Goal: Task Accomplishment & Management: Use online tool/utility

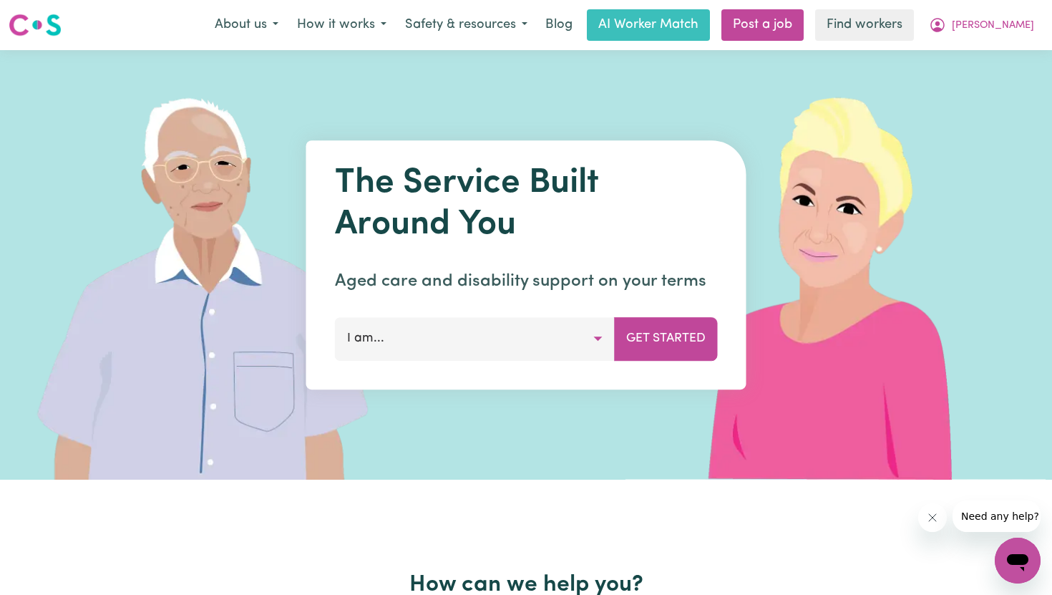
click at [468, 343] on button "I am..." at bounding box center [475, 338] width 280 height 43
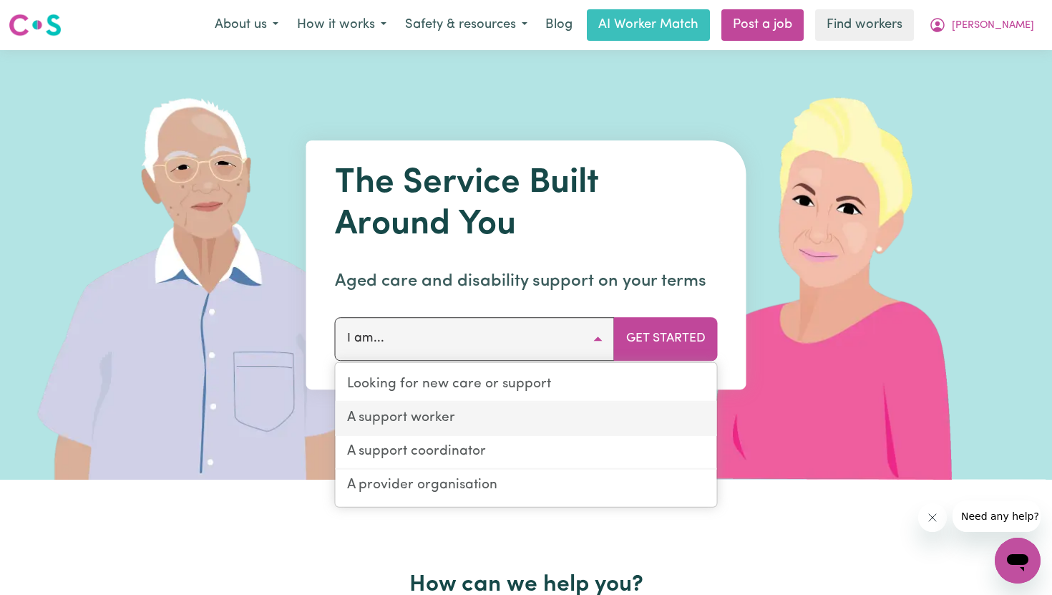
click at [452, 413] on link "A support worker" at bounding box center [526, 419] width 381 height 34
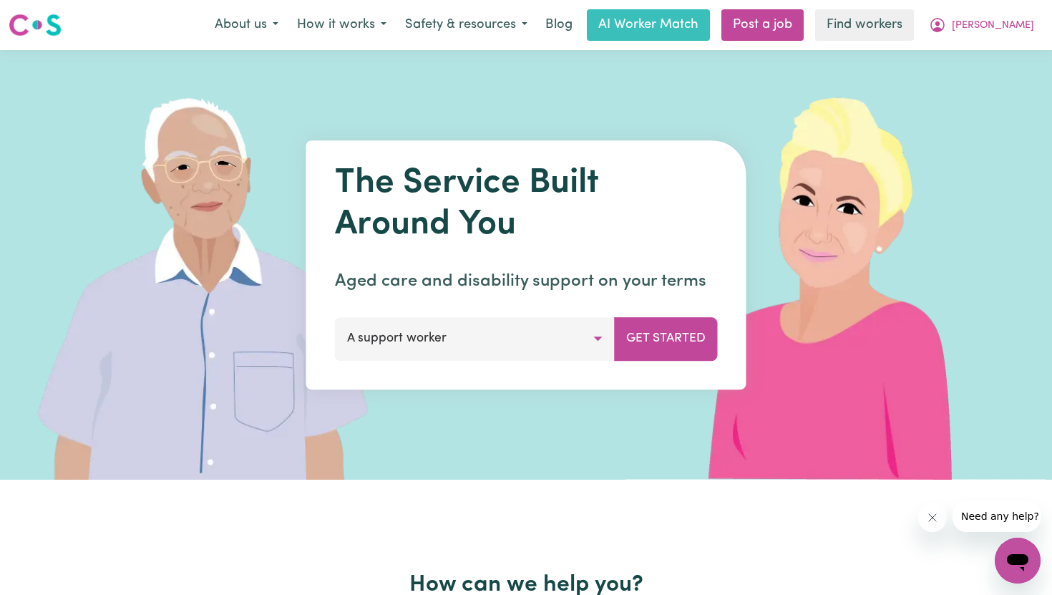
click at [502, 337] on button "A support worker" at bounding box center [475, 338] width 280 height 43
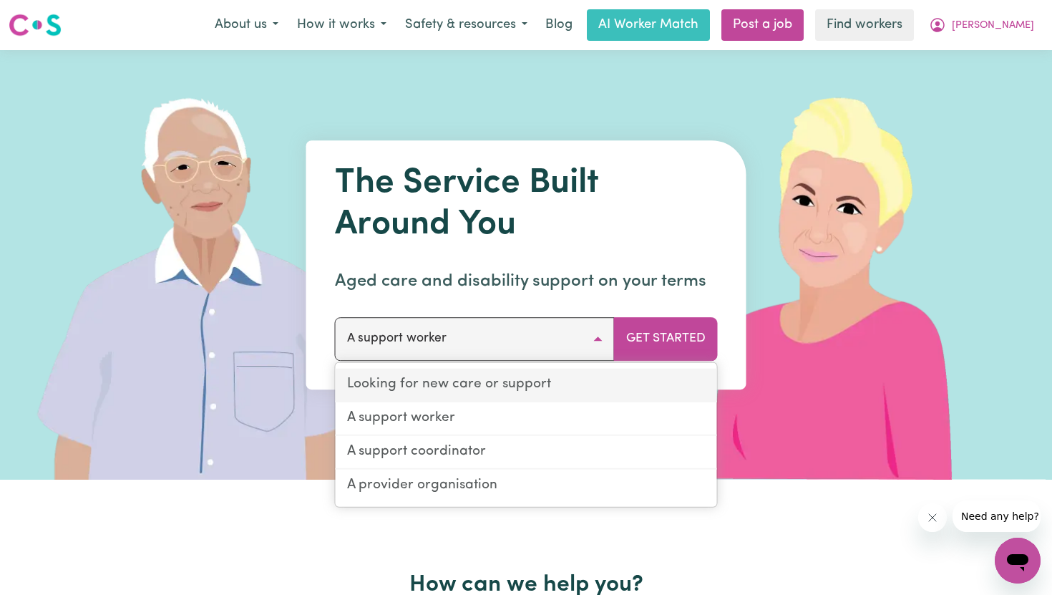
click at [474, 382] on link "Looking for new care or support" at bounding box center [526, 386] width 381 height 34
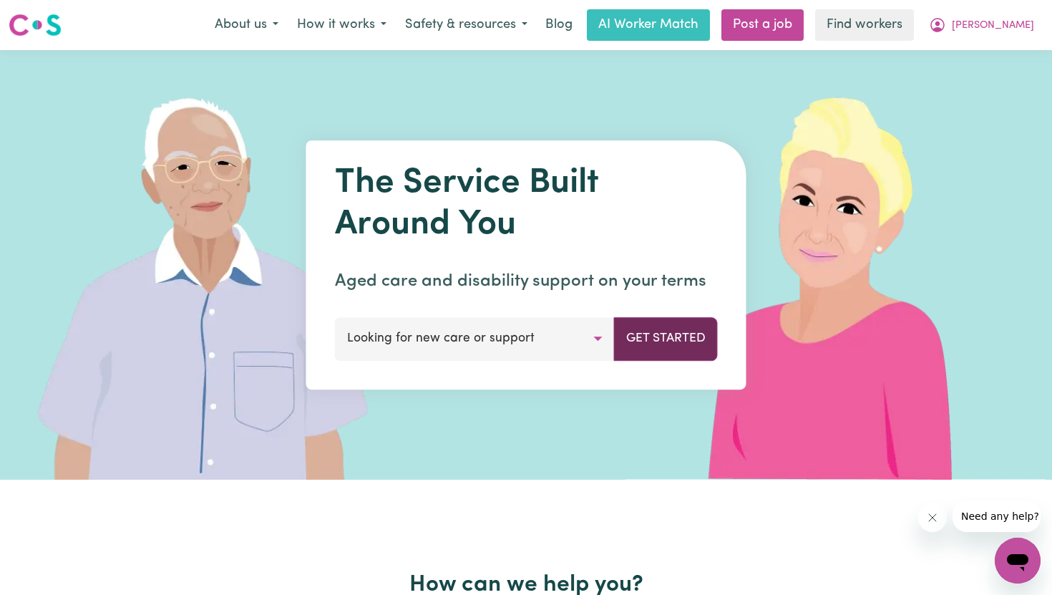
click at [678, 344] on button "Get Started" at bounding box center [666, 338] width 104 height 43
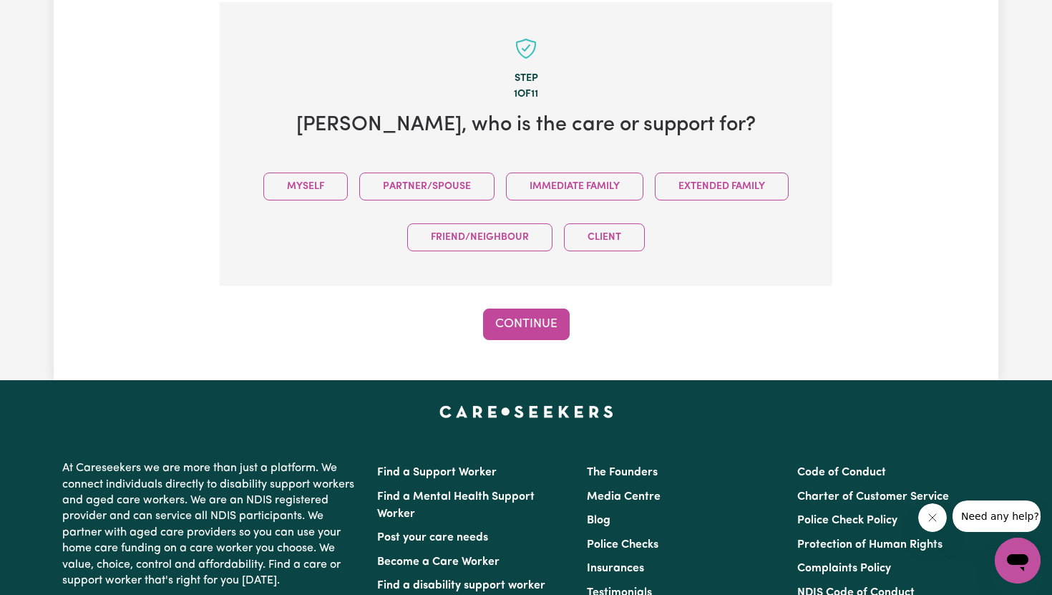
scroll to position [313, 0]
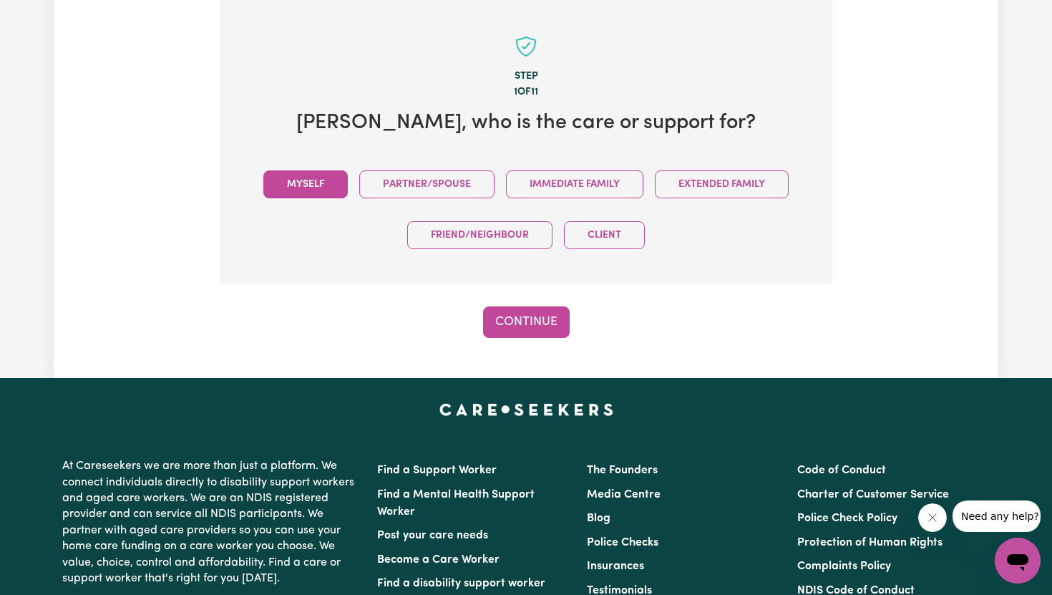
click at [303, 182] on button "Myself" at bounding box center [305, 184] width 84 height 28
click at [520, 329] on button "Continue" at bounding box center [526, 321] width 87 height 31
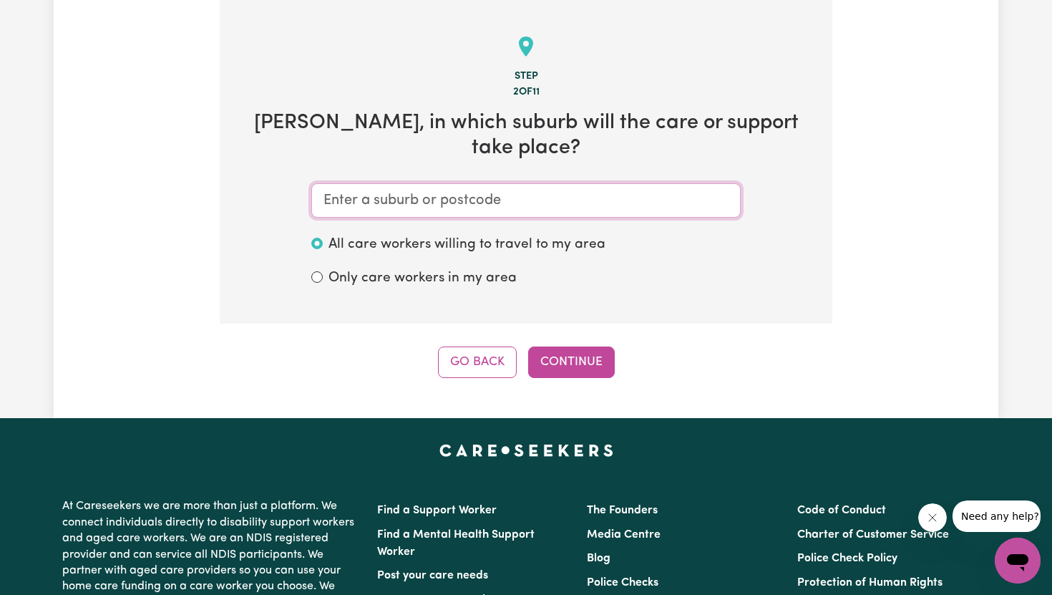
click at [492, 193] on input "text" at bounding box center [525, 200] width 429 height 34
type input "ale"
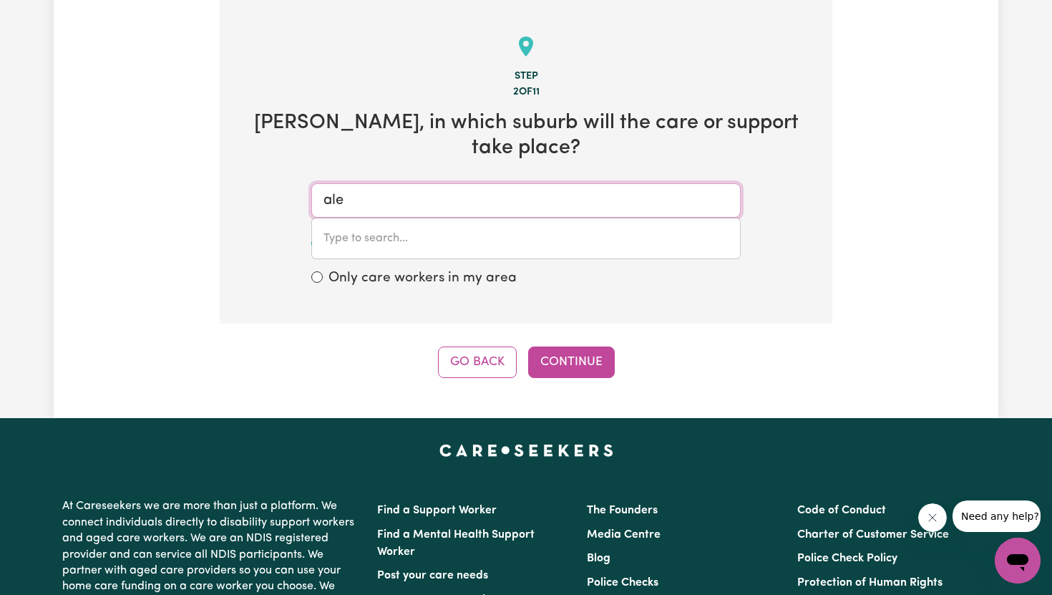
type input "aleCTOWN, New South Wales, 2870"
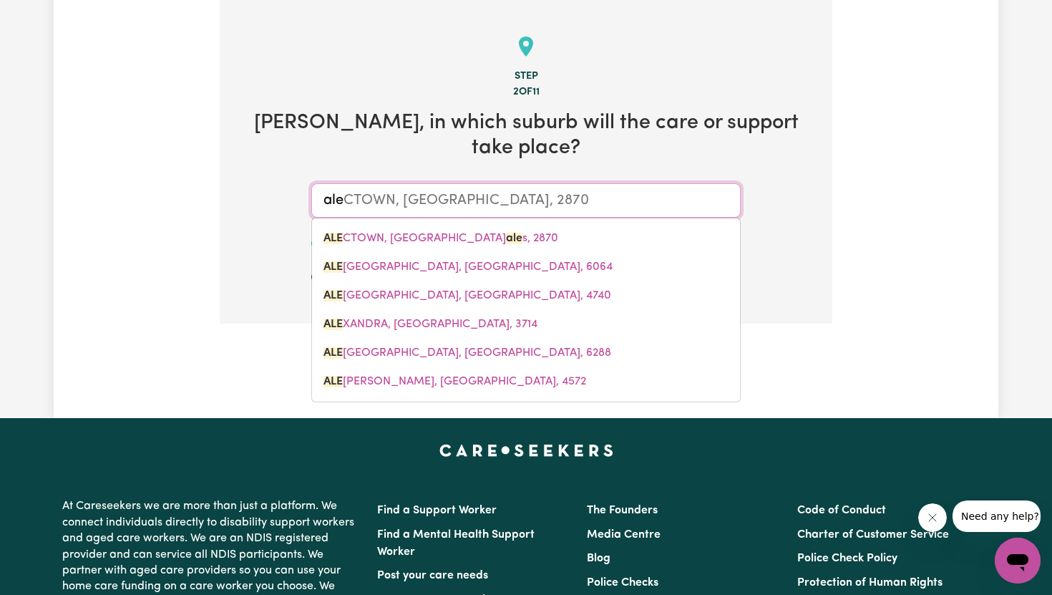
type input "alex"
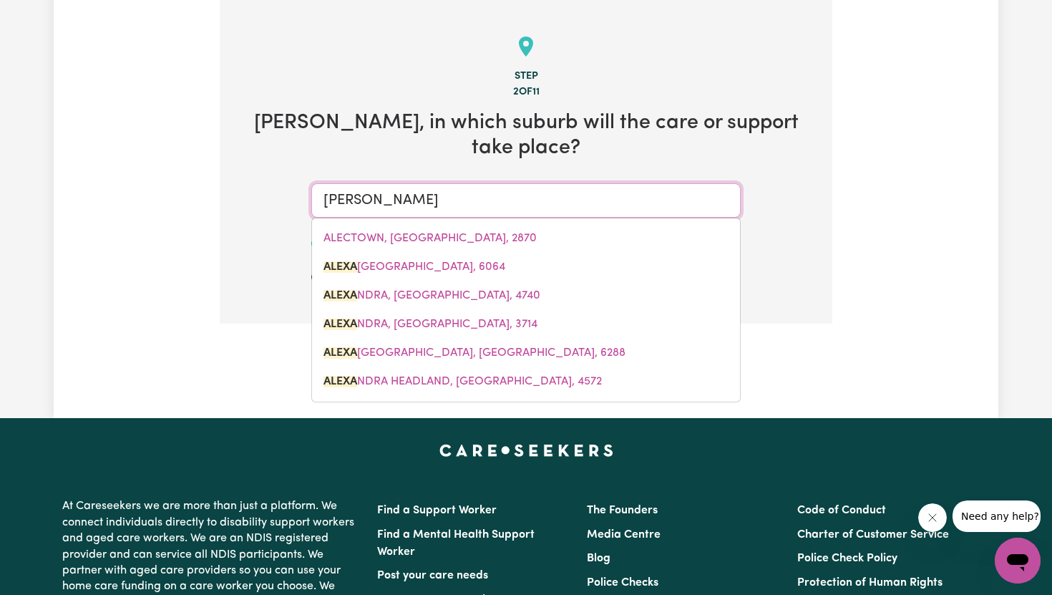
type input "alexa"
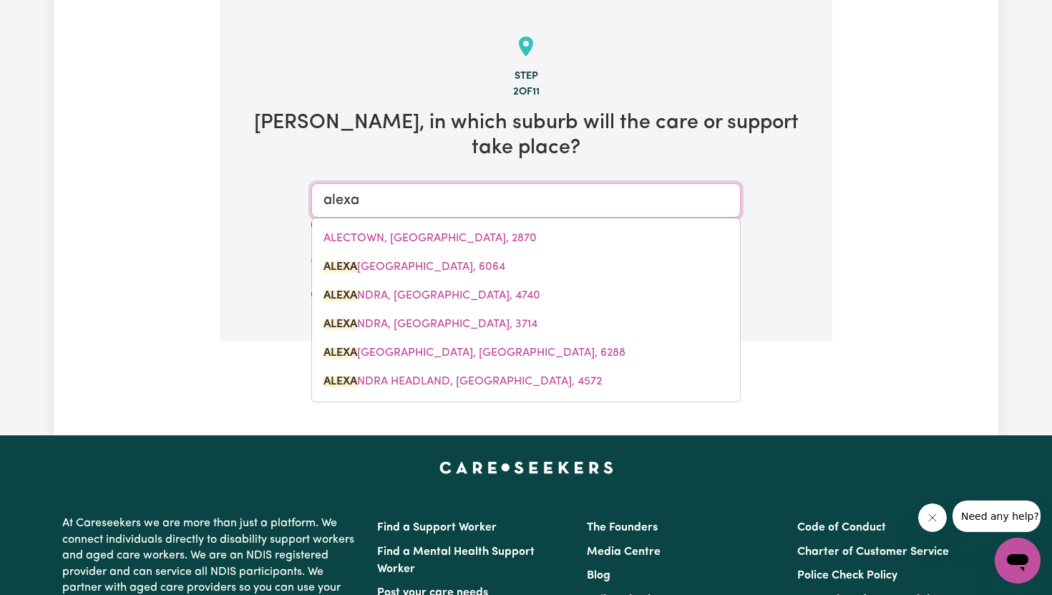
type input "alexaNDER HEIGHTS, Western Australia, 6064"
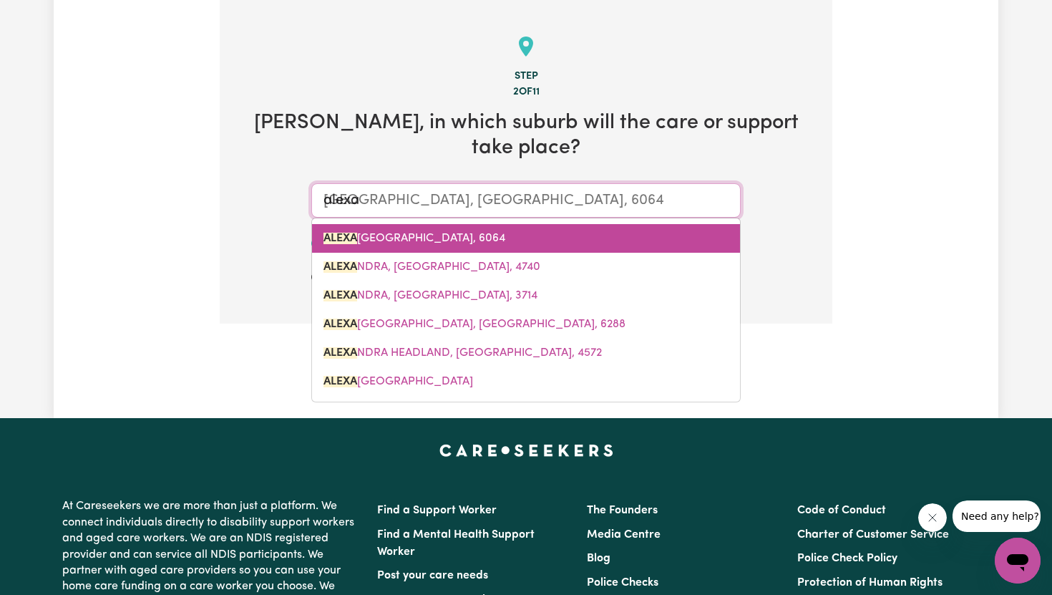
type input "alexan"
type input "alexanDER HEIGHTS, Western Australia, 6064"
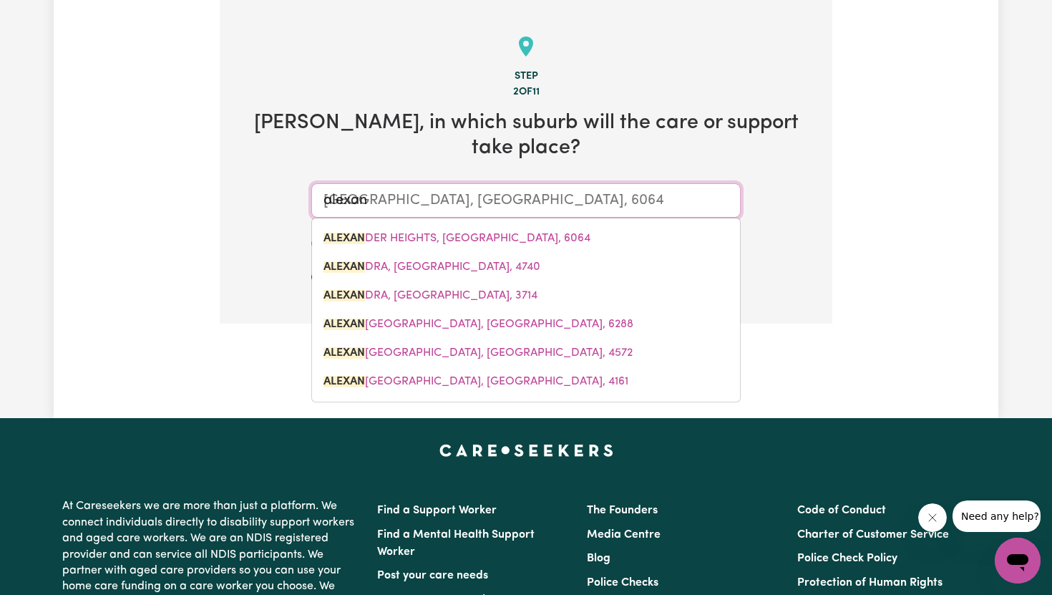
type input "alexand"
type input "alexandER HEIGHTS, Western Australia, 6064"
type input "alexandr"
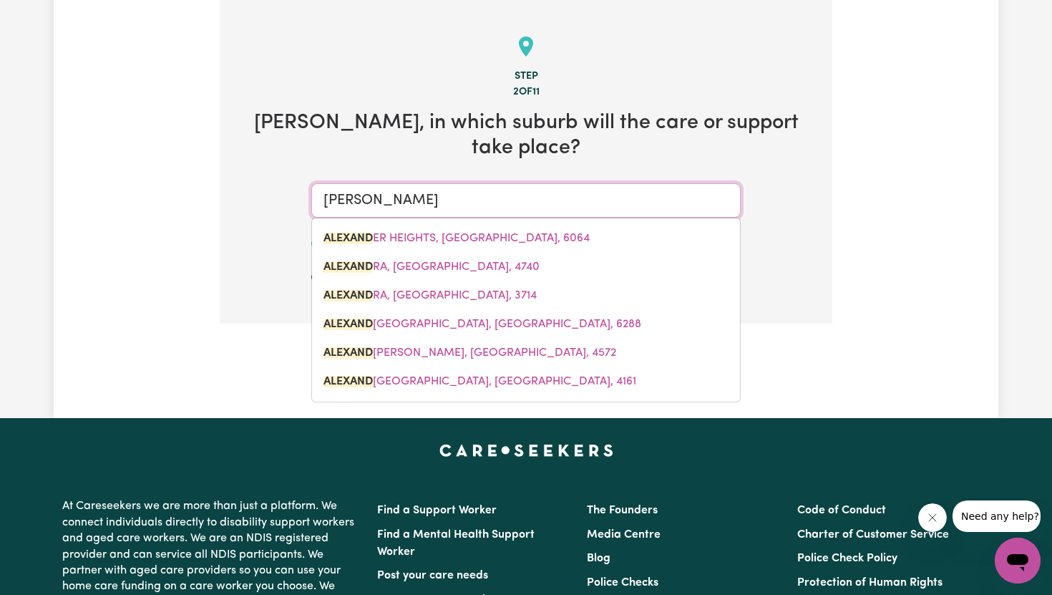
type input "alexandri"
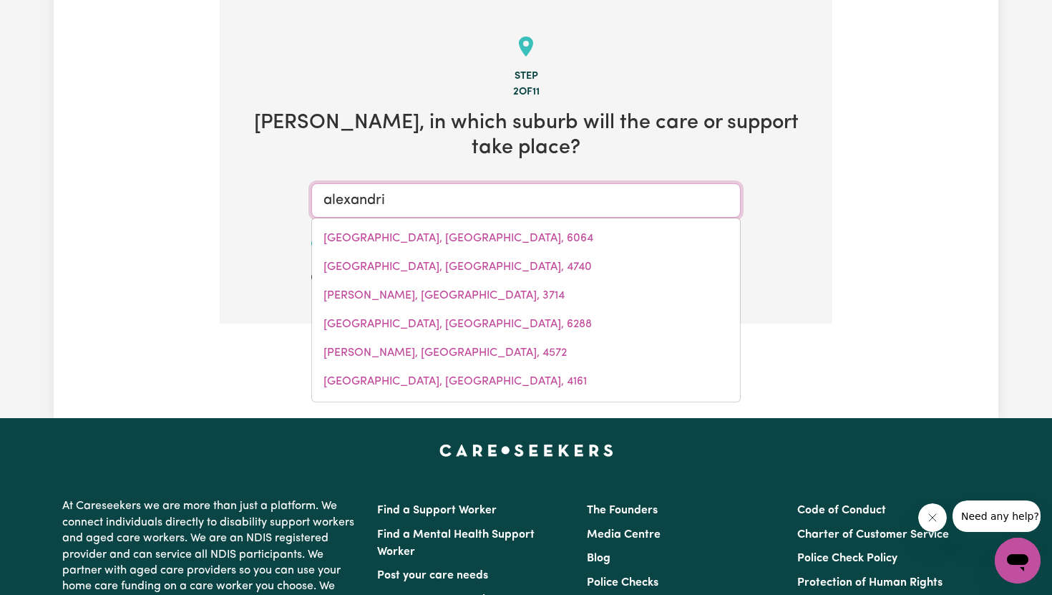
type input "alexandriA, New South Wales, 2015"
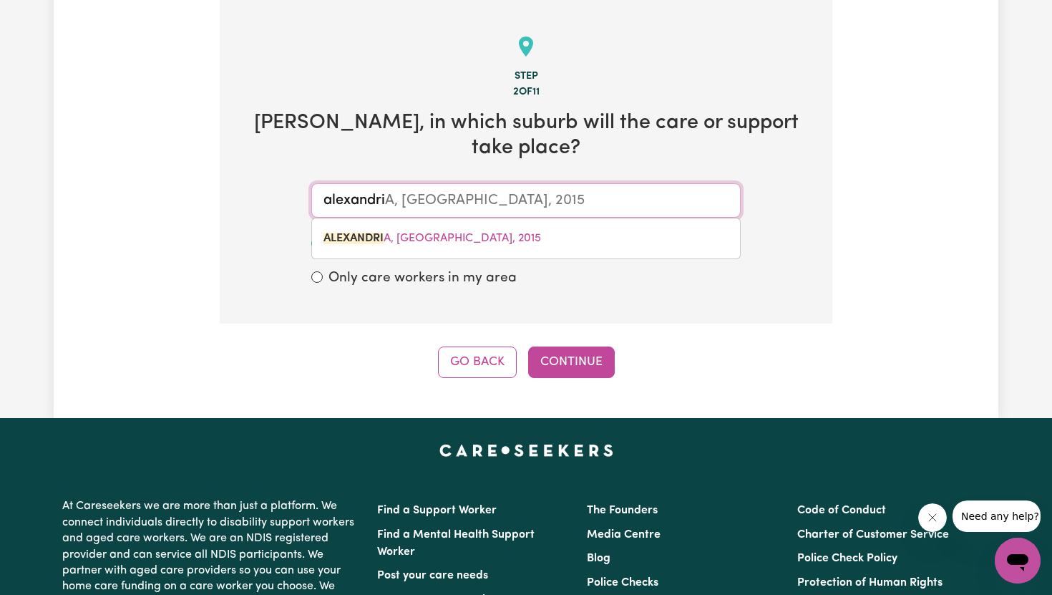
type input "alexandr"
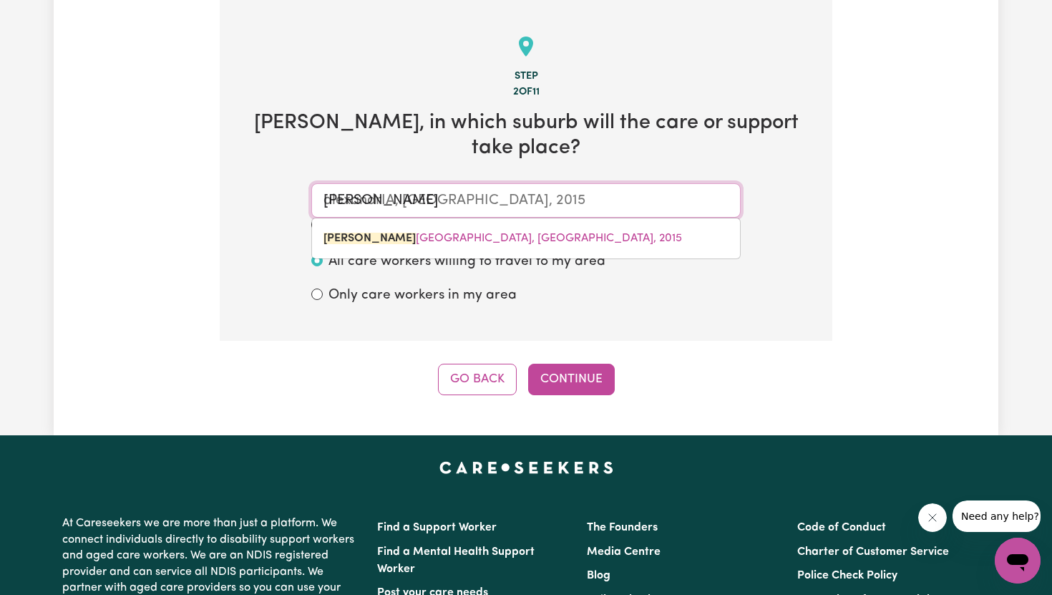
type input "alexandrA, Queensland, 4740"
type input "alexand"
type input "alexandRA, Queensland, 4740"
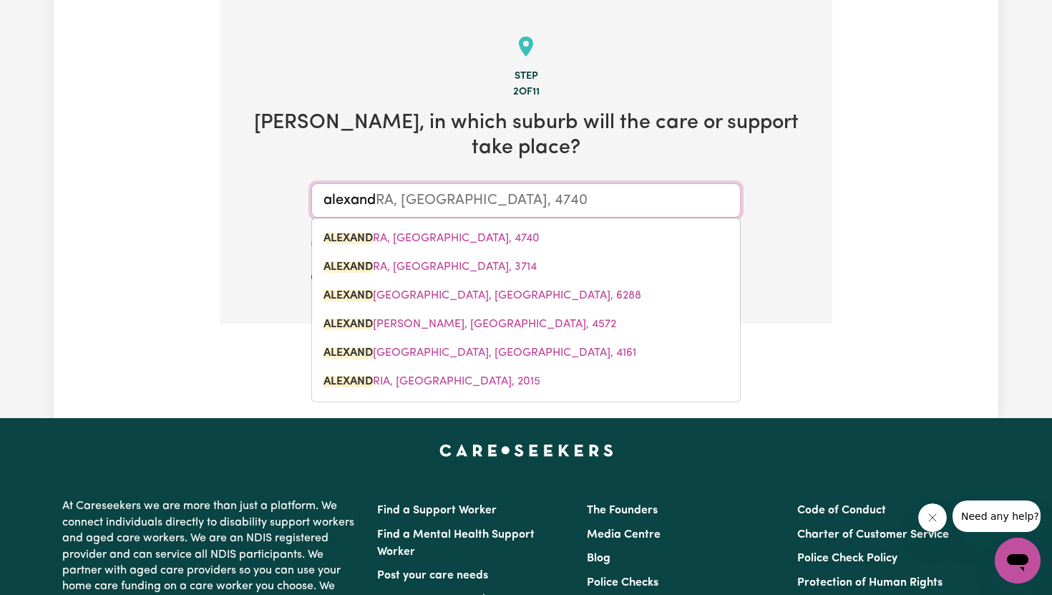
type input "alexan"
type input "alexanDRA, Queensland, 4740"
type input "alexa"
type input "alexaNDRA, Queensland, 4740"
type input "alex"
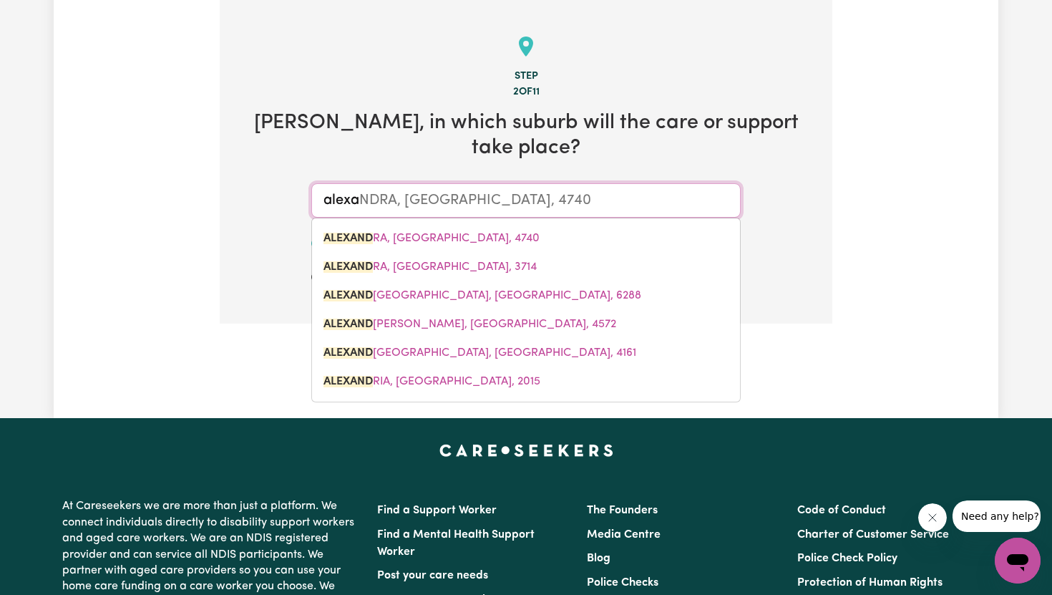
type input "alexANDRA, Queensland, 4740"
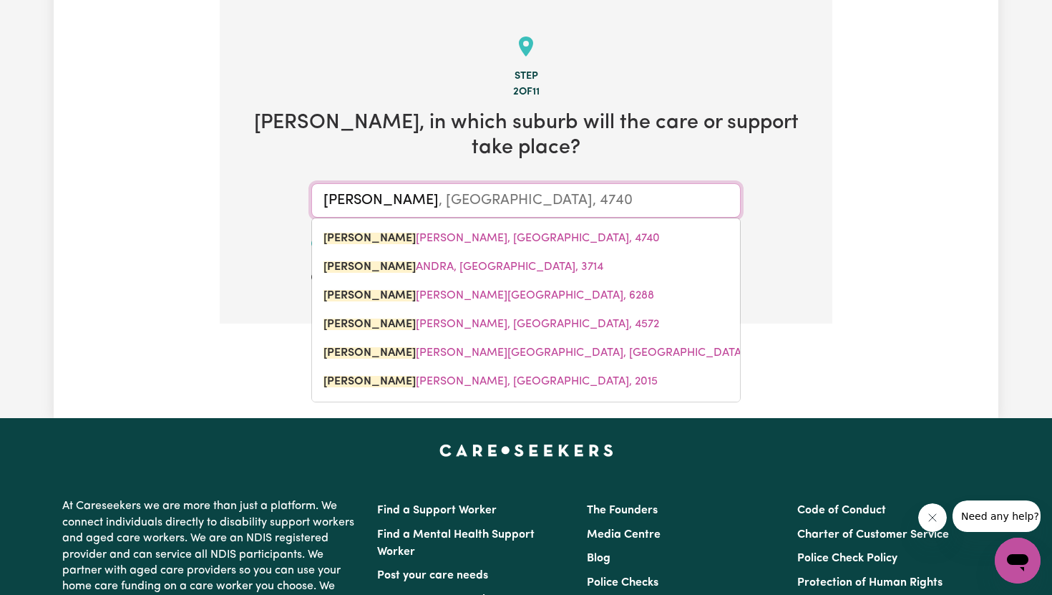
type input "ale"
type input "aleXANDRA, Queensland, 4740"
type input "al"
type input "alEXANDRA, Queensland, 4740"
type input "a"
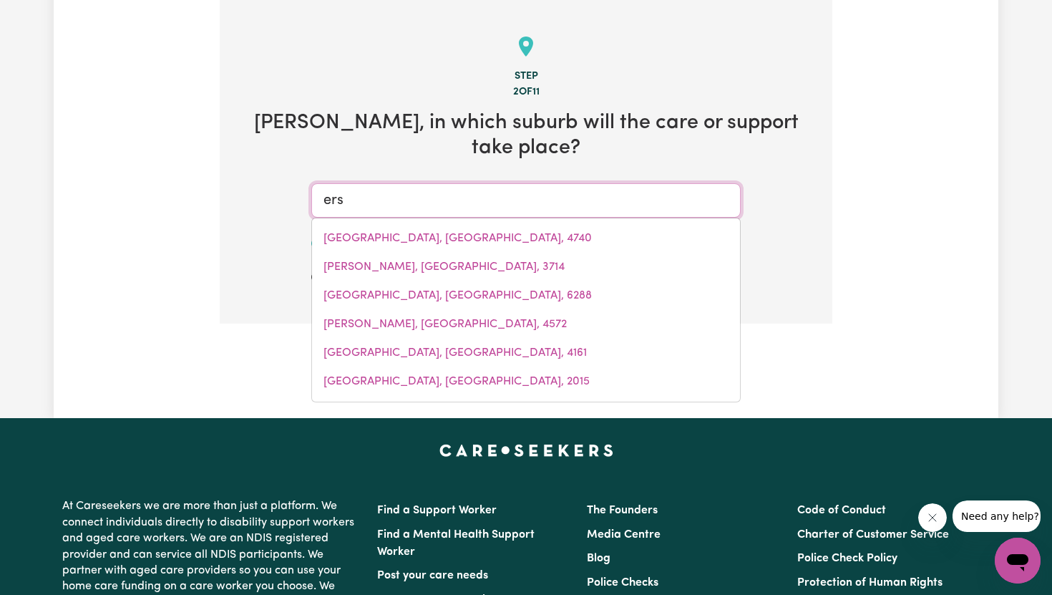
type input "ersk"
type input "erskINE, South Australia, 5422"
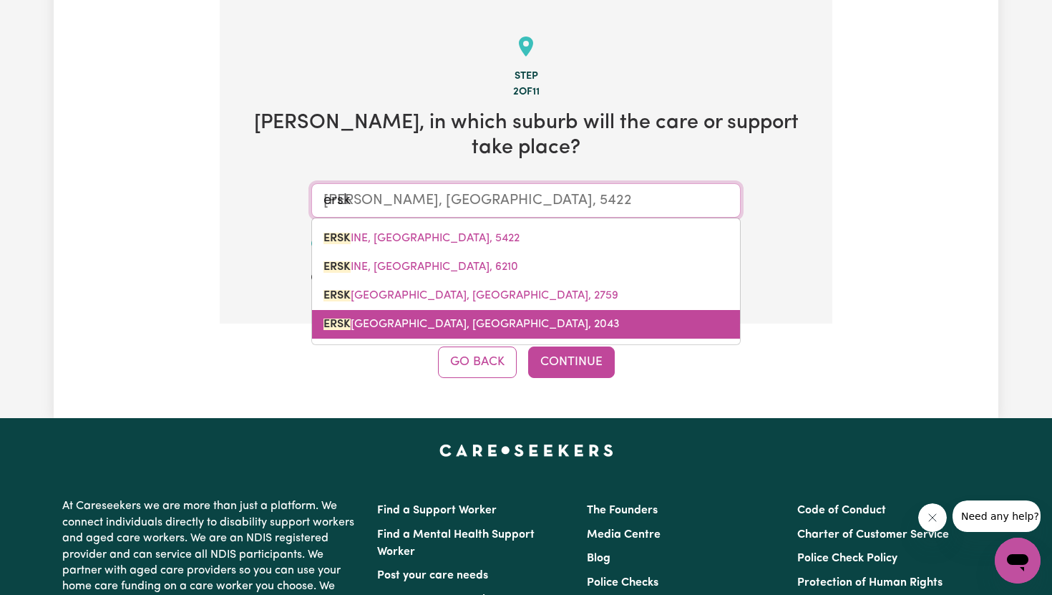
click at [428, 318] on span "ERSK INEVILLE, New South Wales, 2043" at bounding box center [471, 323] width 296 height 11
type input "ERSKINEVILLE, New South Wales, 2043"
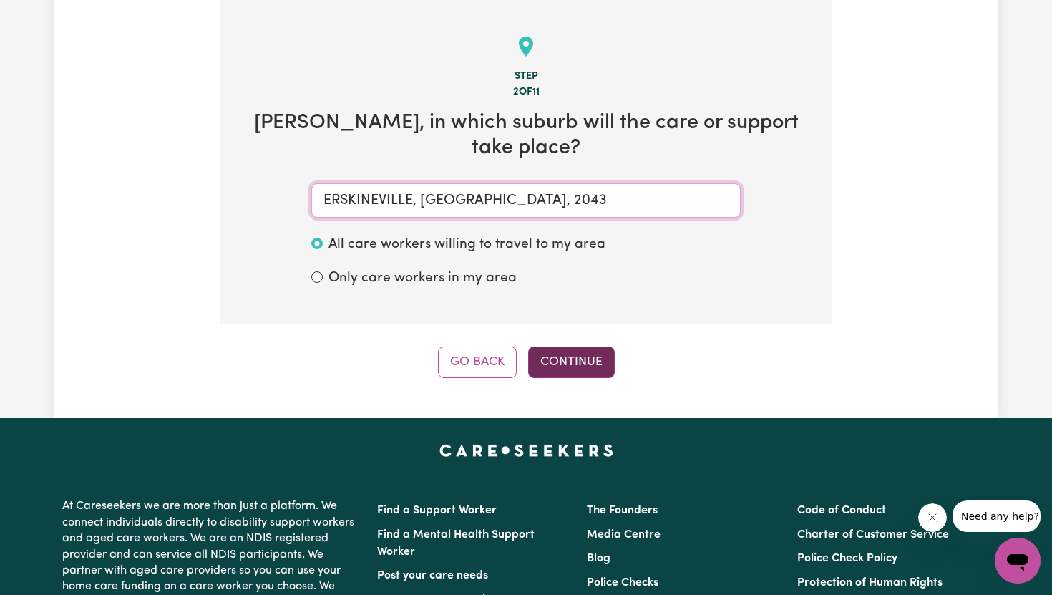
type input "ERSKINEVILLE, New South Wales, 2043"
click at [593, 346] on button "Continue" at bounding box center [571, 361] width 87 height 31
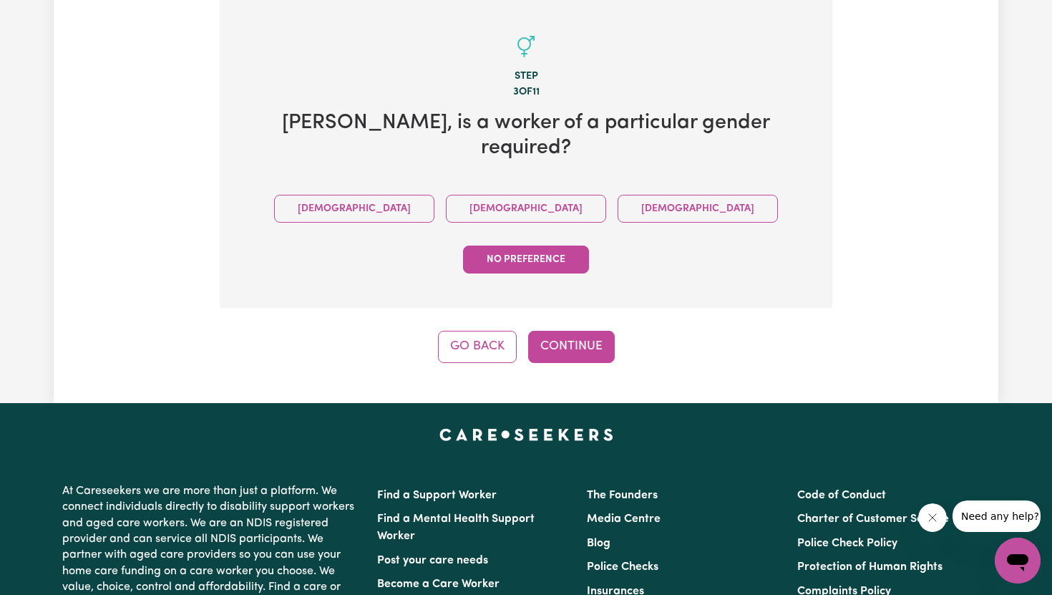
scroll to position [230, 0]
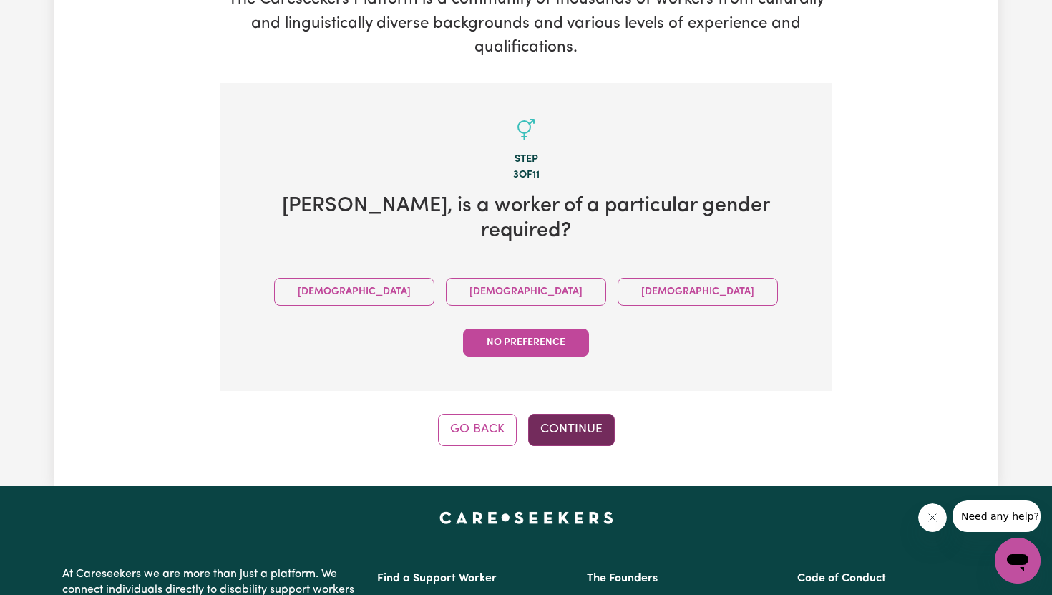
click at [568, 414] on button "Continue" at bounding box center [571, 429] width 87 height 31
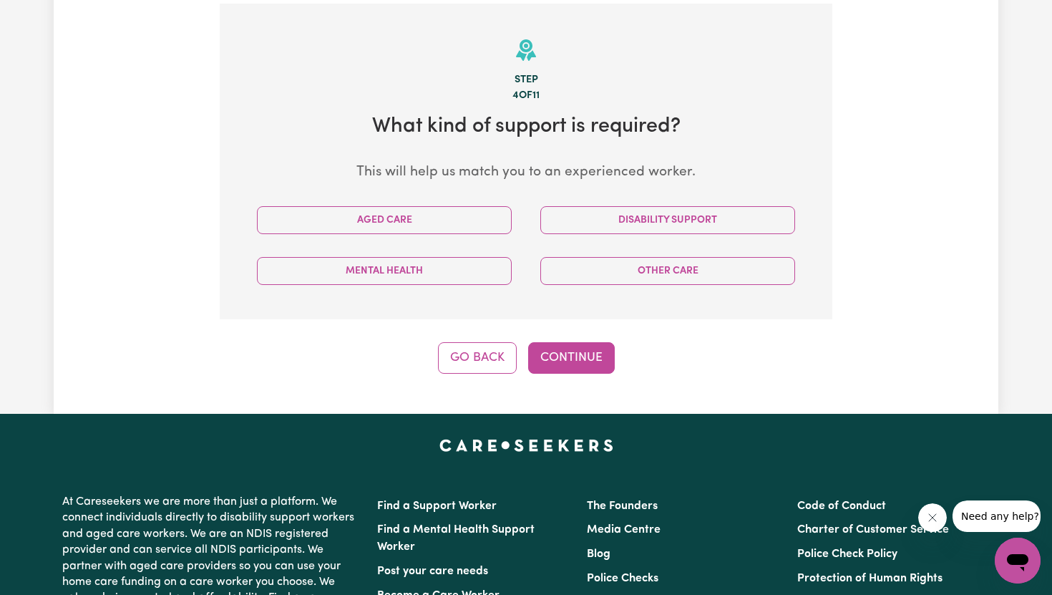
scroll to position [313, 0]
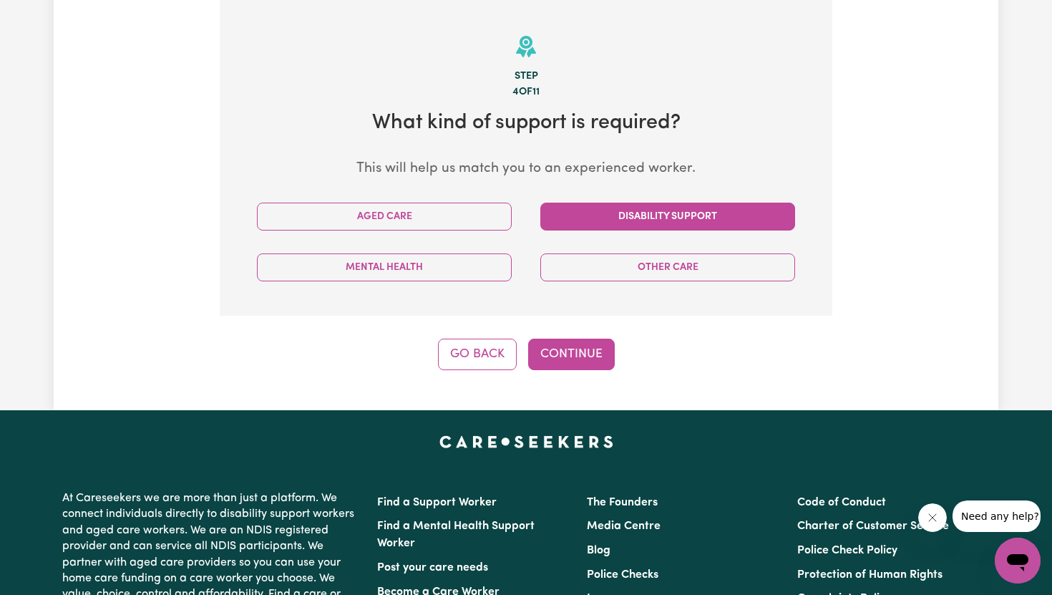
click at [678, 208] on button "Disability Support" at bounding box center [667, 217] width 255 height 28
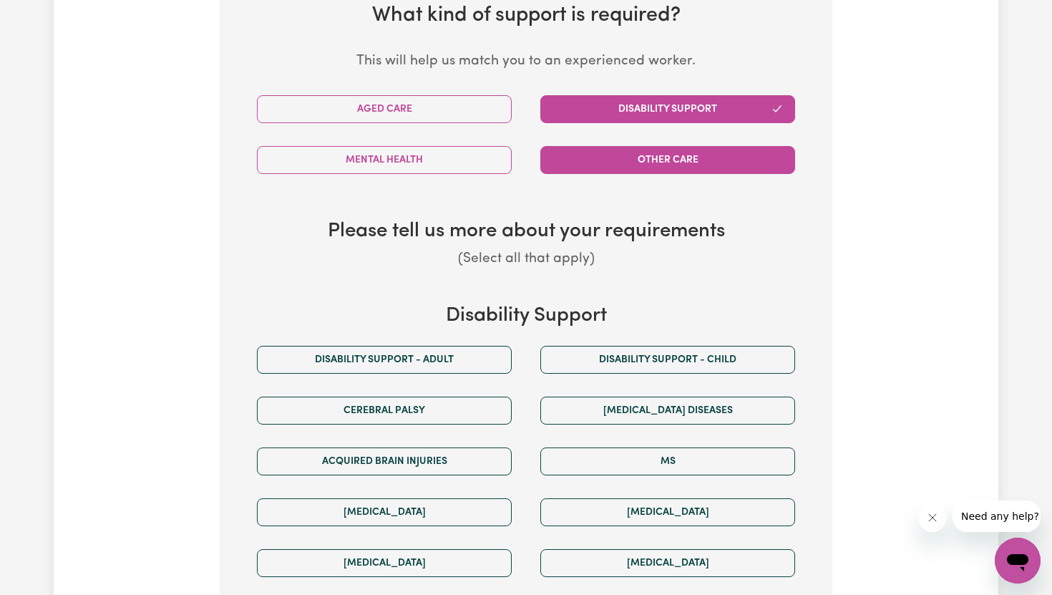
scroll to position [496, 0]
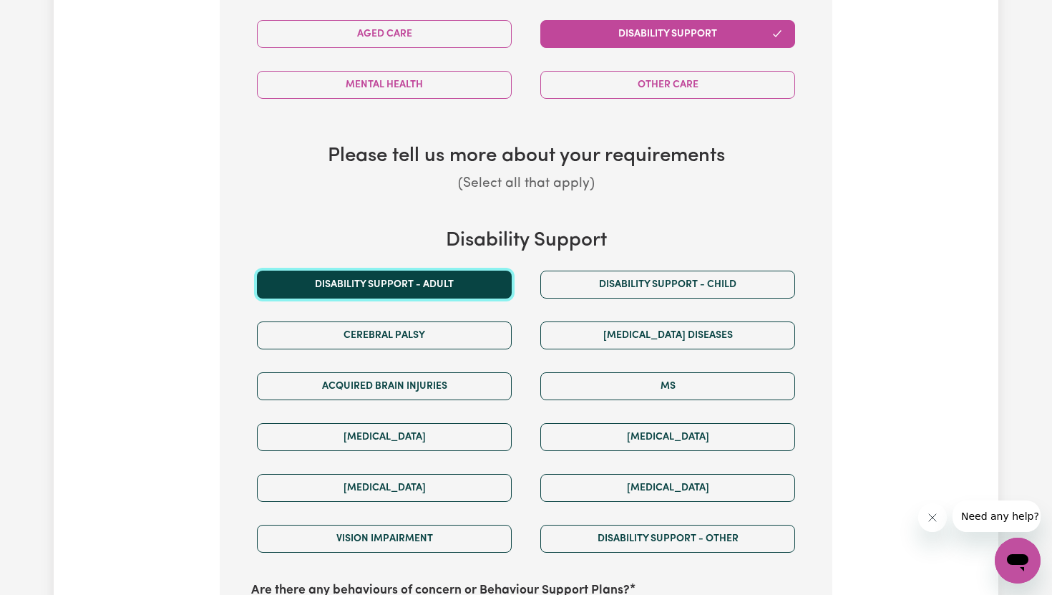
click at [487, 295] on button "Disability support - Adult" at bounding box center [384, 285] width 255 height 28
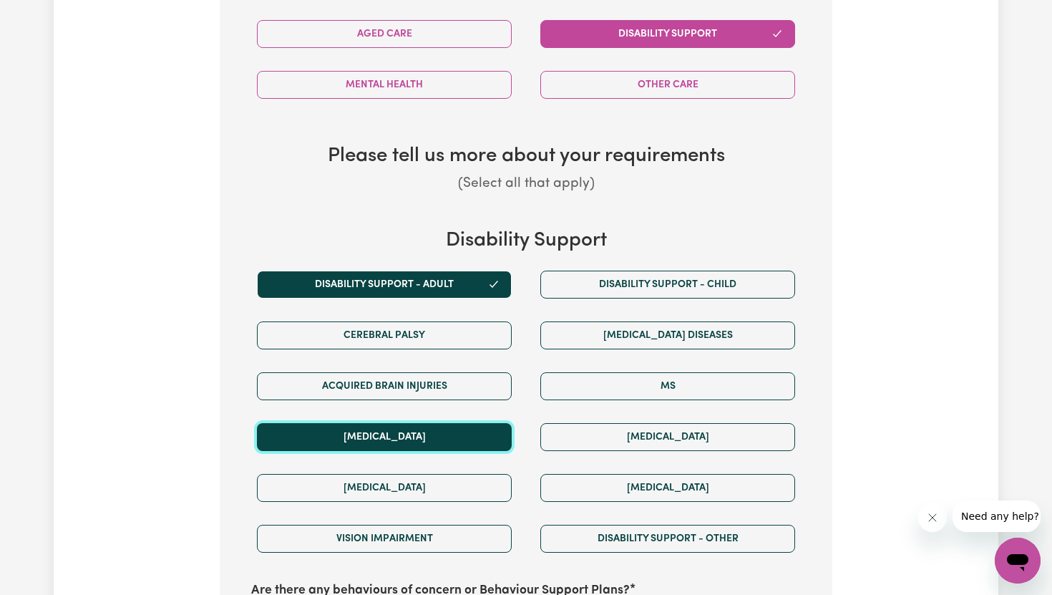
click at [441, 432] on button "Autism" at bounding box center [384, 437] width 255 height 28
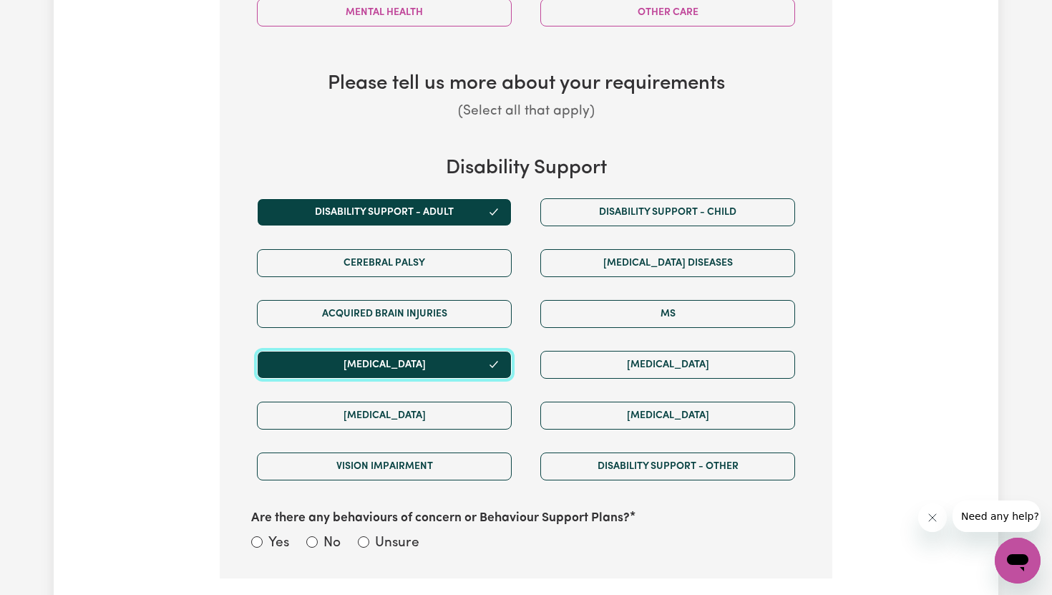
scroll to position [591, 0]
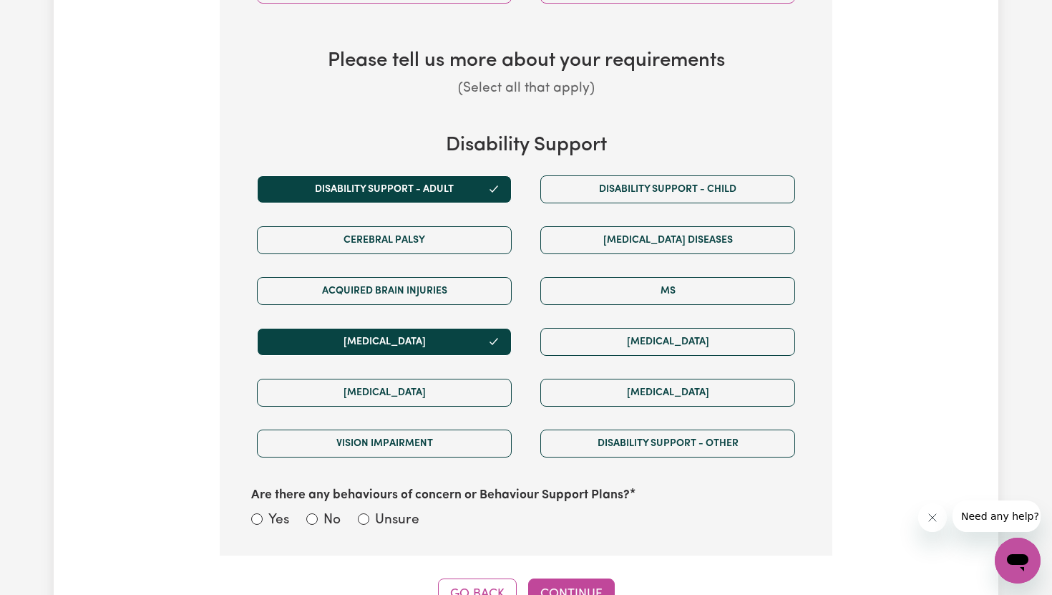
click at [306, 519] on div "Yes No Unsure" at bounding box center [526, 521] width 550 height 22
click at [321, 517] on div "No" at bounding box center [323, 520] width 34 height 21
click at [313, 517] on input "No" at bounding box center [311, 518] width 11 height 11
radio input "true"
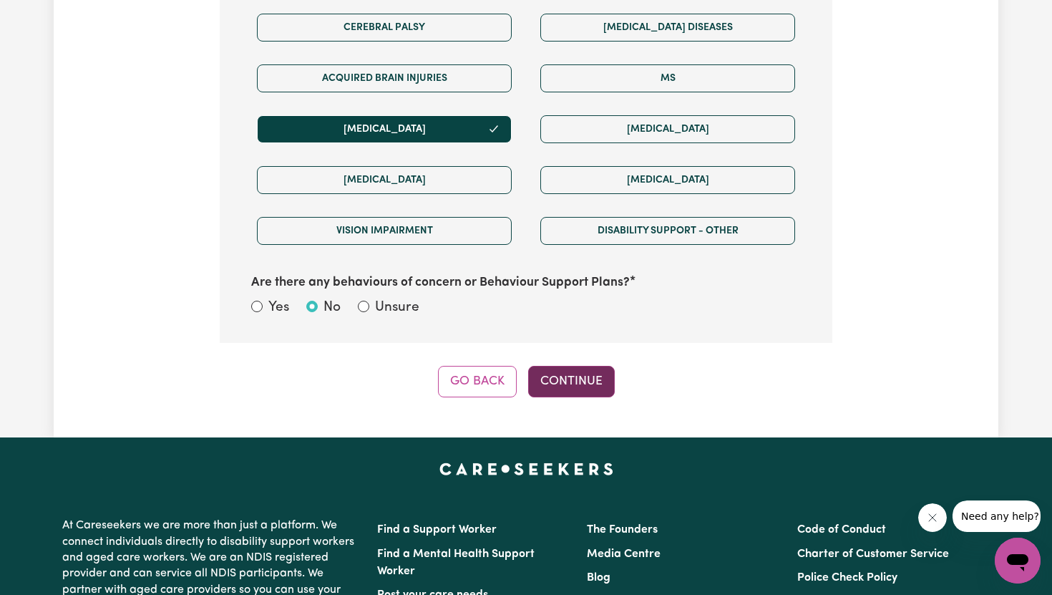
click at [603, 379] on button "Continue" at bounding box center [571, 381] width 87 height 31
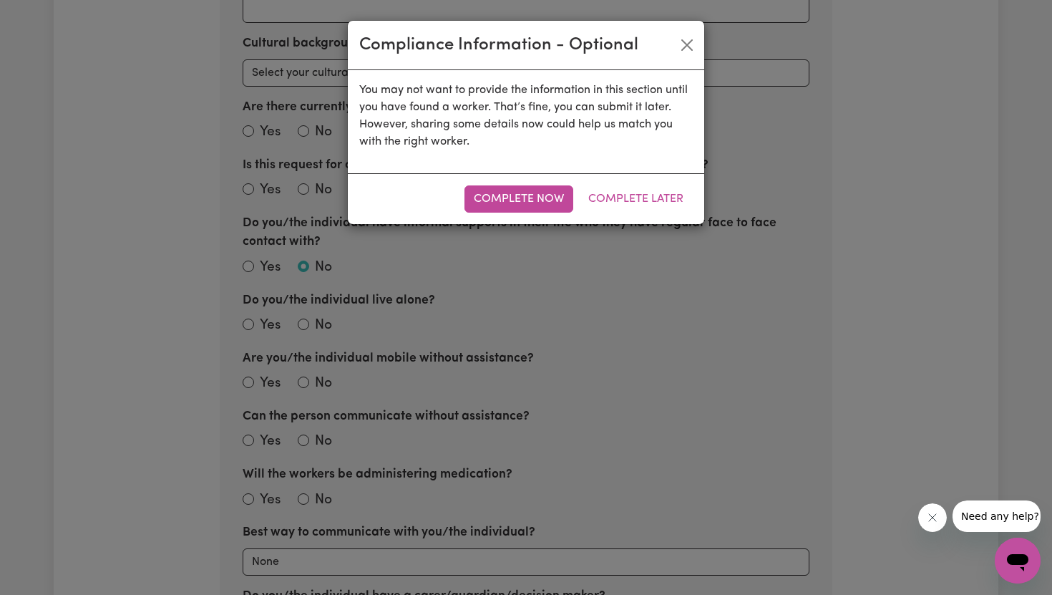
radio input "true"
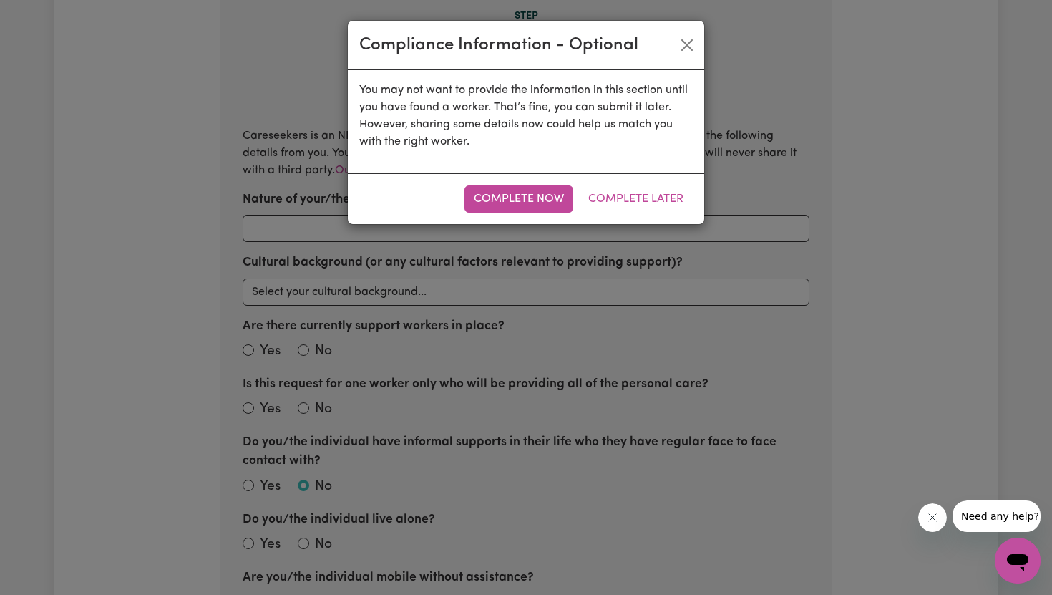
scroll to position [313, 0]
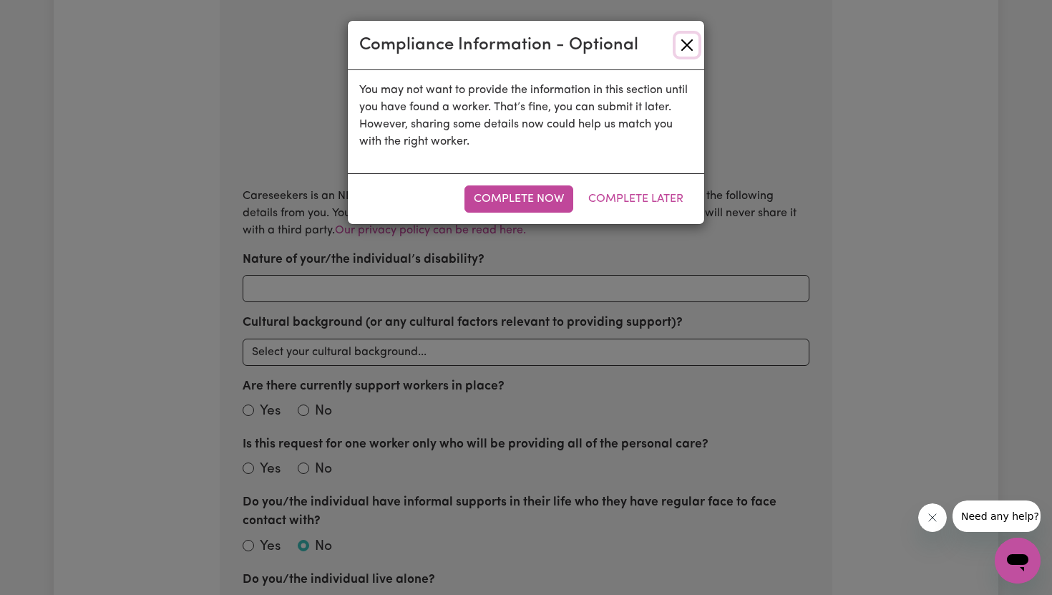
click at [684, 40] on button "Close" at bounding box center [687, 45] width 23 height 23
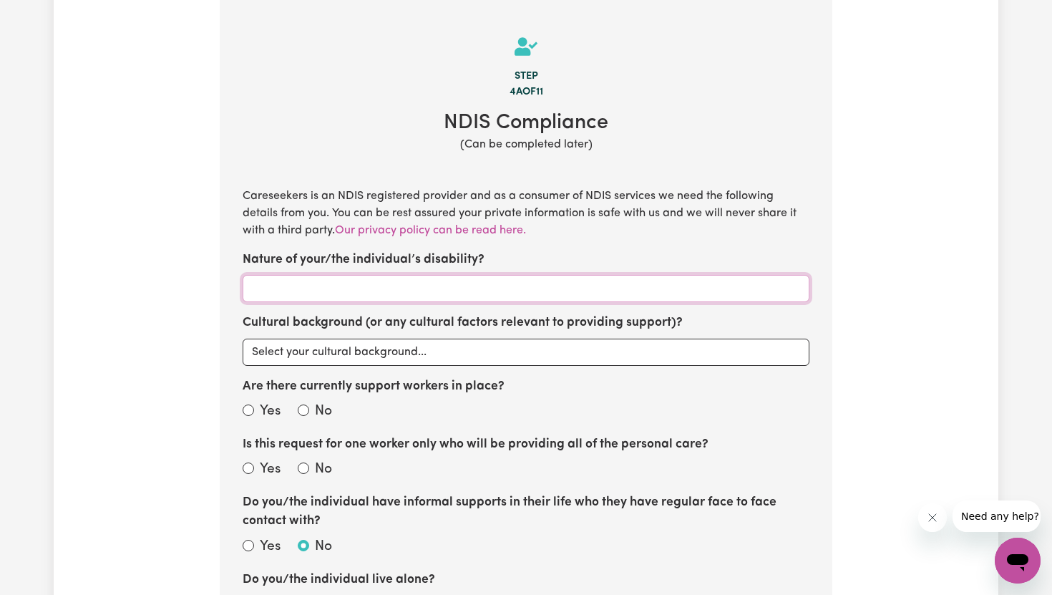
click at [408, 293] on input "Nature of your/the individual’s disability?" at bounding box center [526, 288] width 567 height 27
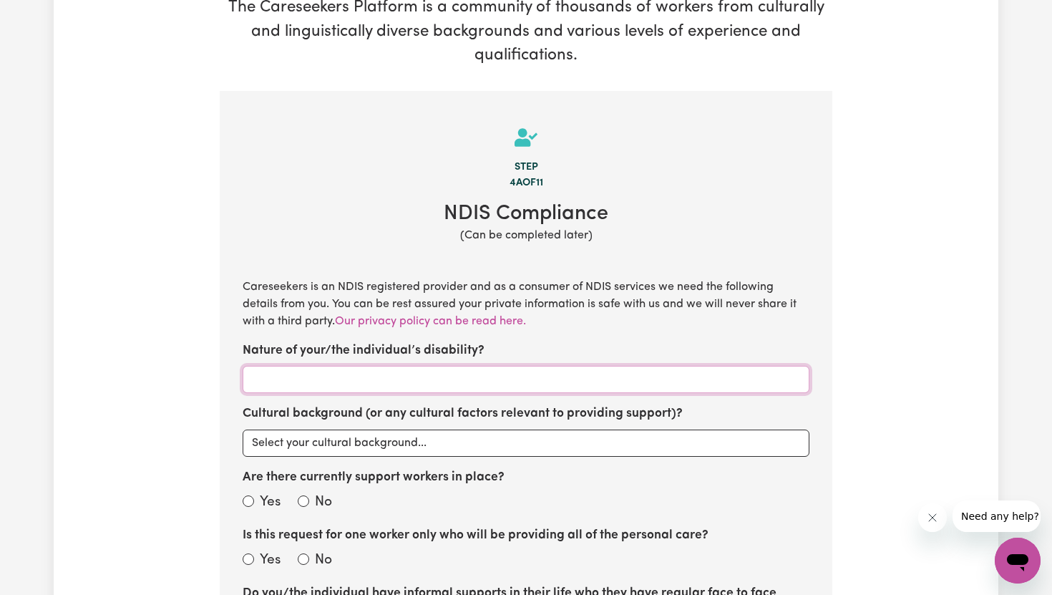
scroll to position [221, 0]
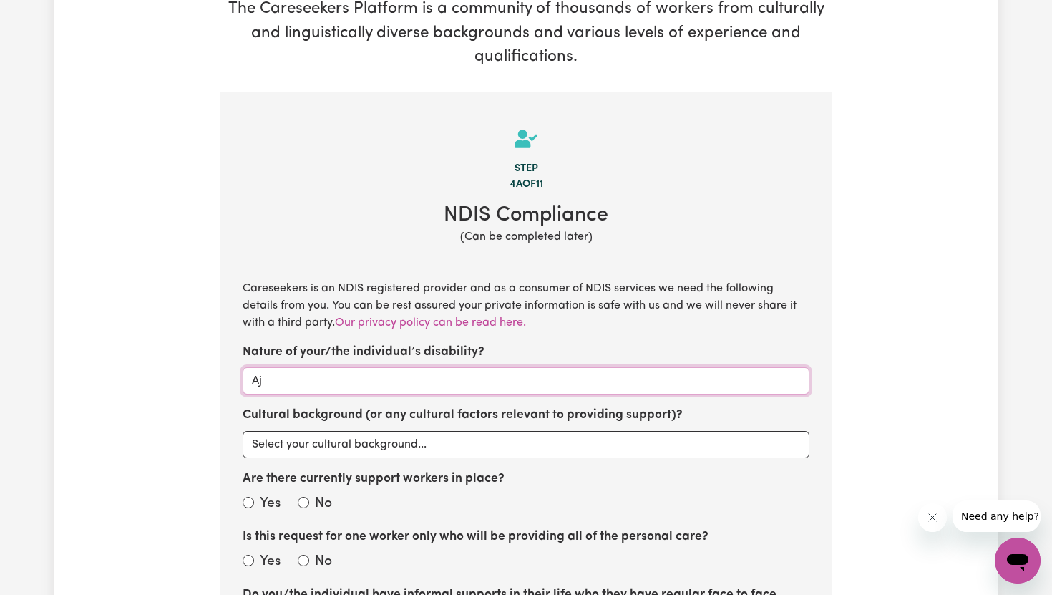
type input "A"
type input "u"
type input "ASD, ADHD, Anxiety"
click at [495, 432] on select "Select your cultural background... Asian Australian Australian Aboriginal Austr…" at bounding box center [526, 444] width 567 height 27
select select "Australian"
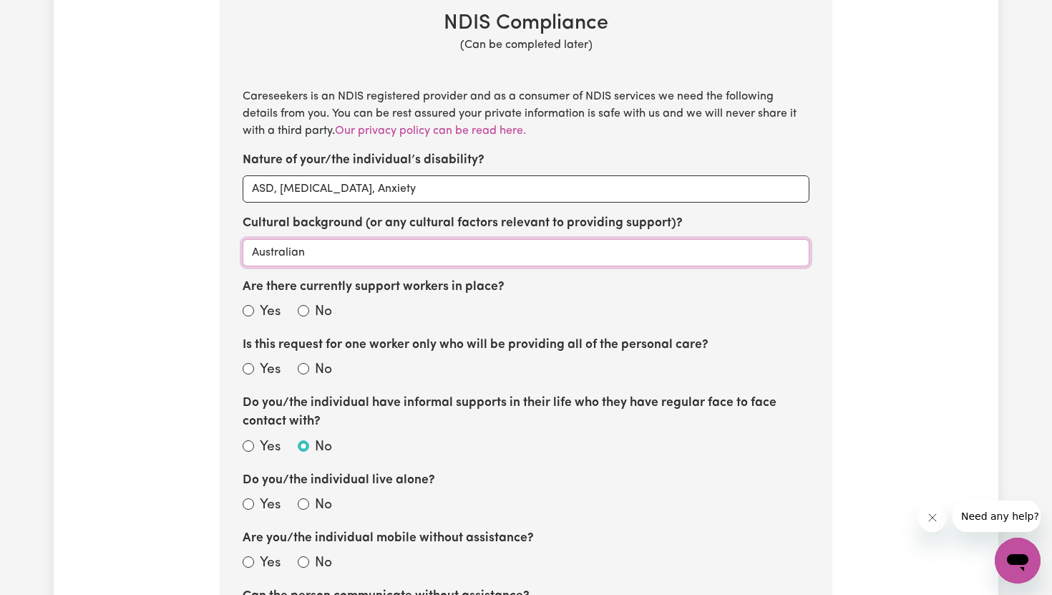
scroll to position [414, 0]
click at [252, 309] on input "Yes" at bounding box center [248, 308] width 11 height 11
radio input "true"
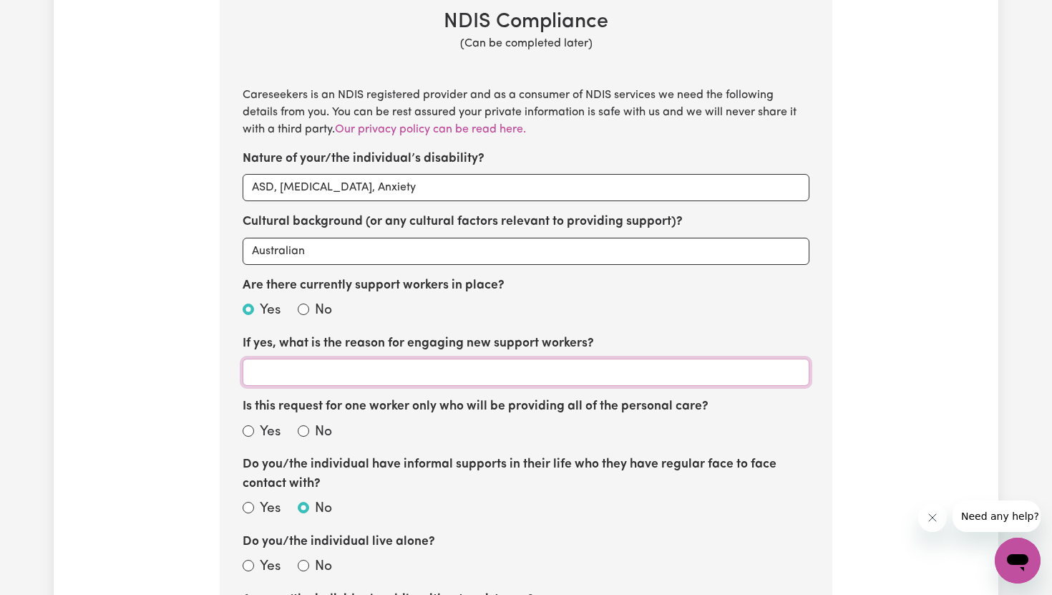
click at [273, 371] on input "If yes, what is the reason for engaging new support workers?" at bounding box center [526, 372] width 567 height 27
type input "N"
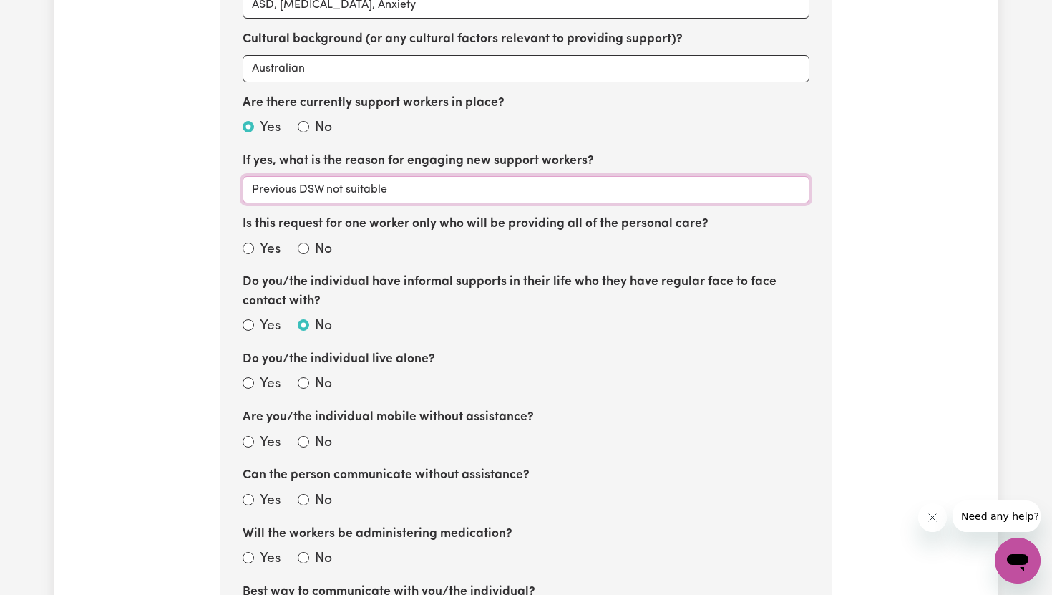
scroll to position [596, 0]
type input "Previous DSW not suitable"
click at [250, 325] on input "Yes" at bounding box center [248, 325] width 11 height 11
radio input "true"
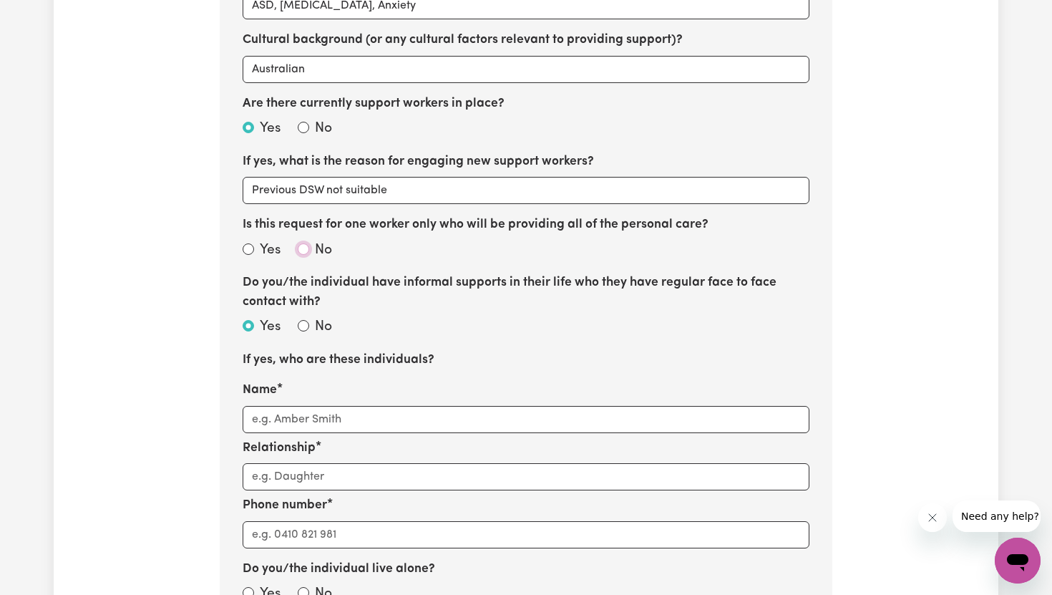
click at [299, 250] on input "No" at bounding box center [303, 248] width 11 height 11
radio input "true"
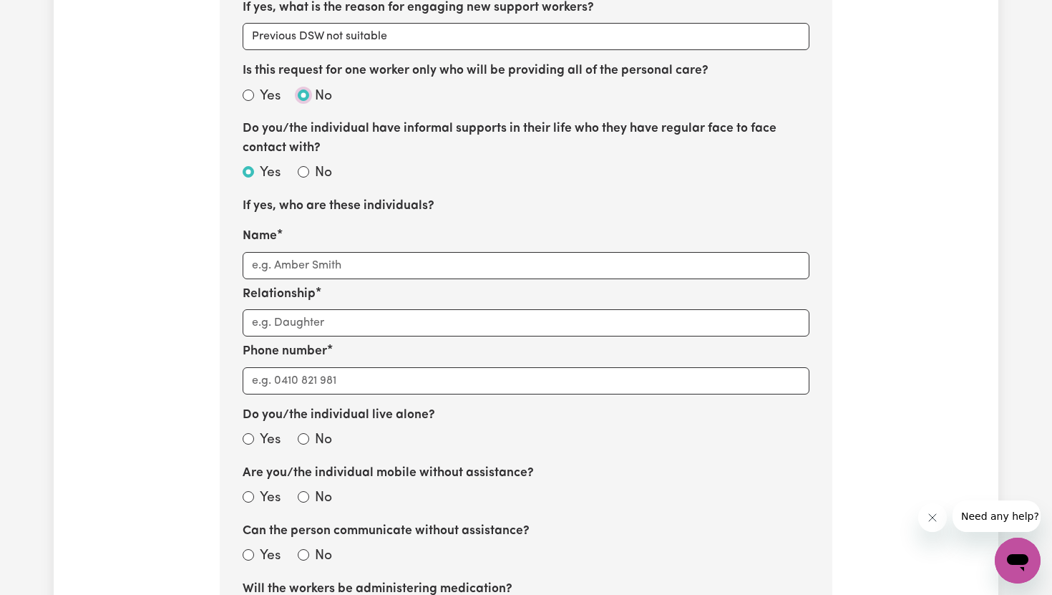
scroll to position [768, 0]
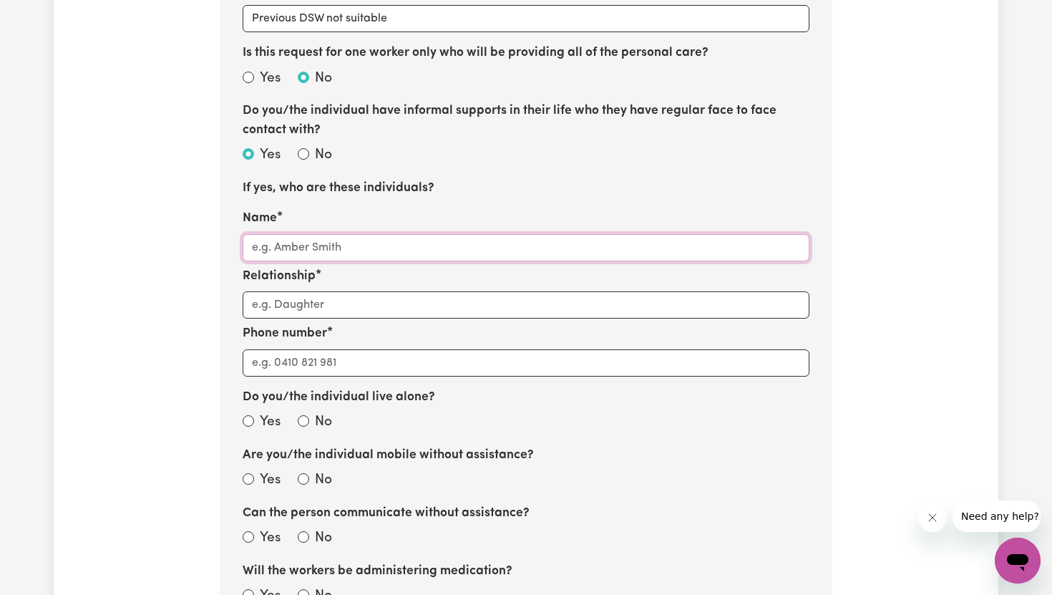
click at [299, 250] on input "Name" at bounding box center [526, 247] width 567 height 27
type input "Mateo Lucero"
click at [293, 320] on section "Step 4a of 11 NDIS Compliance (Can be completed later) Careseekers is an NDIS r…" at bounding box center [526, 476] width 613 height 1860
click at [292, 304] on input "Relationship" at bounding box center [526, 304] width 567 height 27
type input "Partner"
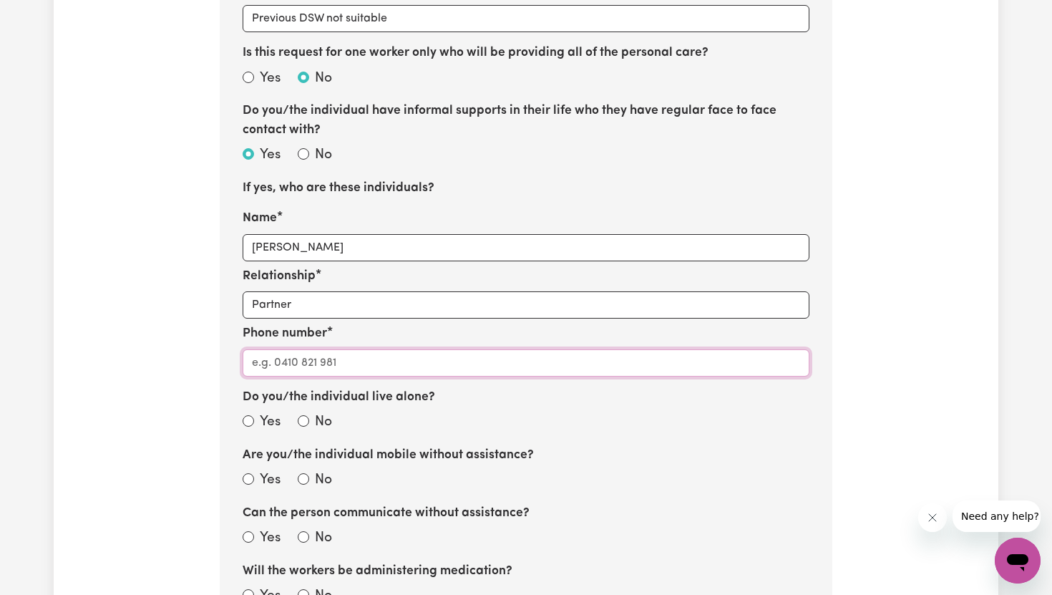
click at [267, 370] on input "Phone number" at bounding box center [526, 362] width 567 height 27
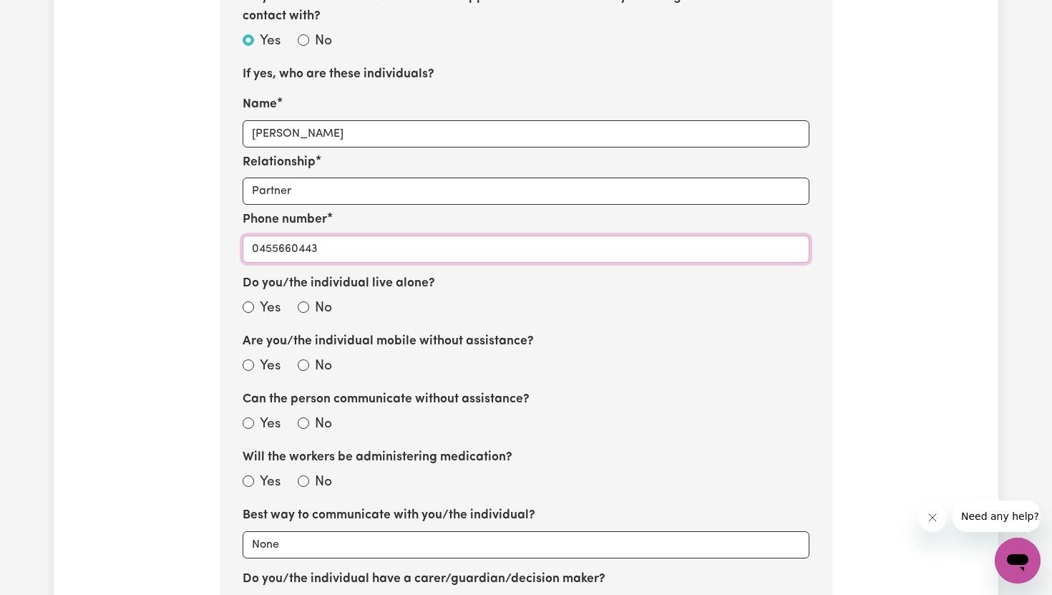
scroll to position [881, 0]
type input "0455660443"
click at [301, 306] on input "No" at bounding box center [303, 307] width 11 height 11
radio input "true"
click at [248, 364] on input "Yes" at bounding box center [248, 365] width 11 height 11
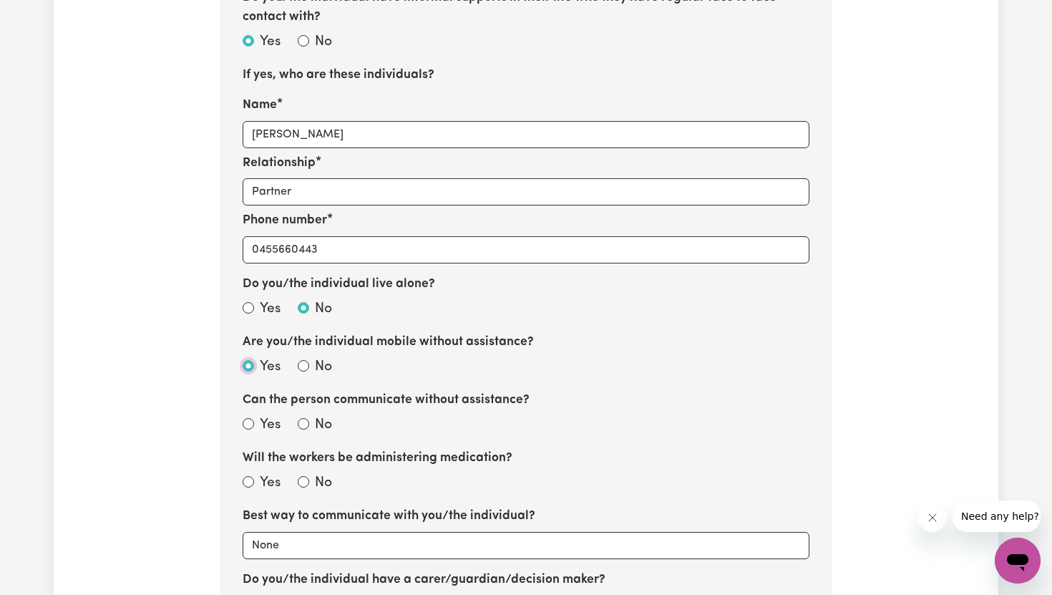
radio input "true"
click at [250, 414] on div "Can the person communicate without assistance? Yes No" at bounding box center [526, 414] width 567 height 47
click at [250, 419] on input "Yes" at bounding box center [248, 423] width 11 height 11
radio input "true"
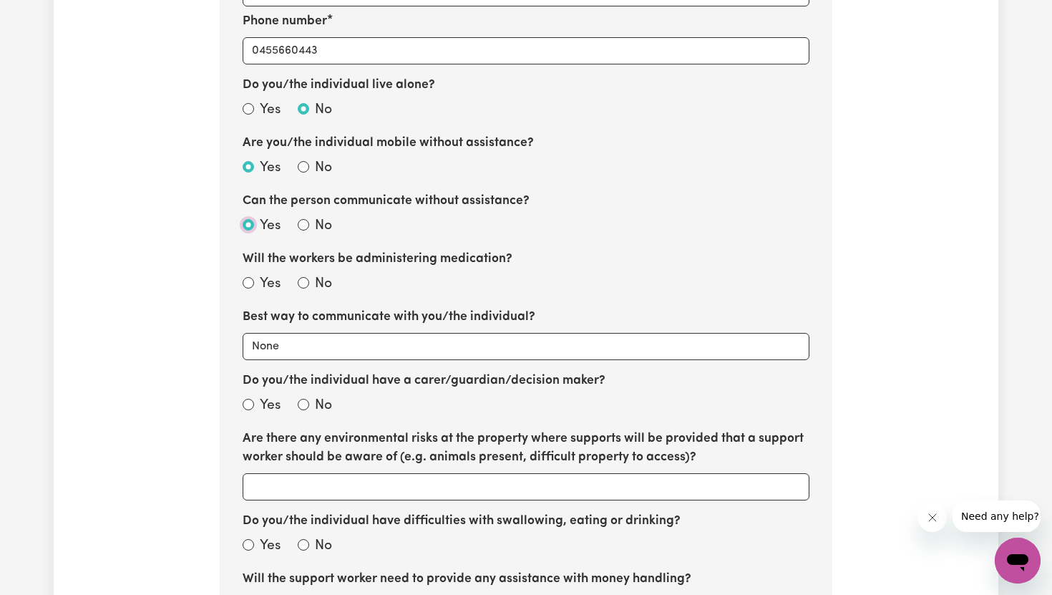
scroll to position [1081, 0]
click at [301, 288] on div "No" at bounding box center [315, 283] width 34 height 21
click at [301, 283] on input "No" at bounding box center [303, 281] width 11 height 11
radio input "true"
click at [318, 349] on select "None Email Call Text Through representative" at bounding box center [526, 345] width 567 height 27
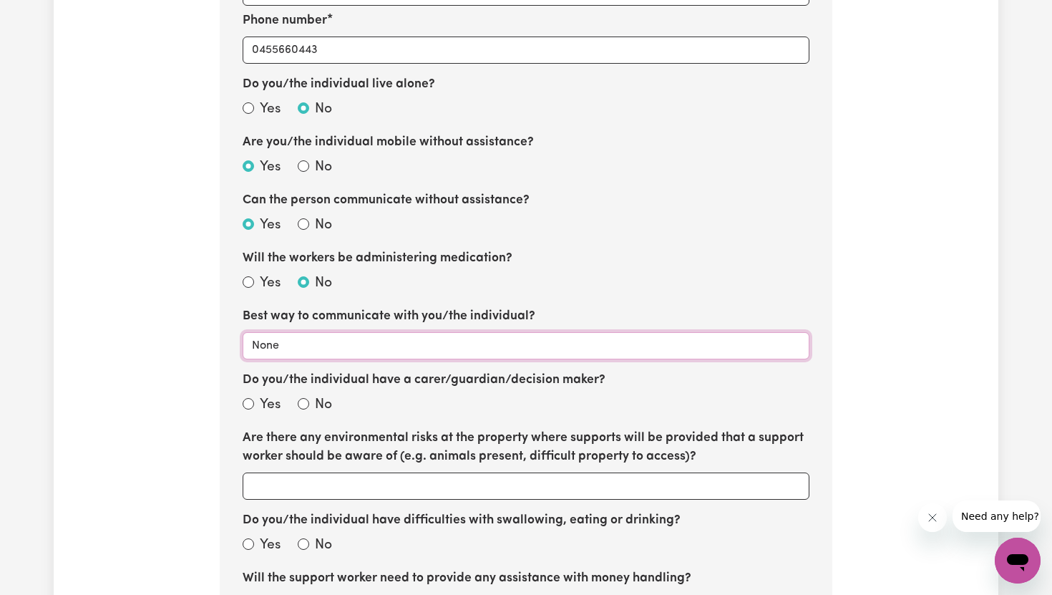
select select "text"
click at [424, 388] on label "Do you/the individual have a carer/guardian/decision maker?" at bounding box center [424, 380] width 363 height 19
click at [302, 405] on input "No" at bounding box center [303, 403] width 11 height 11
radio input "true"
click at [445, 416] on div "Yes No" at bounding box center [526, 406] width 567 height 22
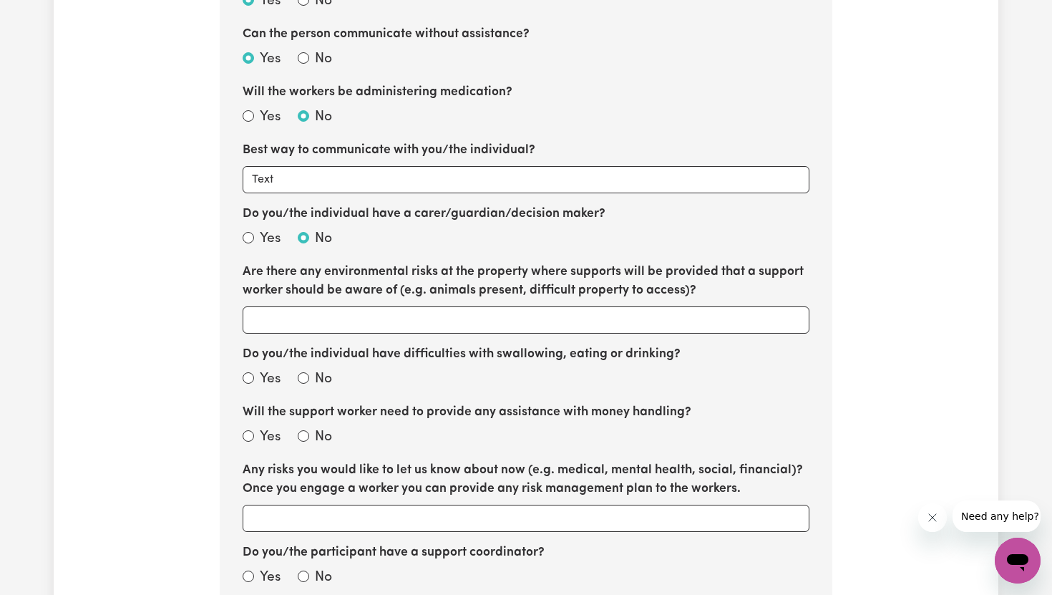
scroll to position [1249, 0]
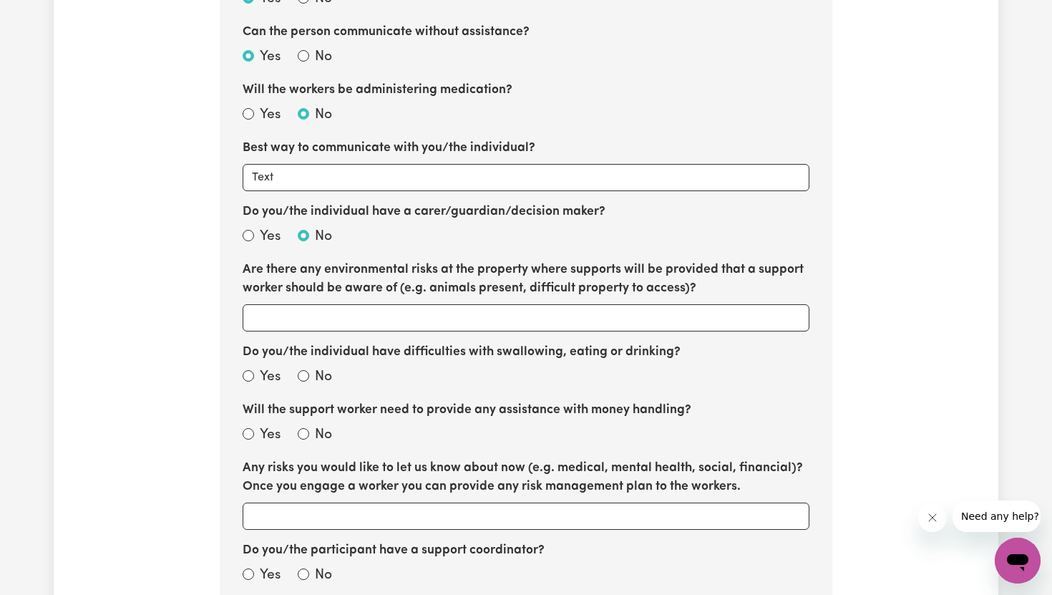
click at [309, 376] on div "No" at bounding box center [315, 377] width 34 height 21
click at [311, 374] on div "No" at bounding box center [315, 377] width 34 height 21
click at [311, 375] on div "No" at bounding box center [315, 377] width 34 height 21
click at [254, 375] on input "Do you/the individual have difficulties with swallowing, eating or drinking?" at bounding box center [248, 375] width 11 height 11
radio input "true"
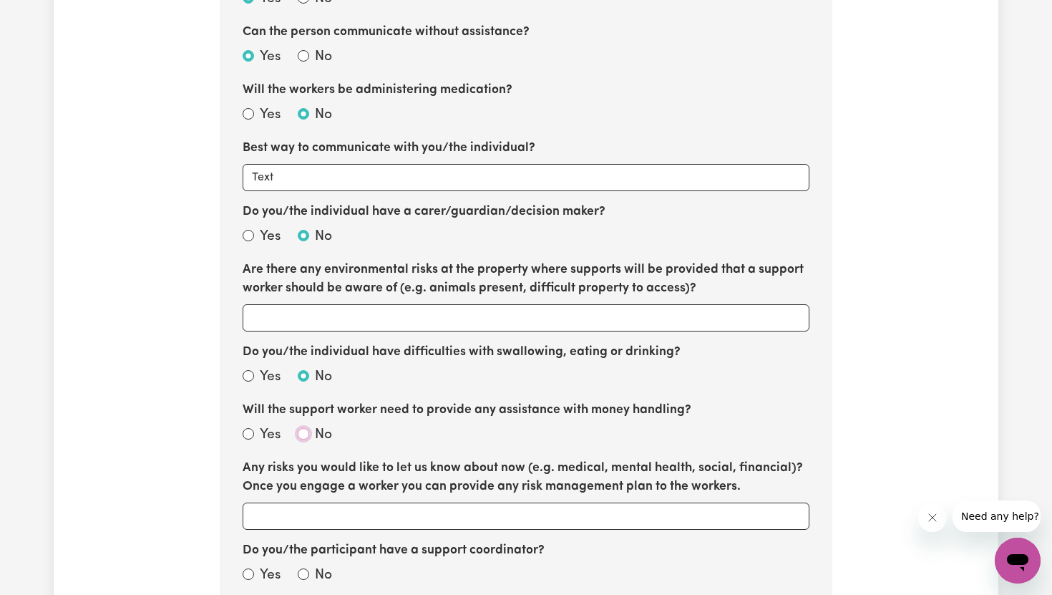
click at [300, 432] on input "No" at bounding box center [303, 433] width 11 height 11
radio input "true"
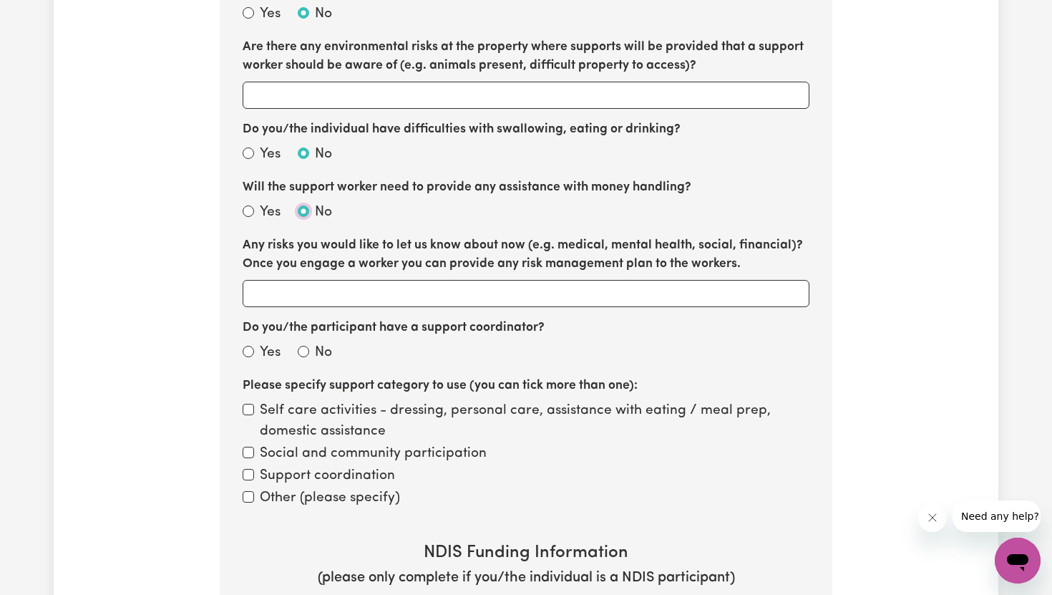
scroll to position [1481, 0]
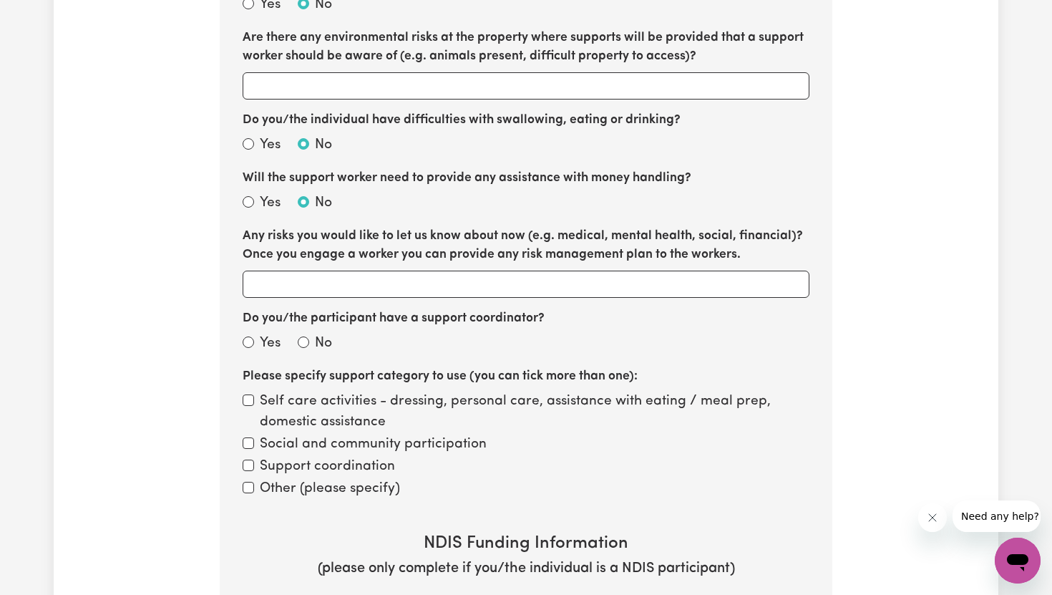
click at [309, 344] on div "No" at bounding box center [315, 344] width 34 height 21
click at [308, 339] on input "No" at bounding box center [303, 341] width 11 height 11
radio input "true"
click at [243, 401] on input "Self care activities - dressing, personal care, assistance with eating / meal p…" at bounding box center [248, 399] width 11 height 11
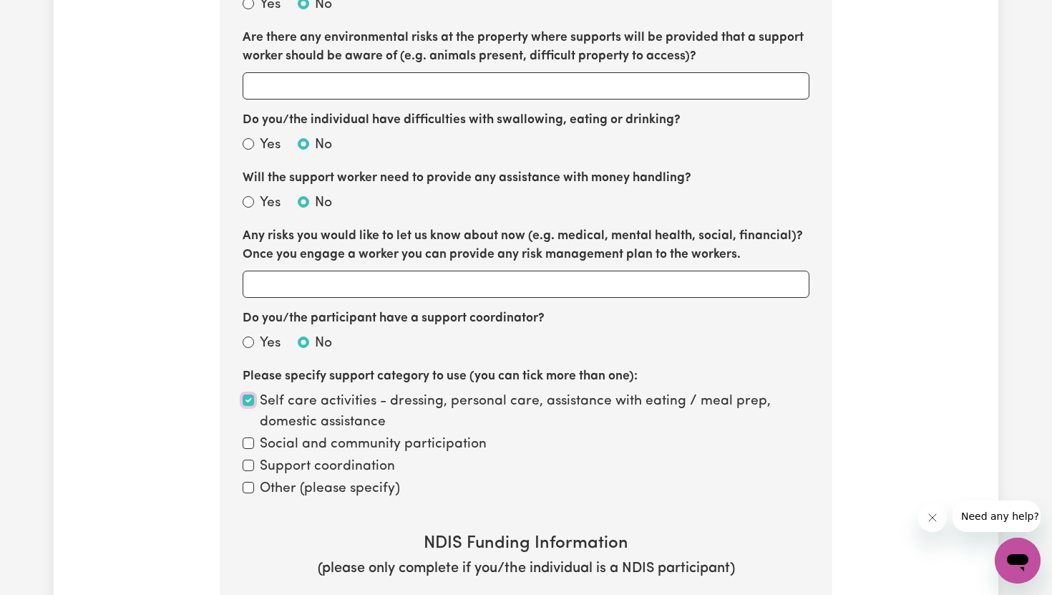
checkbox input "true"
click at [244, 438] on input "Social and community participation" at bounding box center [248, 442] width 11 height 11
checkbox input "true"
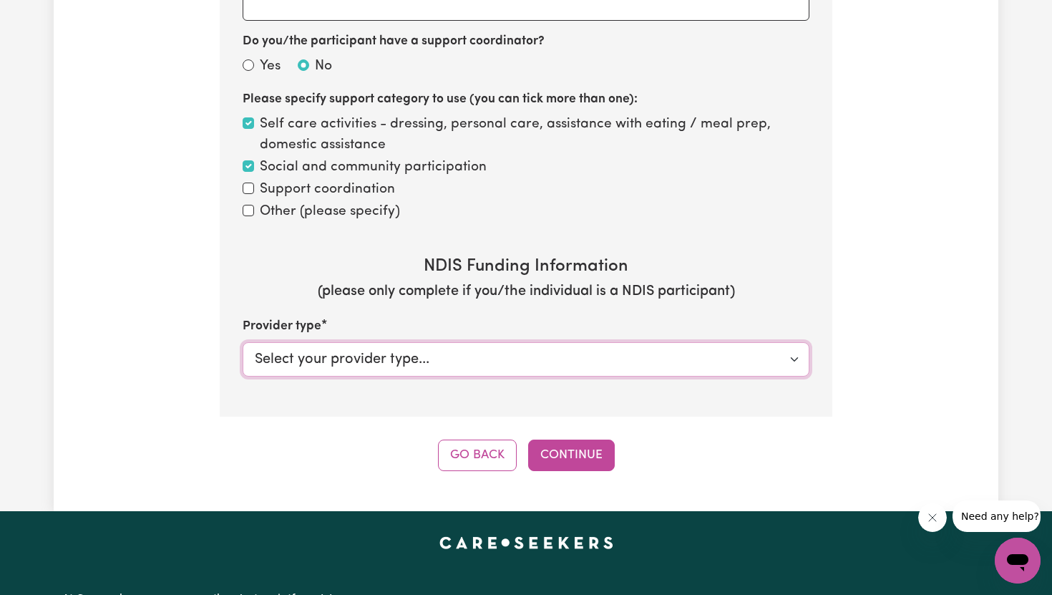
click at [366, 366] on select "Select your provider type... Privately NDIS Funding Plan Managed NDIS Funding S…" at bounding box center [526, 359] width 567 height 34
select select "NDIS_FUNDING_PLAN_MANAGED"
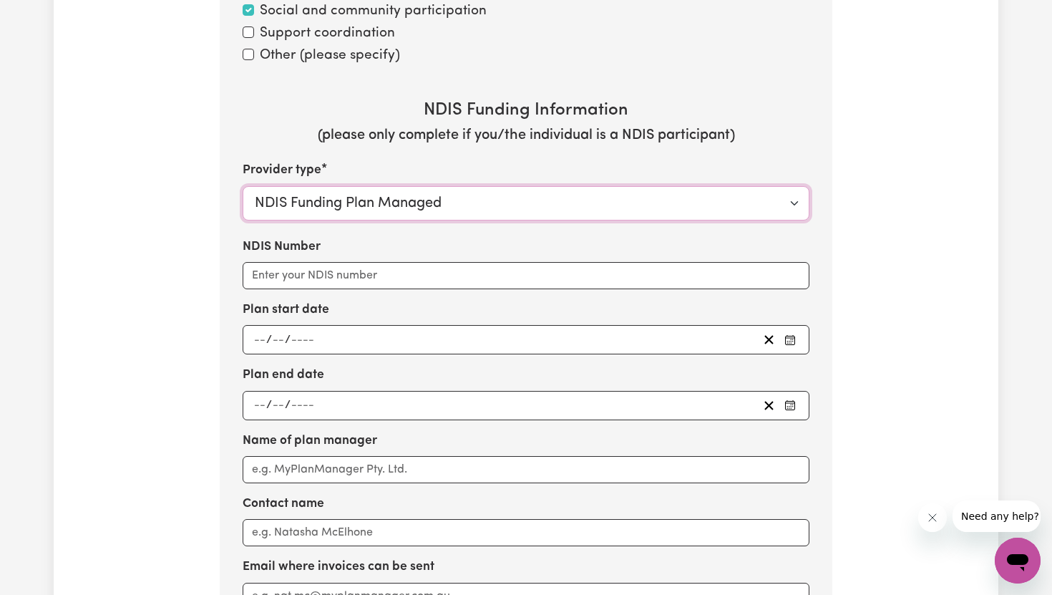
scroll to position [1938, 0]
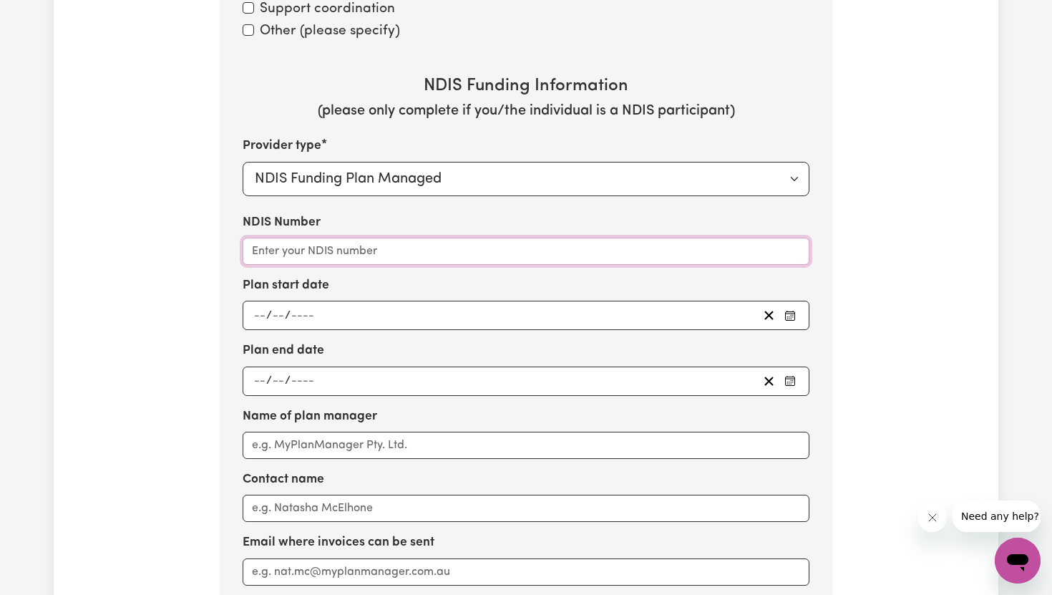
click at [291, 255] on input "NDIS Number" at bounding box center [526, 251] width 567 height 27
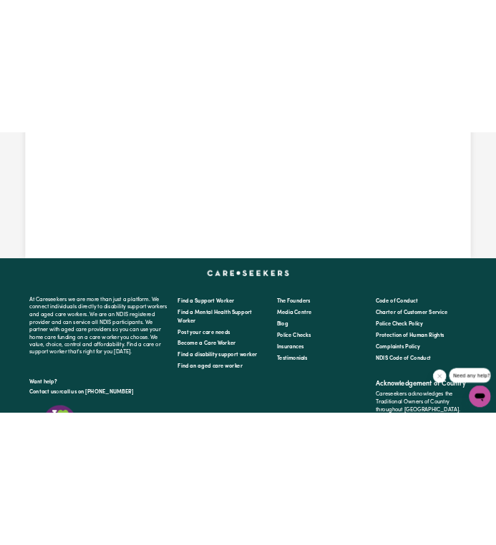
scroll to position [2005, 0]
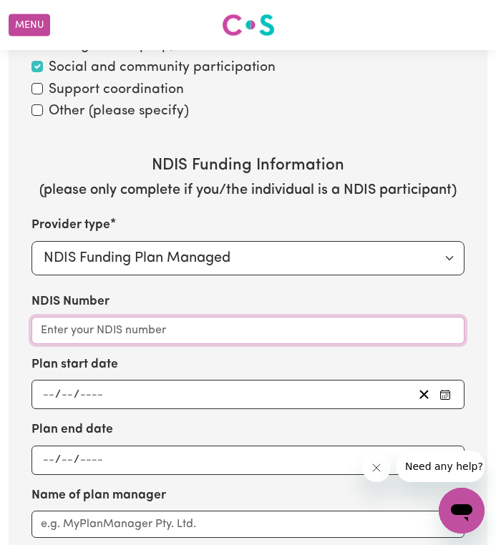
paste input "568350784"
type input "568350784"
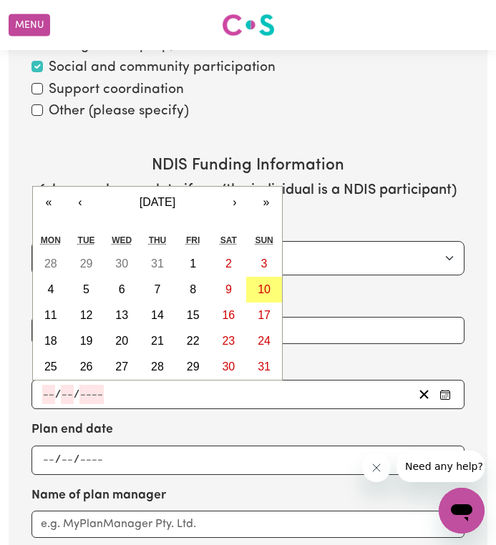
click at [54, 385] on input "number" at bounding box center [48, 394] width 13 height 19
click at [81, 187] on button "‹" at bounding box center [79, 202] width 31 height 31
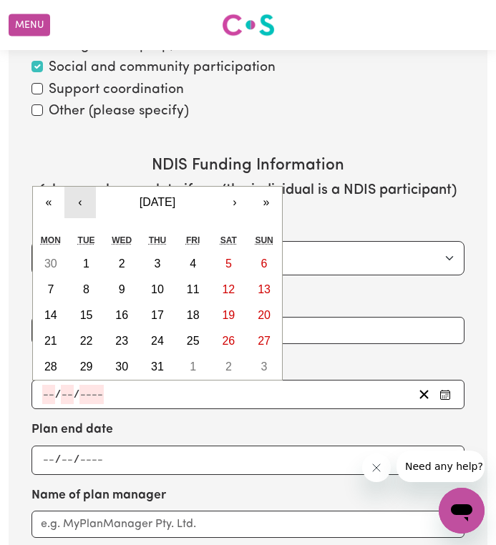
click at [81, 187] on button "‹" at bounding box center [79, 202] width 31 height 31
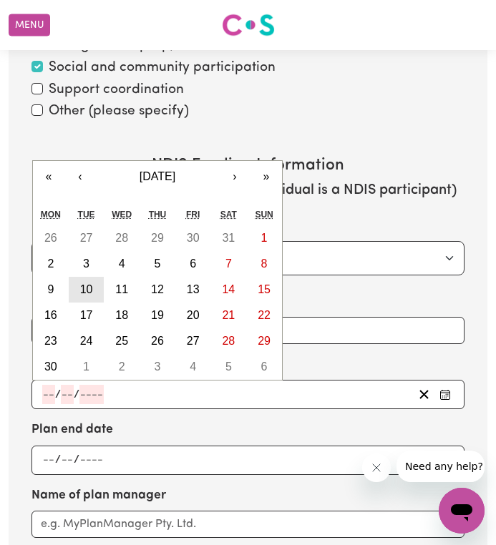
click at [89, 283] on abbr "10" at bounding box center [86, 289] width 13 height 12
type input "2025-06-10"
type input "10"
type input "6"
type input "2025"
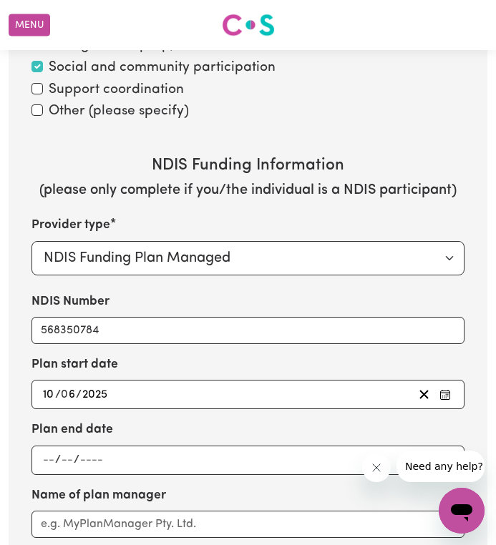
click at [130, 446] on div "/ /" at bounding box center [247, 460] width 433 height 29
click at [112, 451] on div "/ /" at bounding box center [227, 460] width 372 height 19
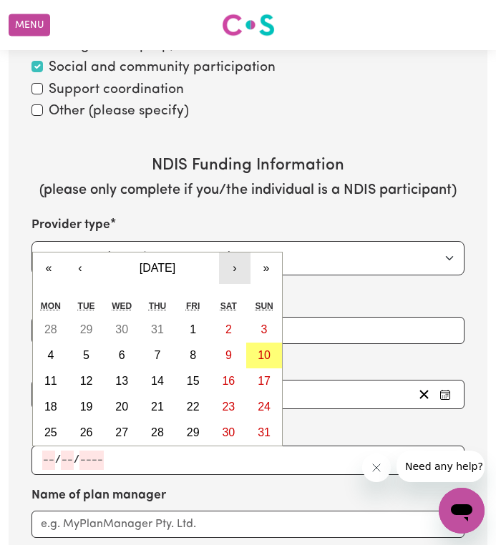
click at [238, 253] on button "›" at bounding box center [234, 268] width 31 height 31
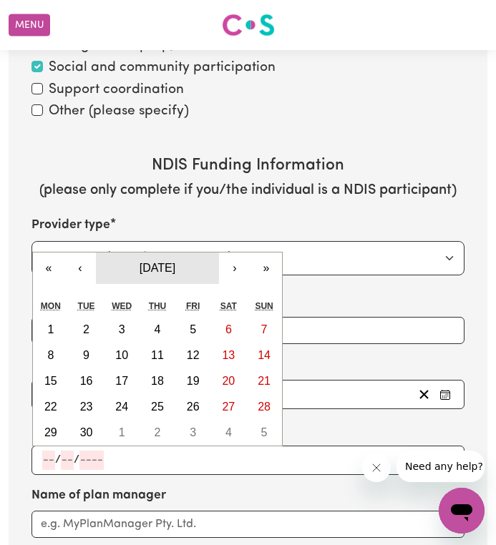
click at [175, 262] on span "September 2025" at bounding box center [158, 268] width 36 height 12
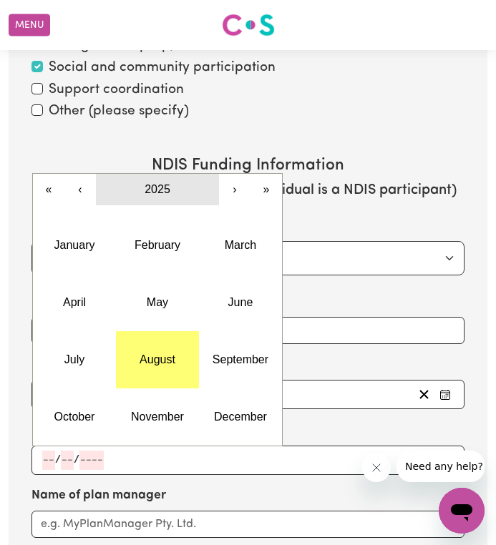
click at [152, 183] on span "2025" at bounding box center [158, 189] width 26 height 12
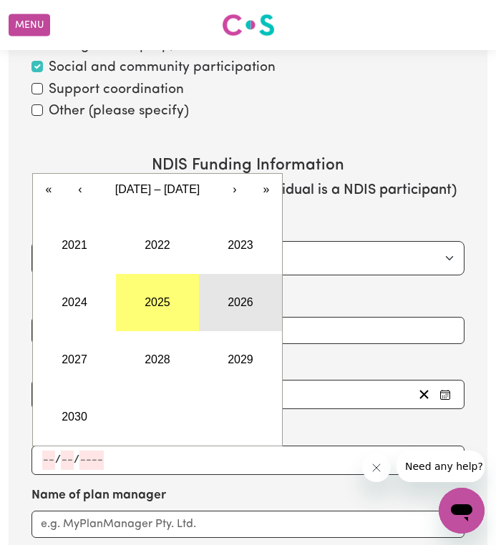
click at [257, 286] on button "2026" at bounding box center [240, 302] width 83 height 57
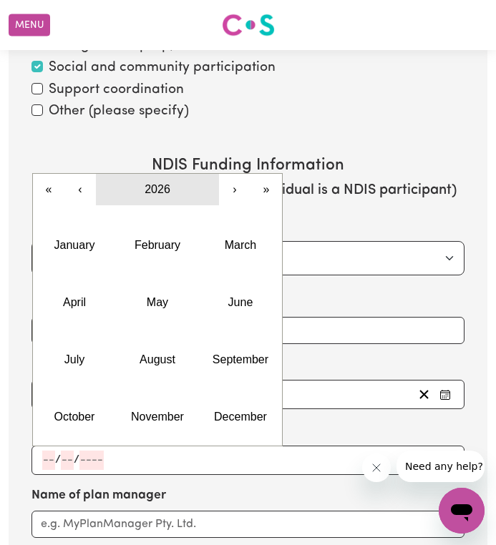
click at [157, 183] on span "2026" at bounding box center [158, 189] width 26 height 12
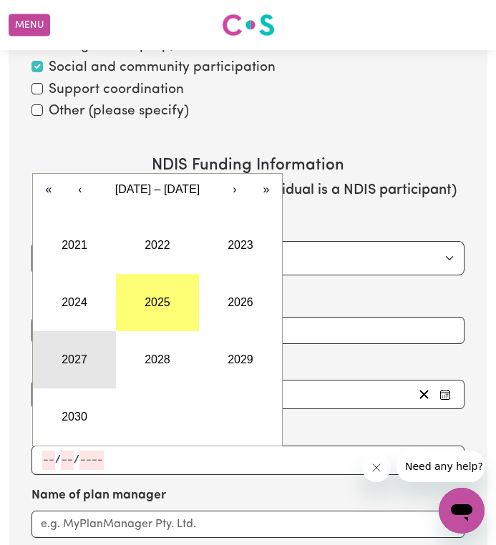
click at [60, 339] on button "2027" at bounding box center [74, 359] width 83 height 57
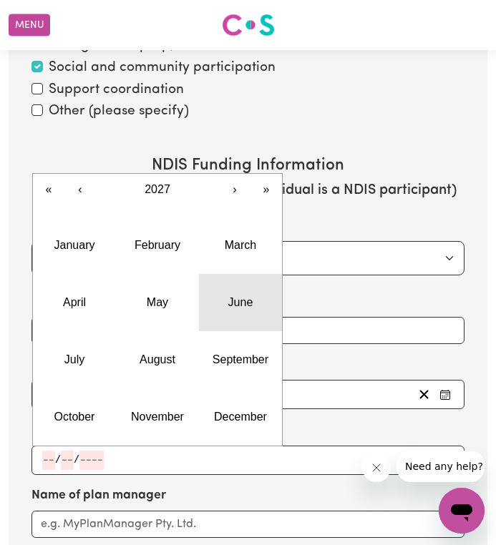
click at [218, 293] on button "June" at bounding box center [240, 302] width 83 height 57
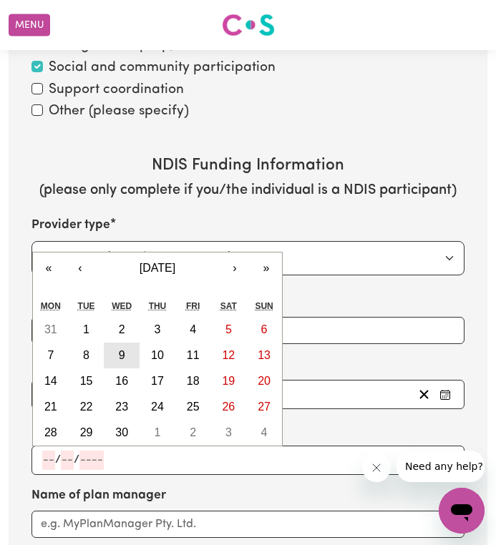
click at [117, 343] on button "9" at bounding box center [122, 356] width 36 height 26
type input "2027-06-09"
type input "9"
type input "6"
type input "2027"
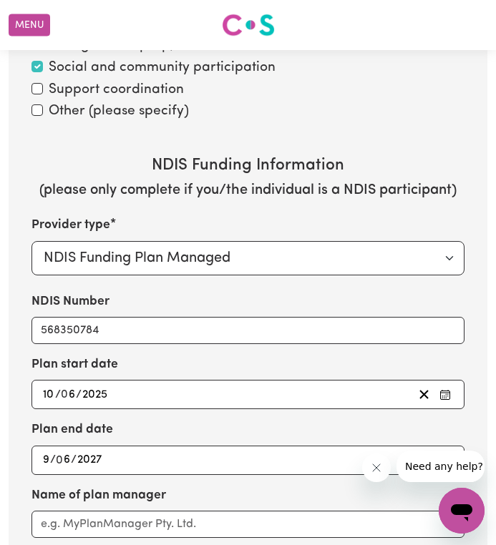
scroll to position [2209, 0]
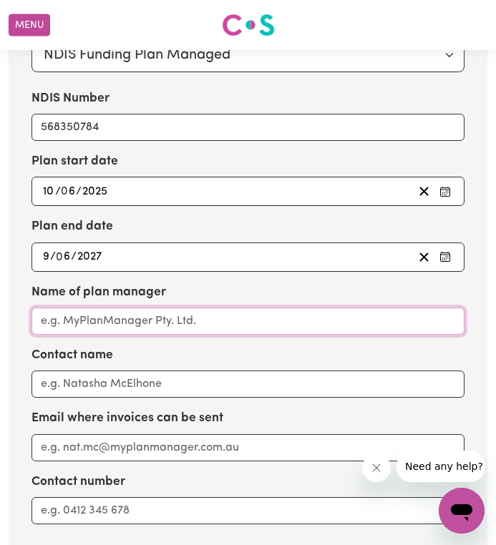
click at [133, 308] on input "Name of plan manager" at bounding box center [247, 321] width 433 height 27
type input "First2Care"
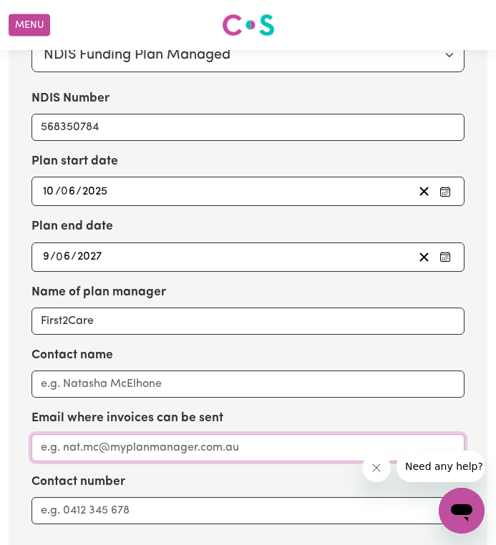
click at [111, 436] on input "Email where invoices can be sent" at bounding box center [247, 447] width 433 height 27
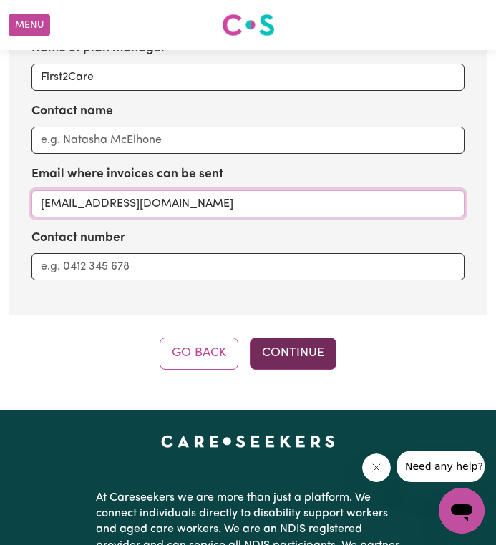
type input "accounts@first2care.com.au"
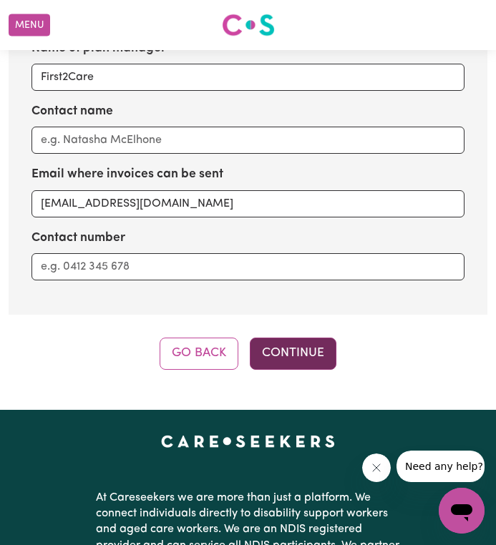
click at [318, 338] on button "Continue" at bounding box center [293, 353] width 87 height 31
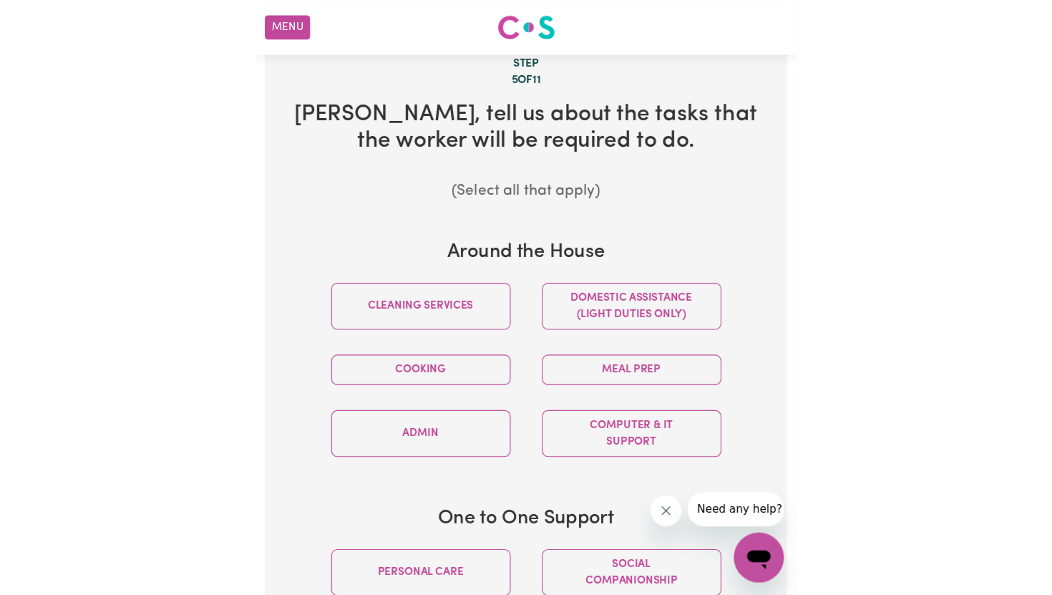
scroll to position [331, 0]
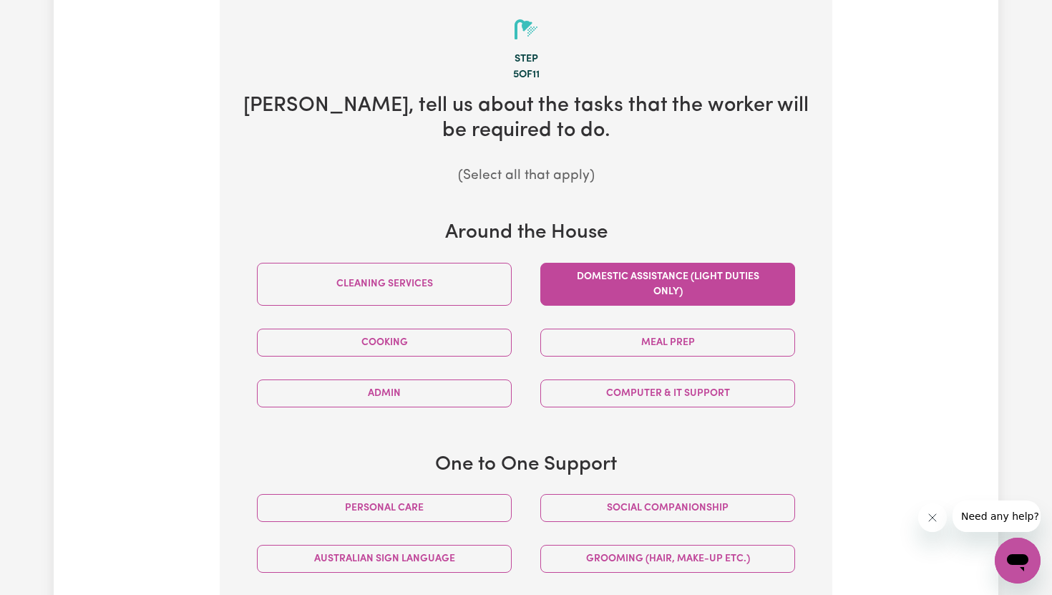
click at [591, 278] on button "Domestic assistance (light duties only)" at bounding box center [667, 284] width 255 height 43
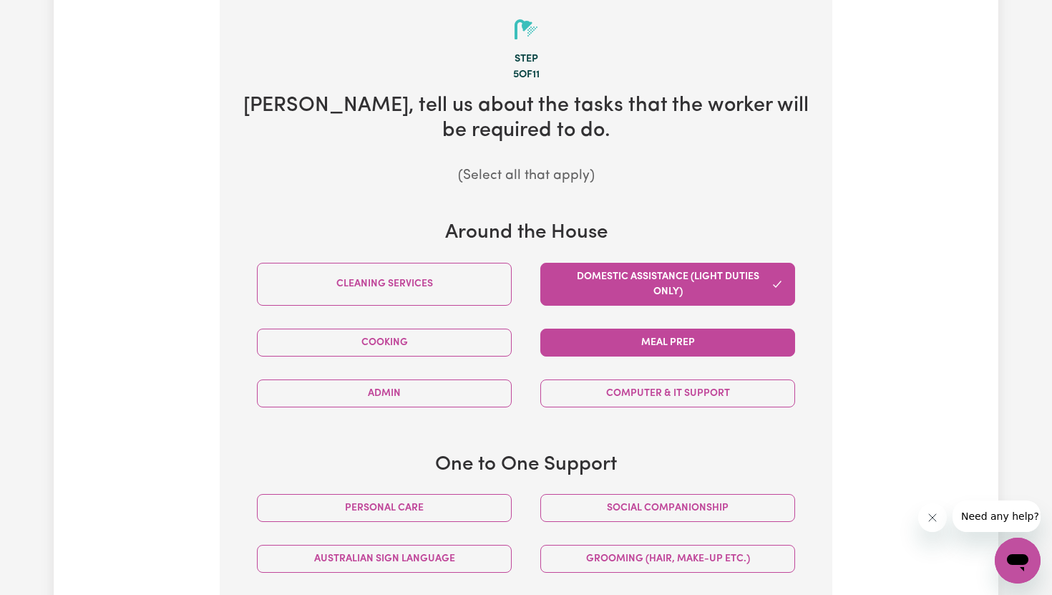
click at [575, 344] on button "Meal prep" at bounding box center [667, 343] width 255 height 28
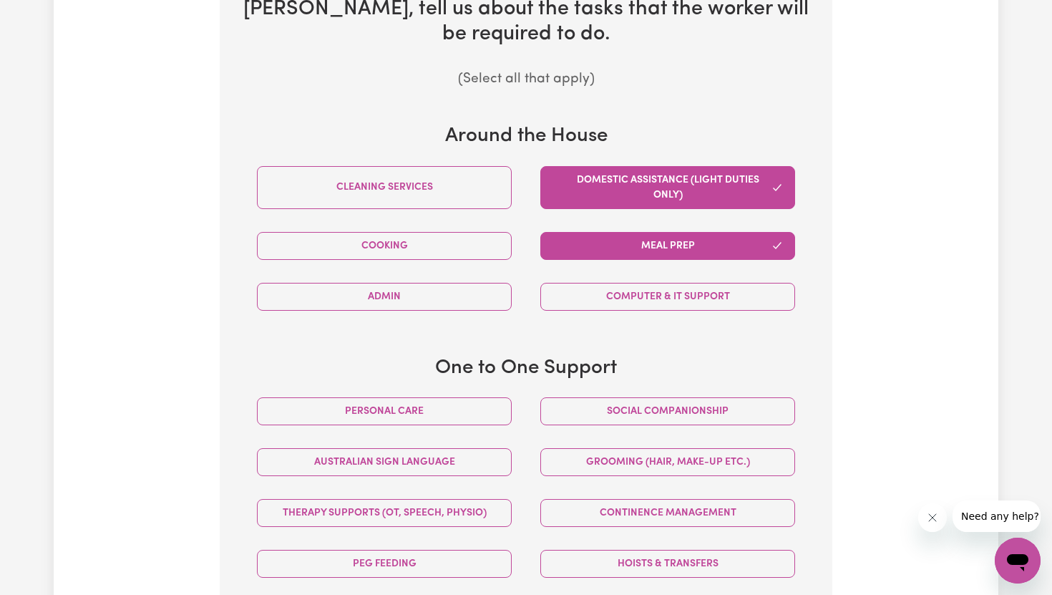
scroll to position [447, 0]
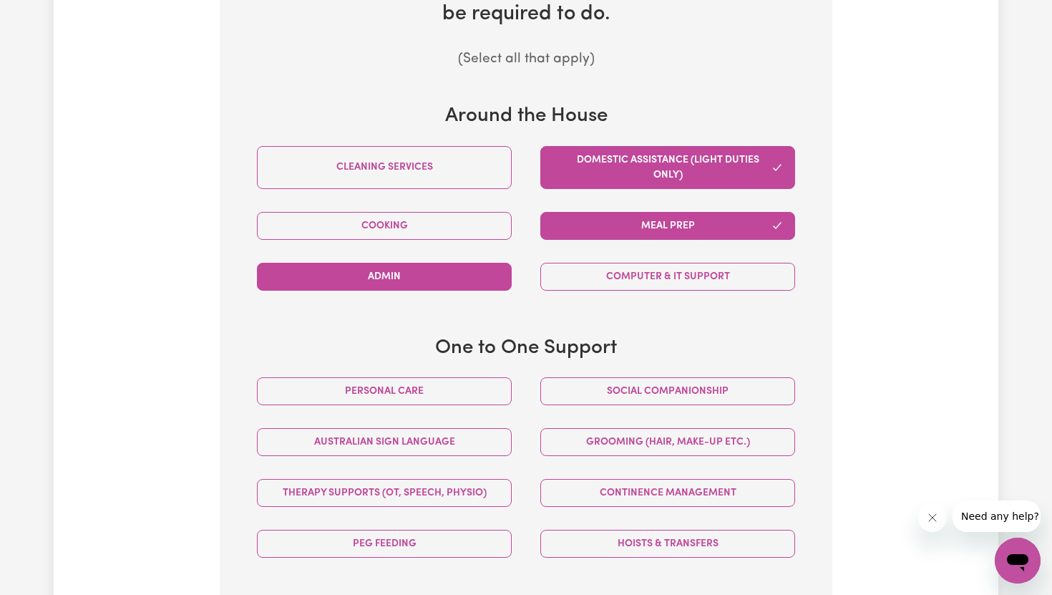
click at [456, 281] on button "Admin" at bounding box center [384, 277] width 255 height 28
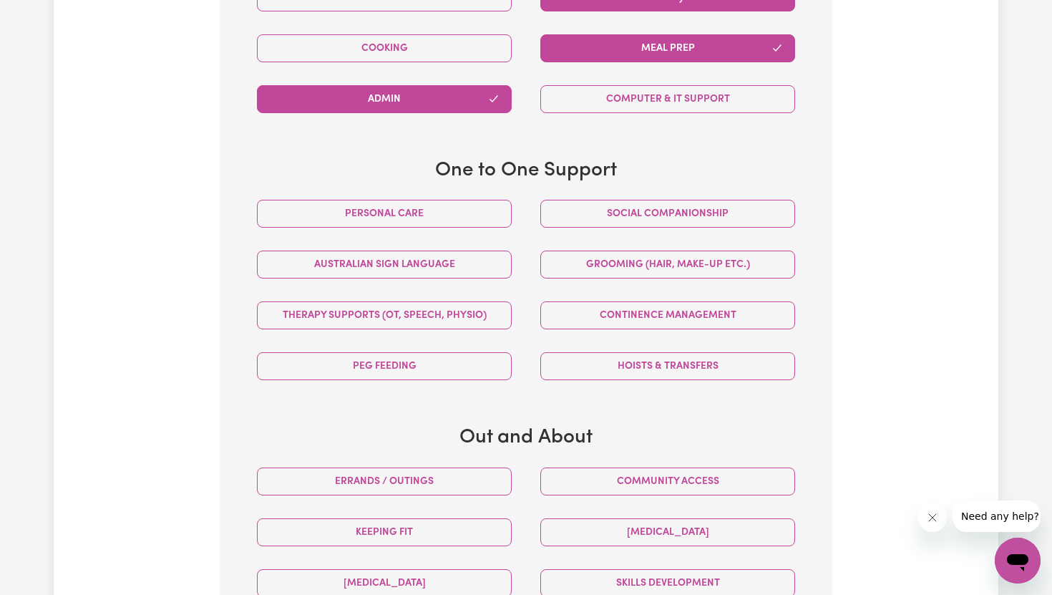
scroll to position [768, 0]
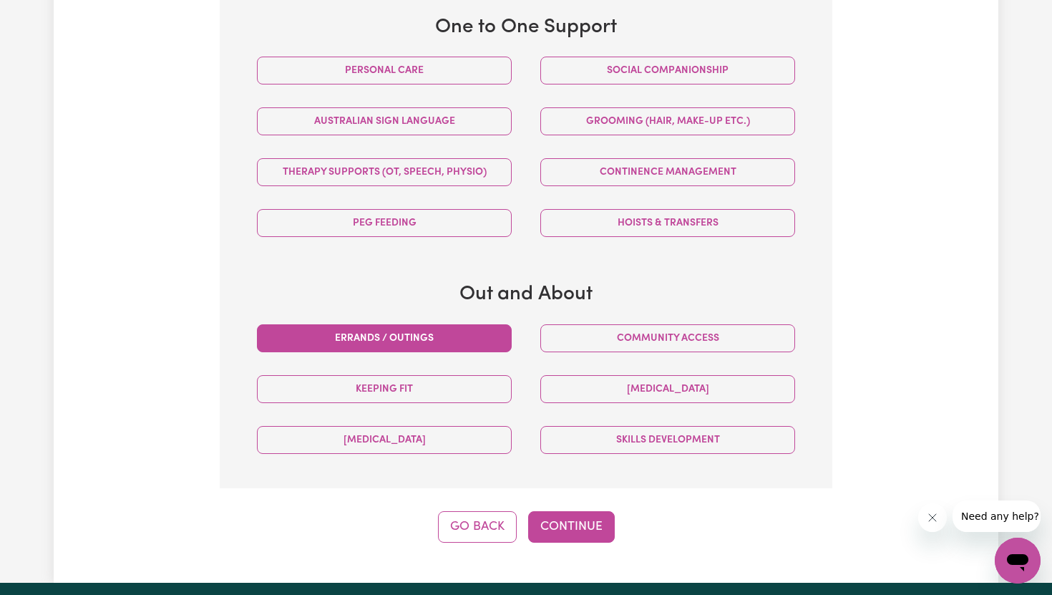
click at [438, 333] on button "Errands / Outings" at bounding box center [384, 338] width 255 height 28
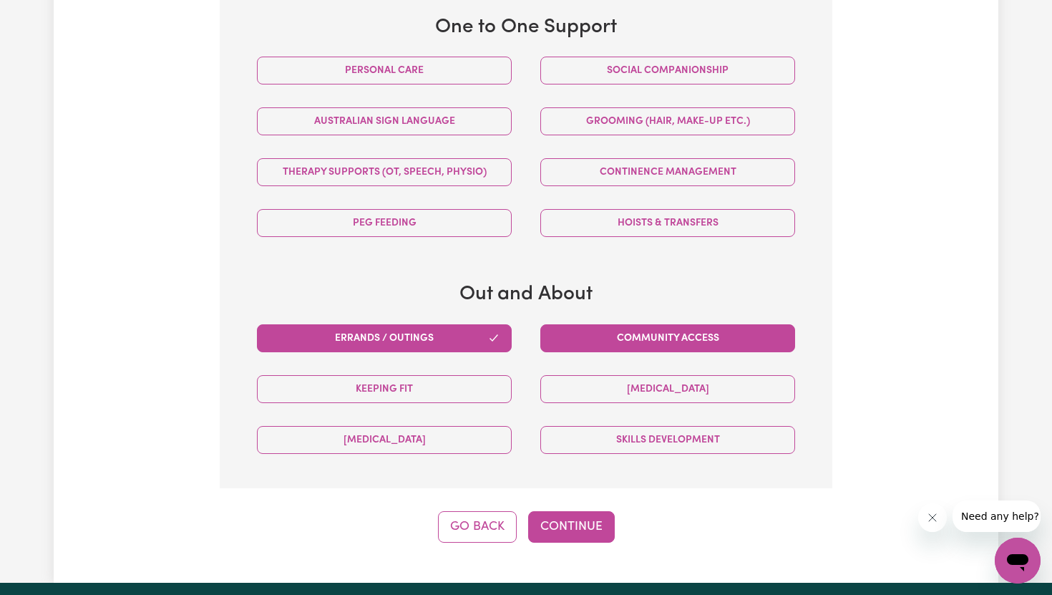
click at [695, 342] on button "Community access" at bounding box center [667, 338] width 255 height 28
click at [563, 530] on button "Continue" at bounding box center [571, 526] width 87 height 31
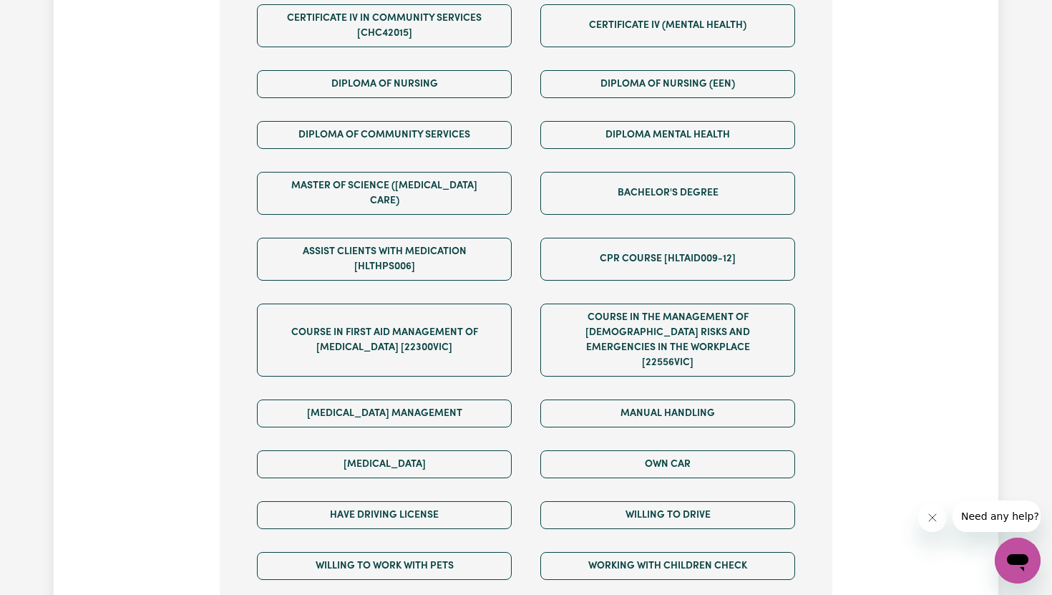
scroll to position [652, 0]
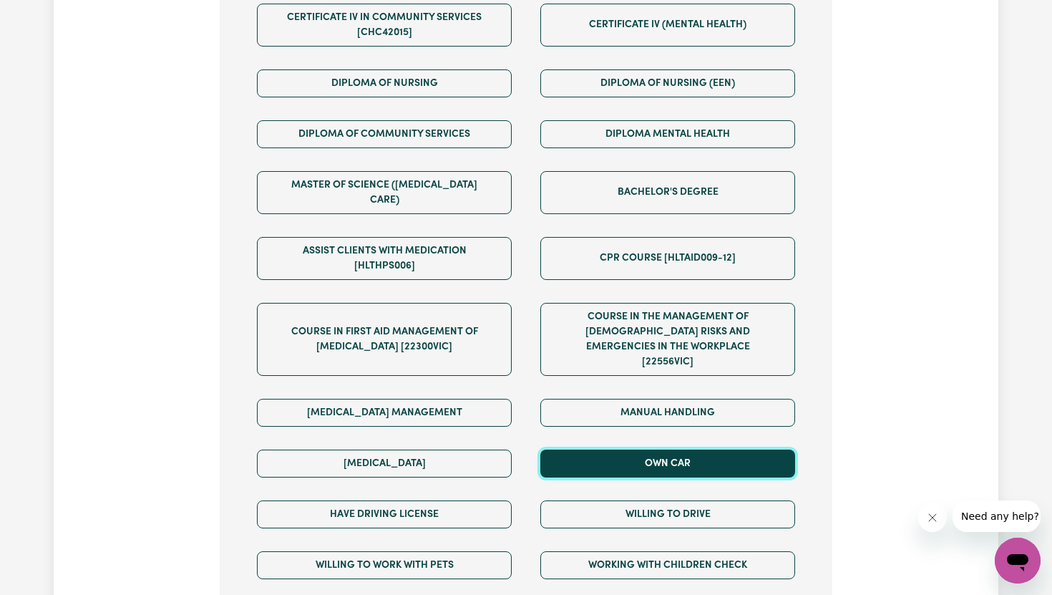
click at [679, 449] on button "Own Car" at bounding box center [667, 463] width 255 height 28
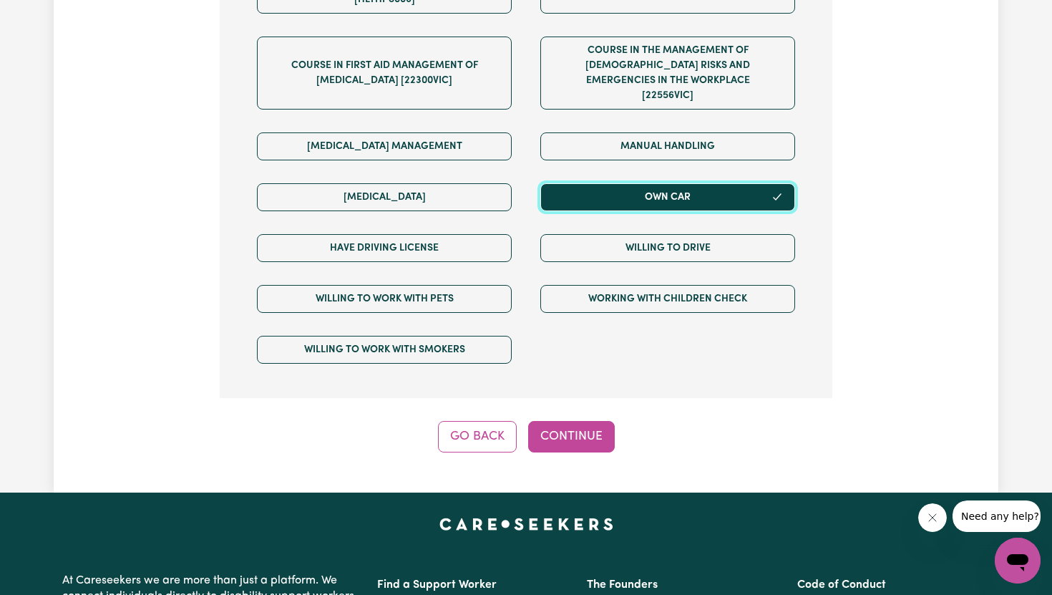
scroll to position [919, 0]
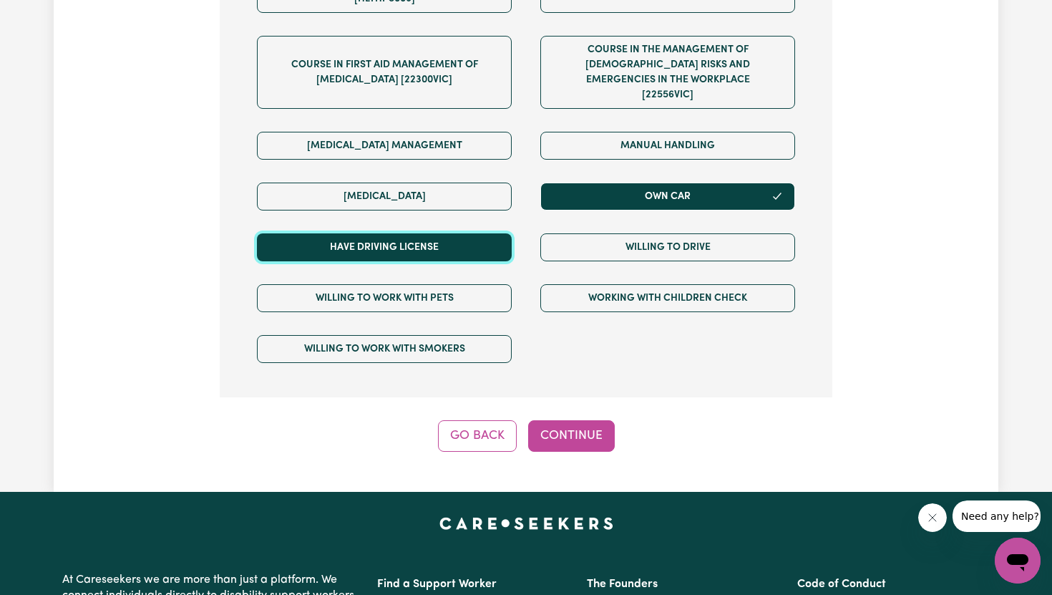
click at [439, 233] on button "Have driving license" at bounding box center [384, 247] width 255 height 28
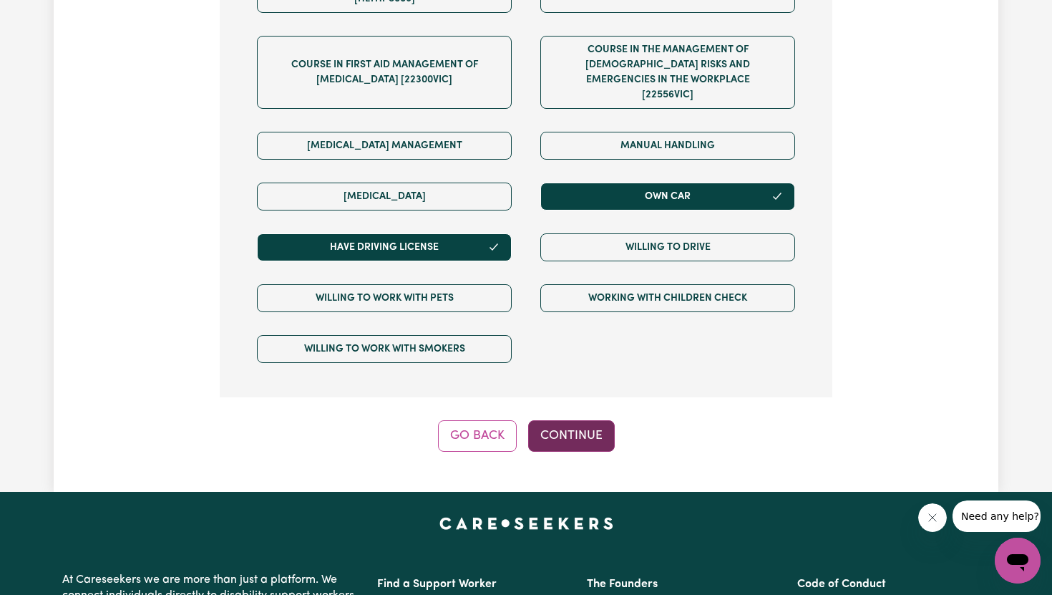
click at [569, 420] on button "Continue" at bounding box center [571, 435] width 87 height 31
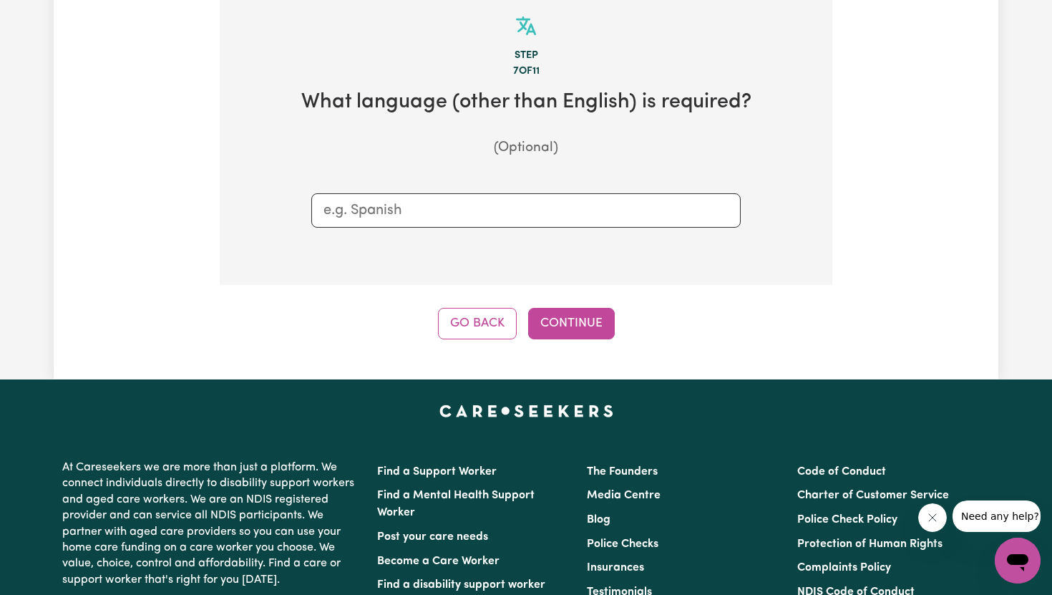
scroll to position [313, 0]
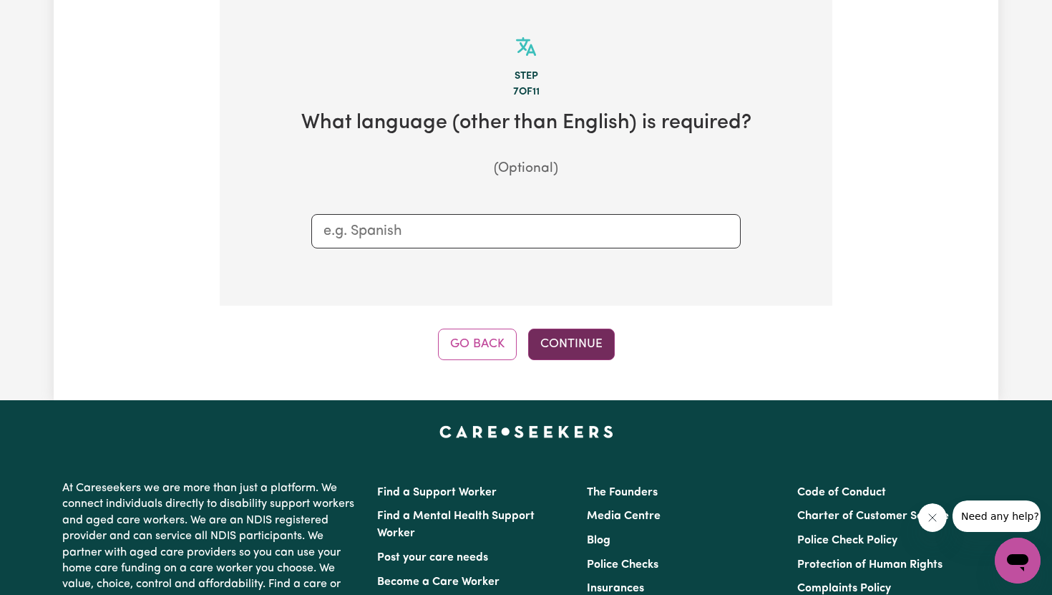
click at [577, 358] on button "Continue" at bounding box center [571, 344] width 87 height 31
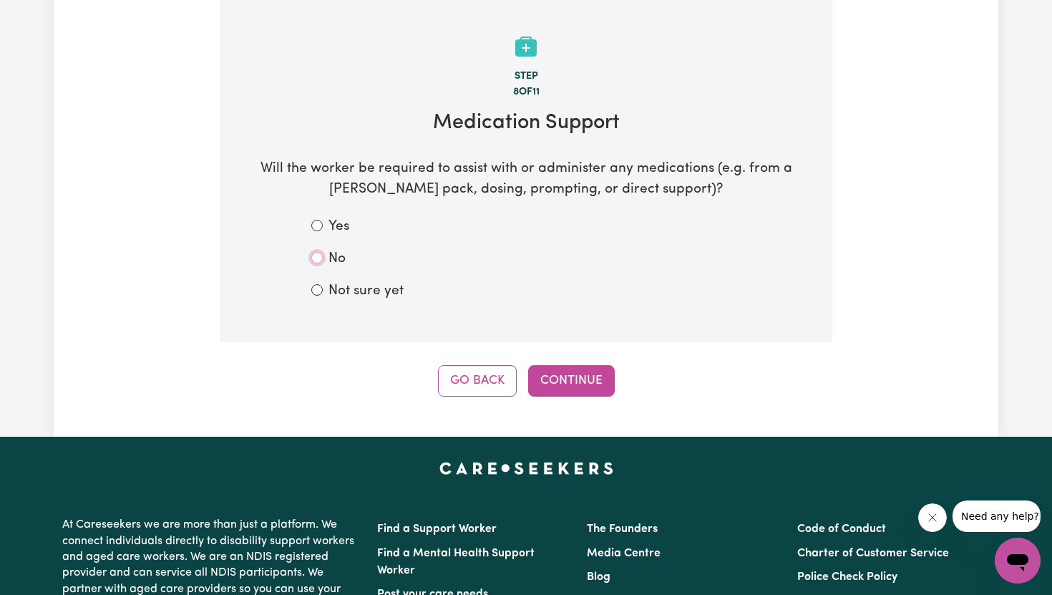
click at [319, 255] on input "No" at bounding box center [316, 257] width 11 height 11
radio input "true"
click at [555, 381] on button "Continue" at bounding box center [571, 380] width 87 height 31
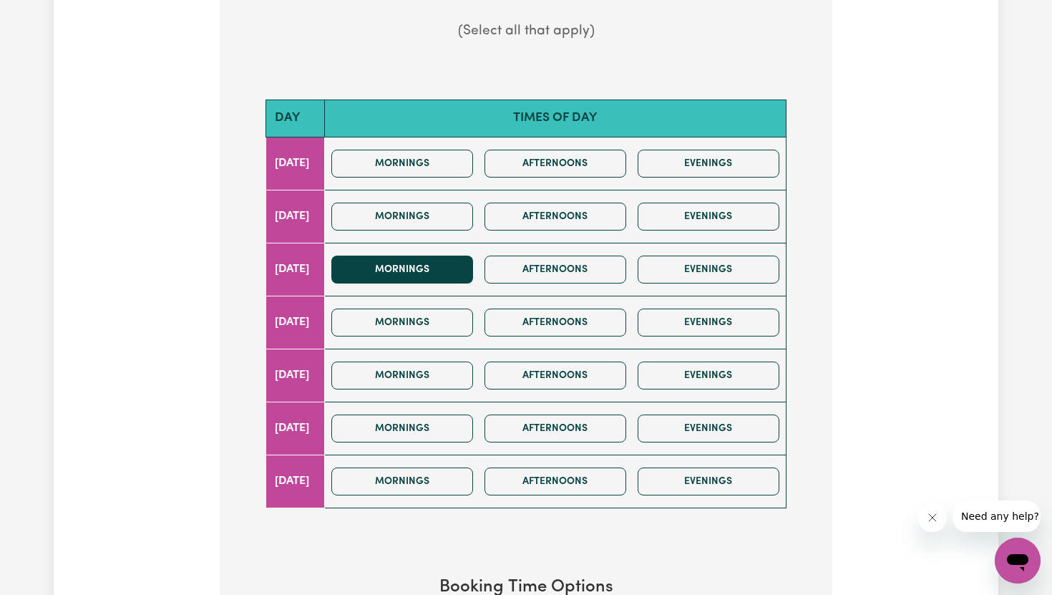
scroll to position [482, 0]
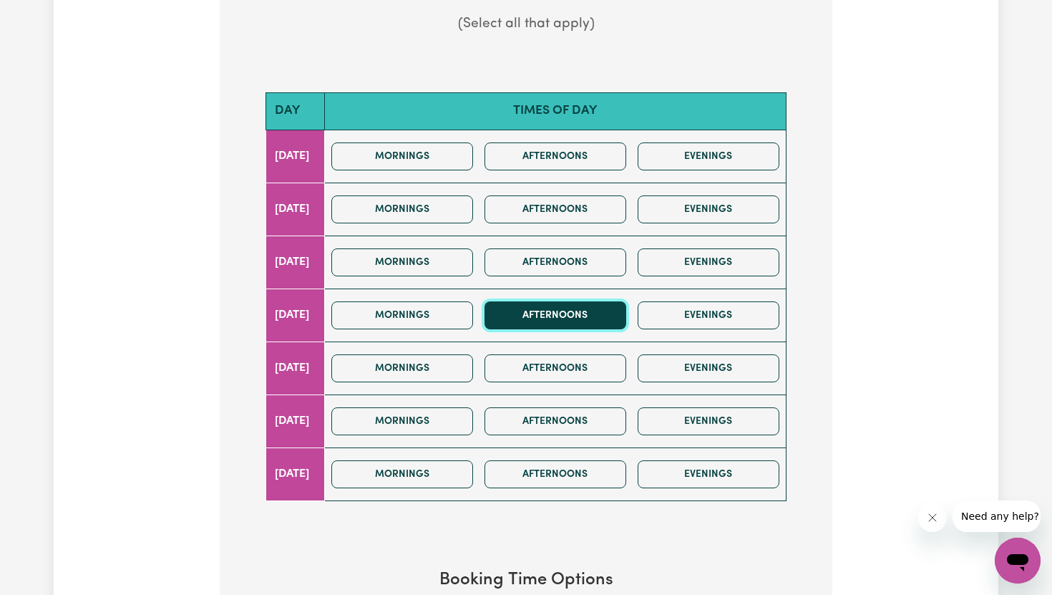
click at [619, 307] on button "Afternoons" at bounding box center [556, 315] width 142 height 28
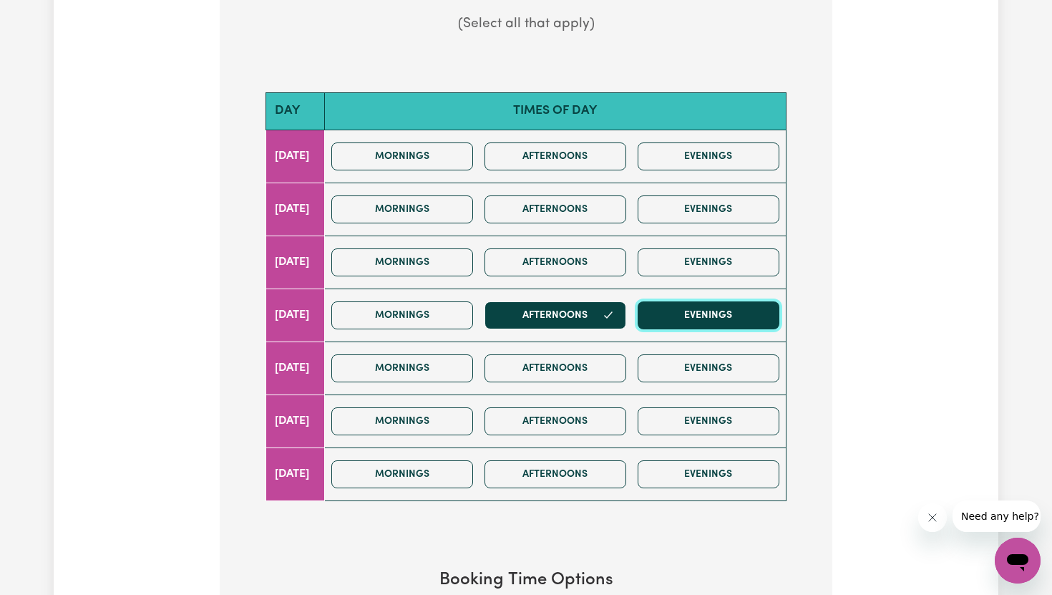
click at [700, 307] on button "Evenings" at bounding box center [709, 315] width 142 height 28
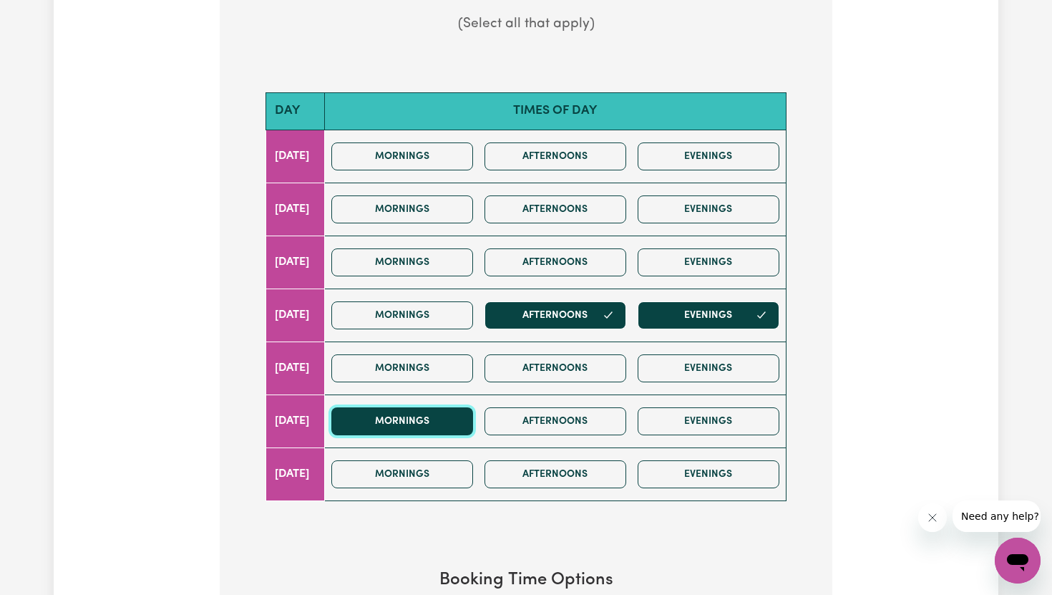
click at [473, 412] on button "Mornings" at bounding box center [402, 421] width 142 height 28
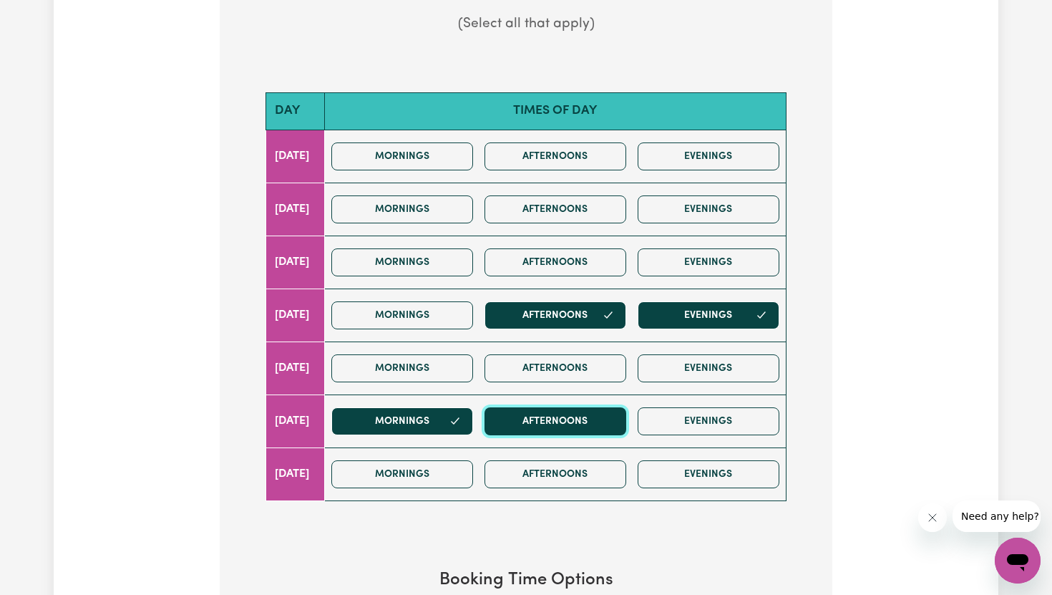
click at [535, 412] on button "Afternoons" at bounding box center [556, 421] width 142 height 28
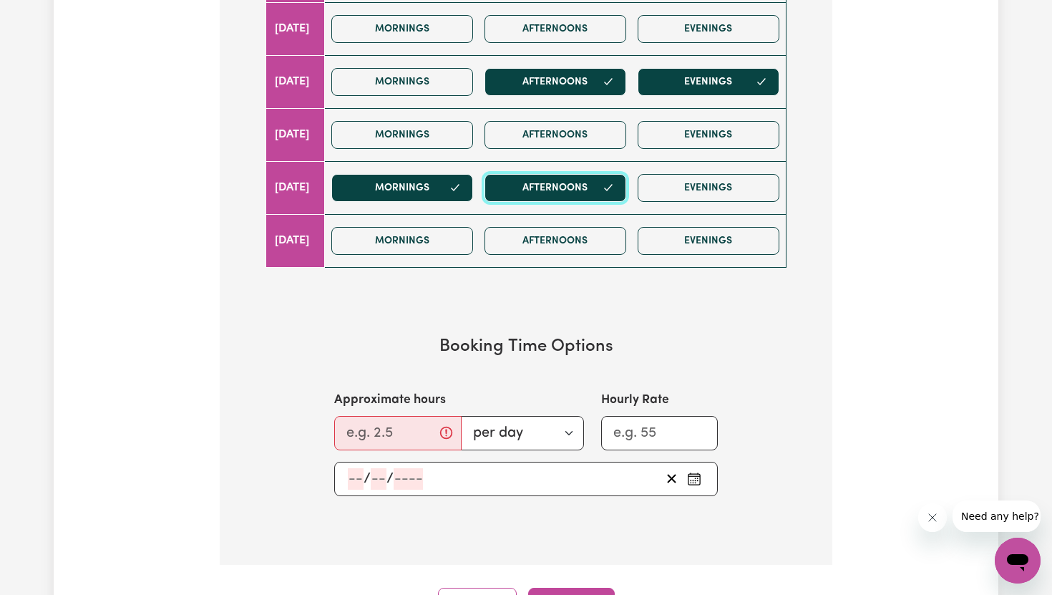
scroll to position [716, 0]
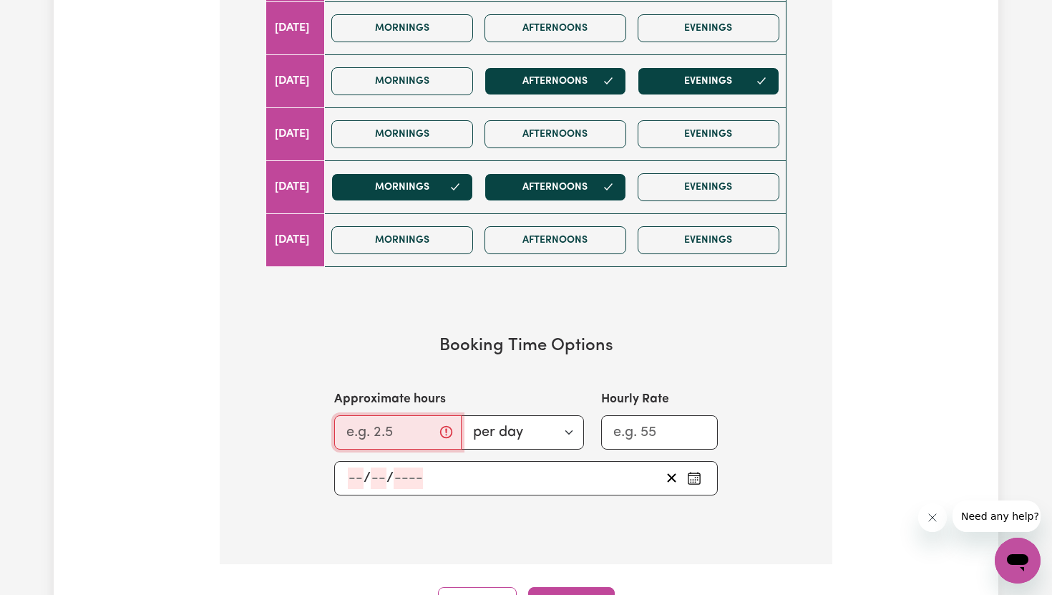
click at [382, 419] on input "Approximate hours" at bounding box center [397, 432] width 127 height 34
type input "4"
click at [534, 425] on select "per day per week" at bounding box center [518, 432] width 132 height 34
select select "per week"
click at [368, 429] on input "Approximate hours" at bounding box center [397, 432] width 127 height 34
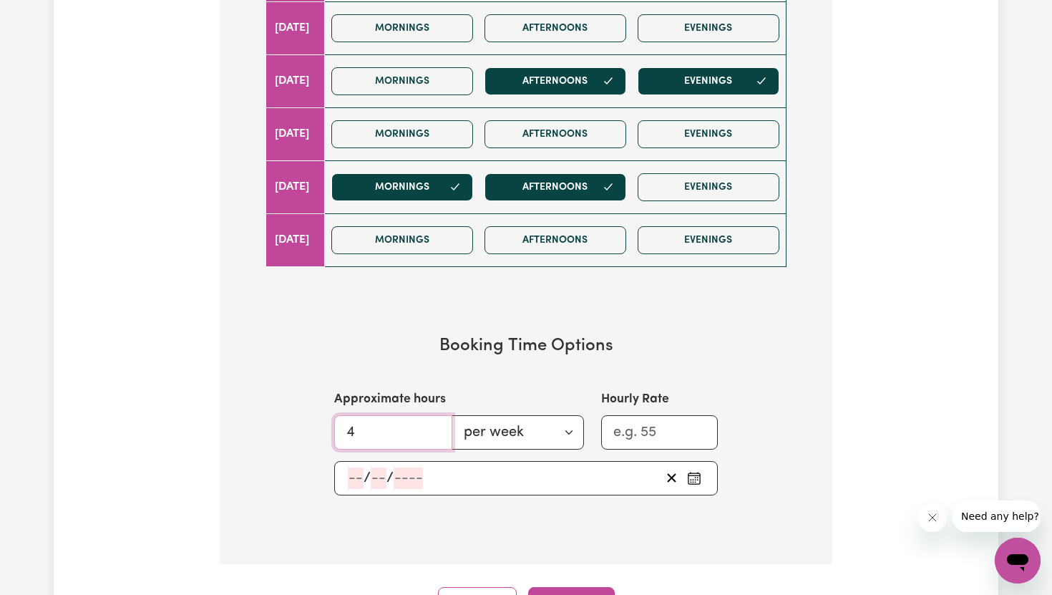
type input "4"
click at [764, 419] on section "Booking Time Options Approximate hours 4 per day per week Hourly Rate / /" at bounding box center [526, 415] width 567 height 205
click at [668, 421] on input "Hourly Rate" at bounding box center [659, 432] width 117 height 34
click at [530, 472] on div "/ /" at bounding box center [503, 477] width 314 height 21
click at [704, 306] on div "Day Times of day Monday Mornings Afternoons Evenings Tuesday Mornings Afternoon…" at bounding box center [526, 176] width 567 height 683
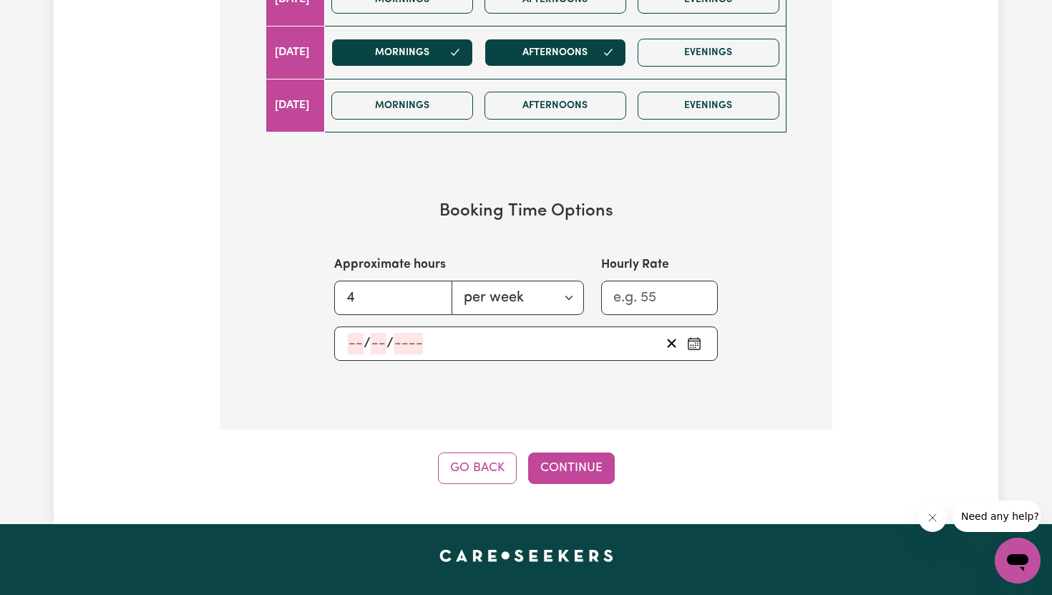
scroll to position [858, 0]
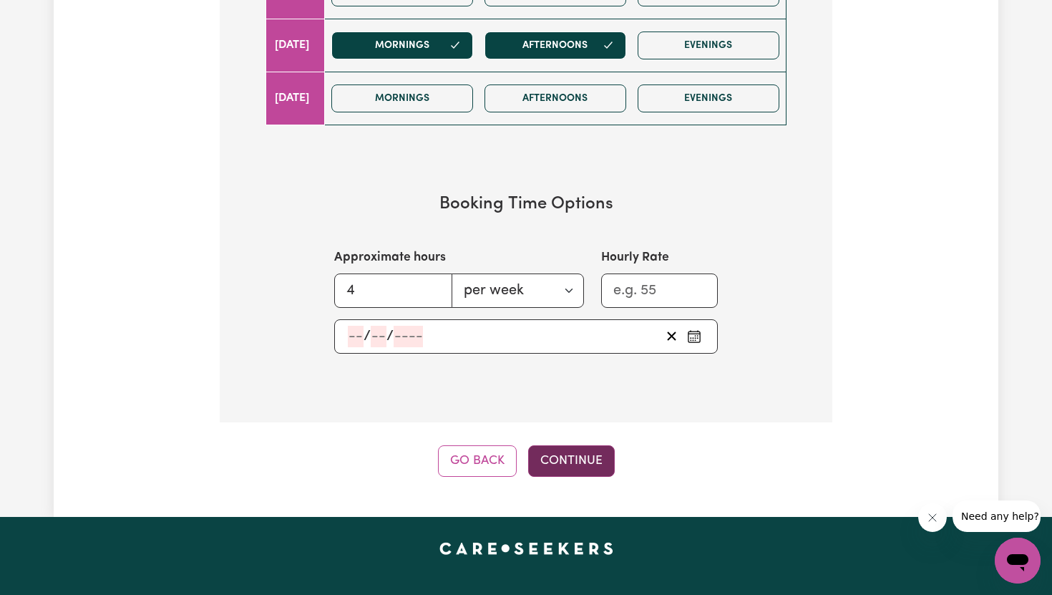
click at [583, 452] on button "Continue" at bounding box center [571, 460] width 87 height 31
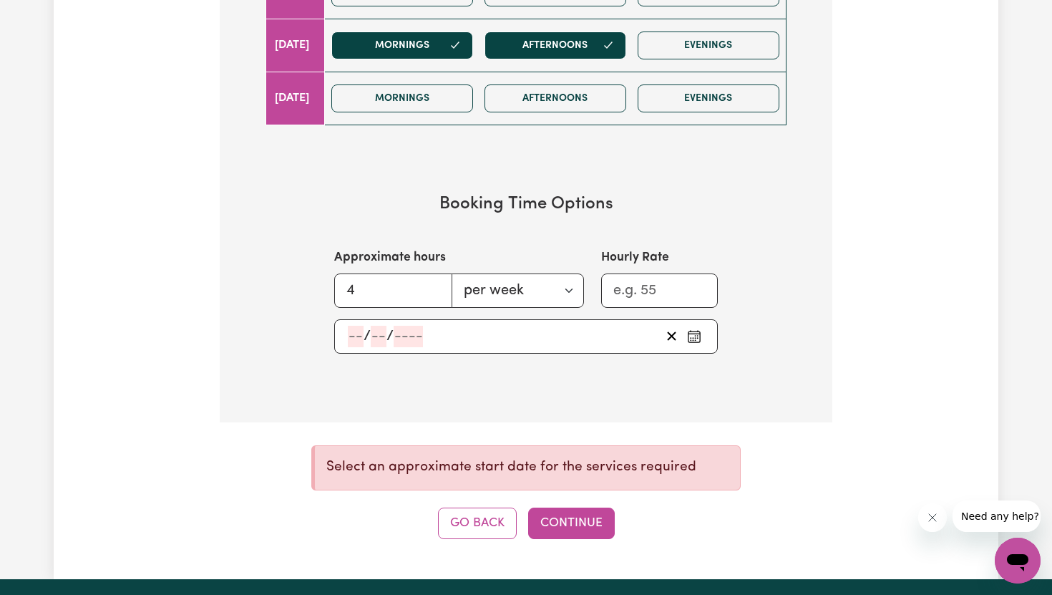
click at [458, 334] on div "/ /" at bounding box center [503, 336] width 314 height 21
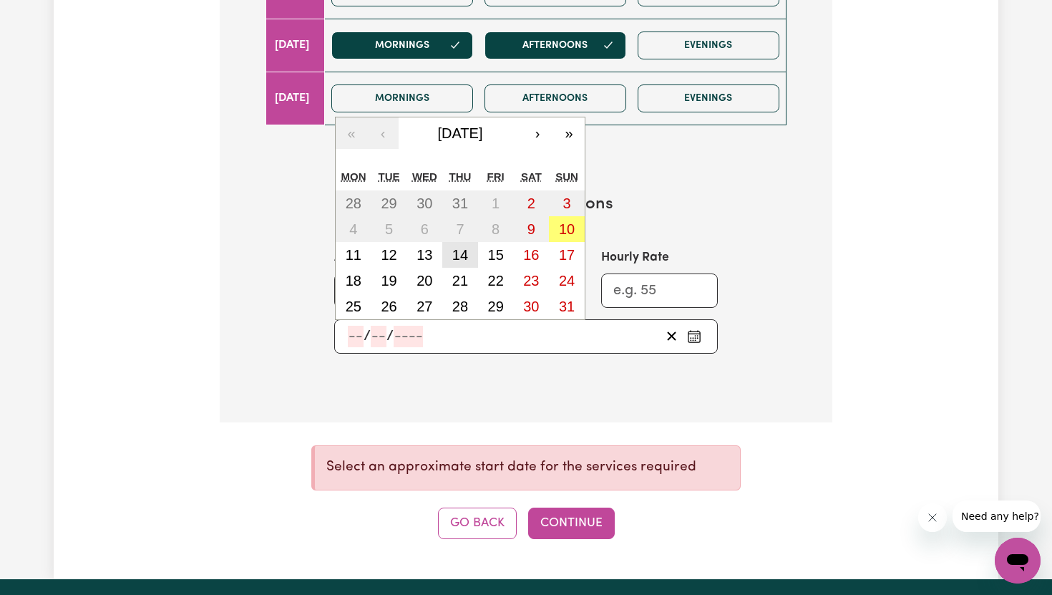
click at [466, 254] on abbr "14" at bounding box center [460, 255] width 16 height 16
type input "2025-08-14"
type input "14"
type input "8"
type input "2025"
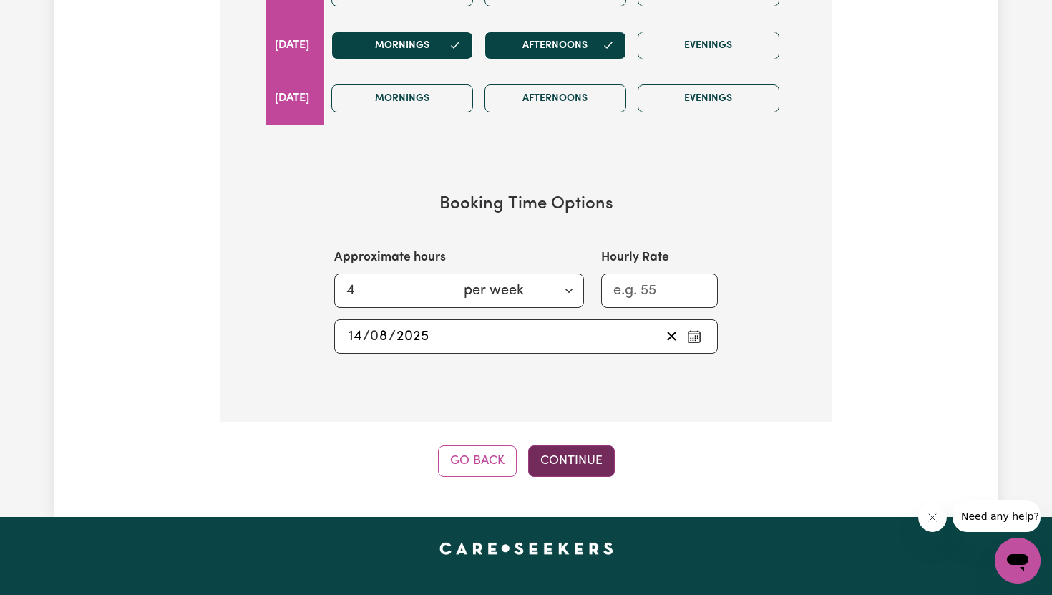
click at [563, 449] on button "Continue" at bounding box center [571, 460] width 87 height 31
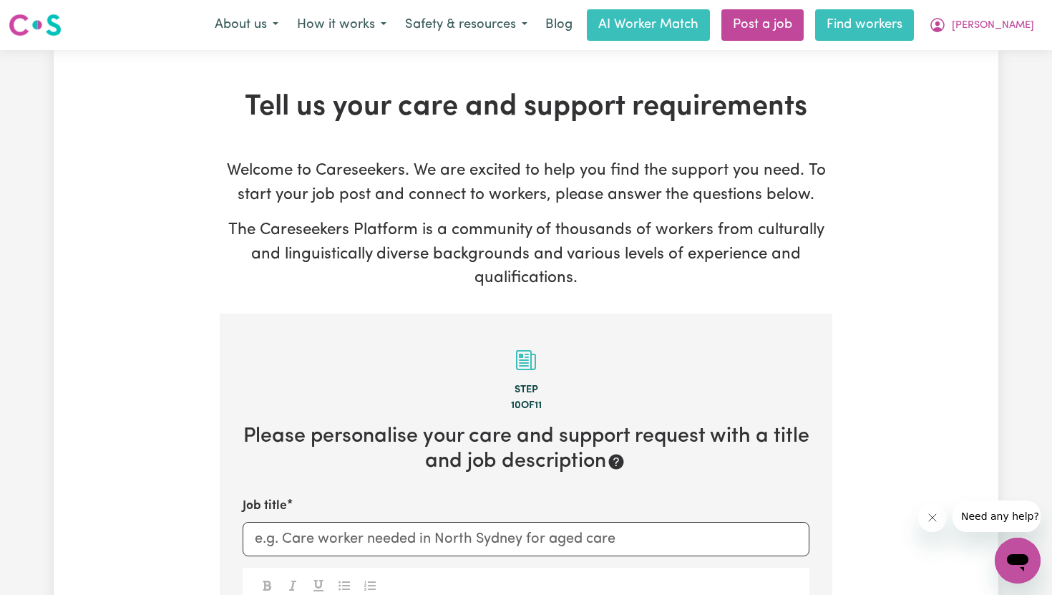
click at [908, 38] on link "Find workers" at bounding box center [864, 24] width 99 height 31
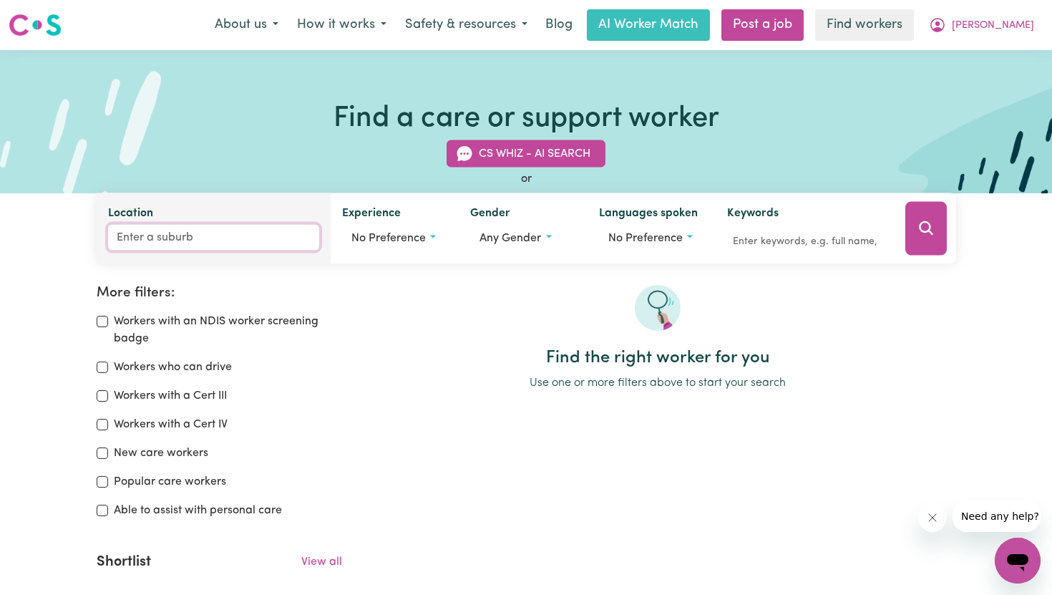
click at [174, 243] on input "Location" at bounding box center [213, 238] width 211 height 26
type input "erski"
type input "erskiNE, South Australia, 5422"
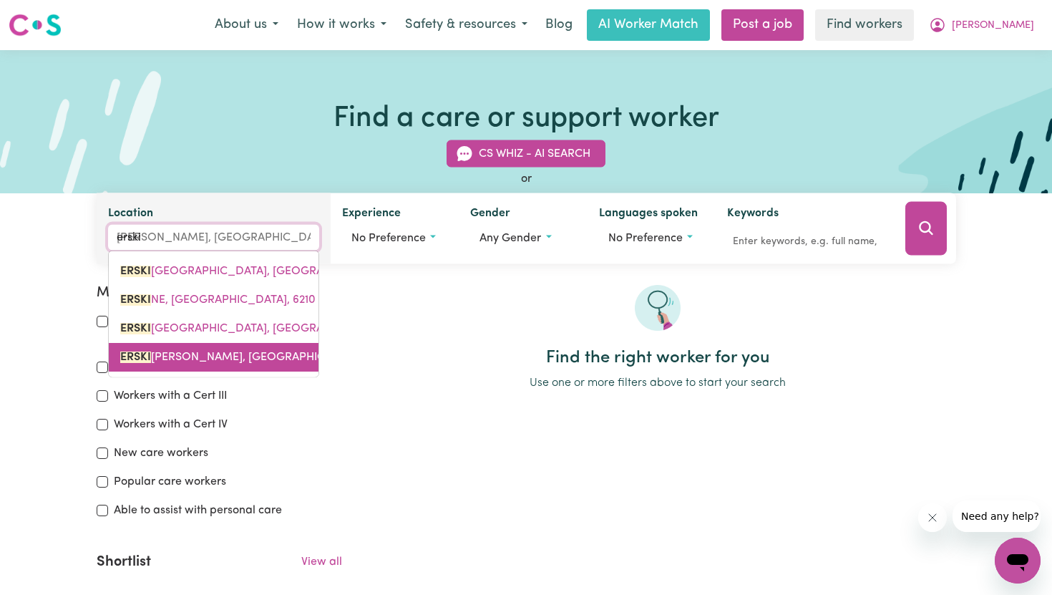
click at [173, 359] on span "ERSKI NEVILLE, New South Wales, 2043" at bounding box center [258, 356] width 276 height 11
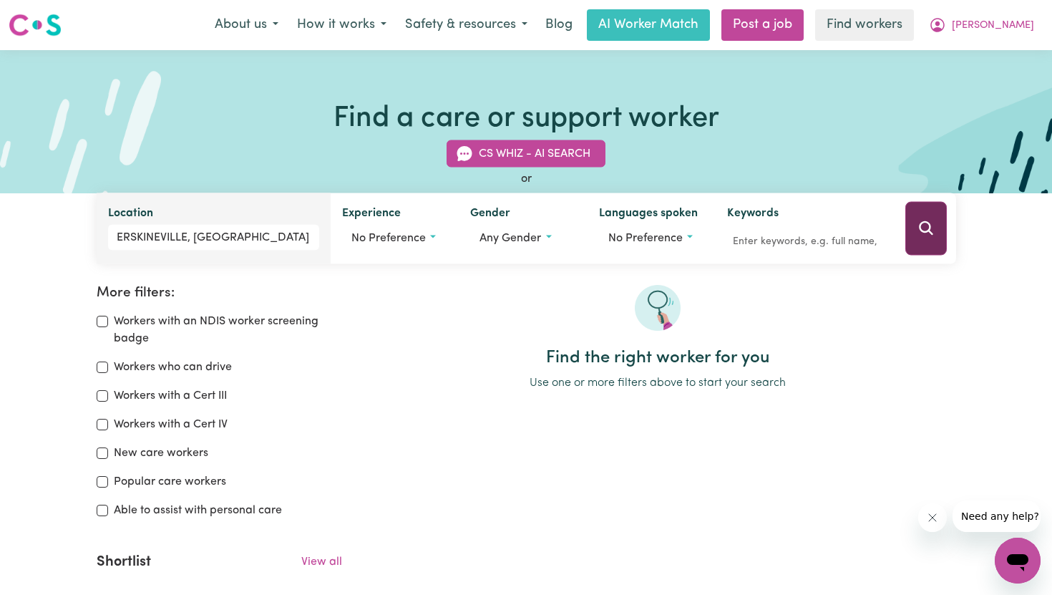
click at [930, 233] on icon "Search" at bounding box center [926, 228] width 17 height 17
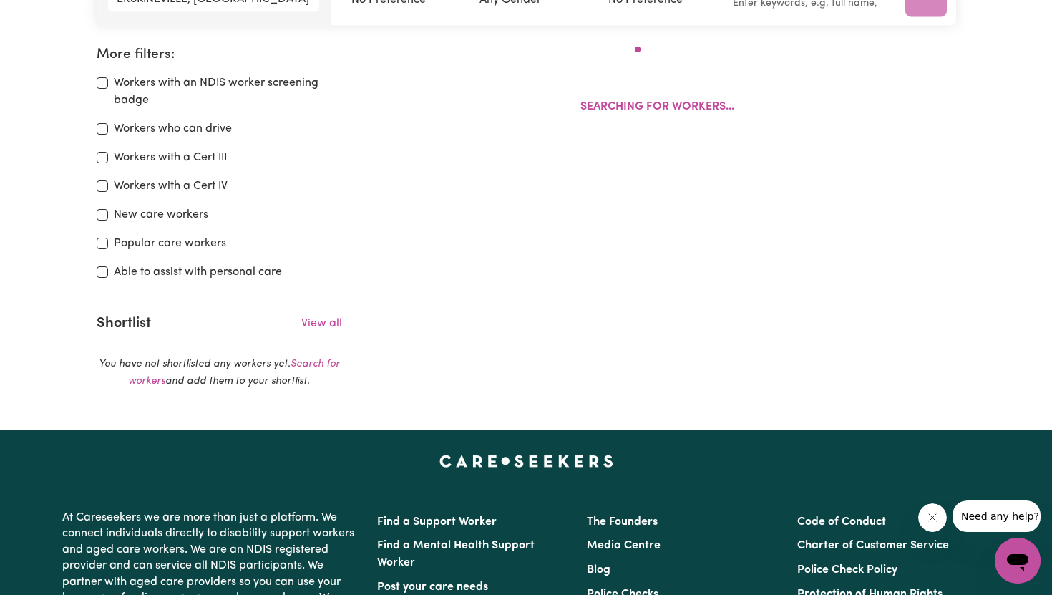
scroll to position [239, 0]
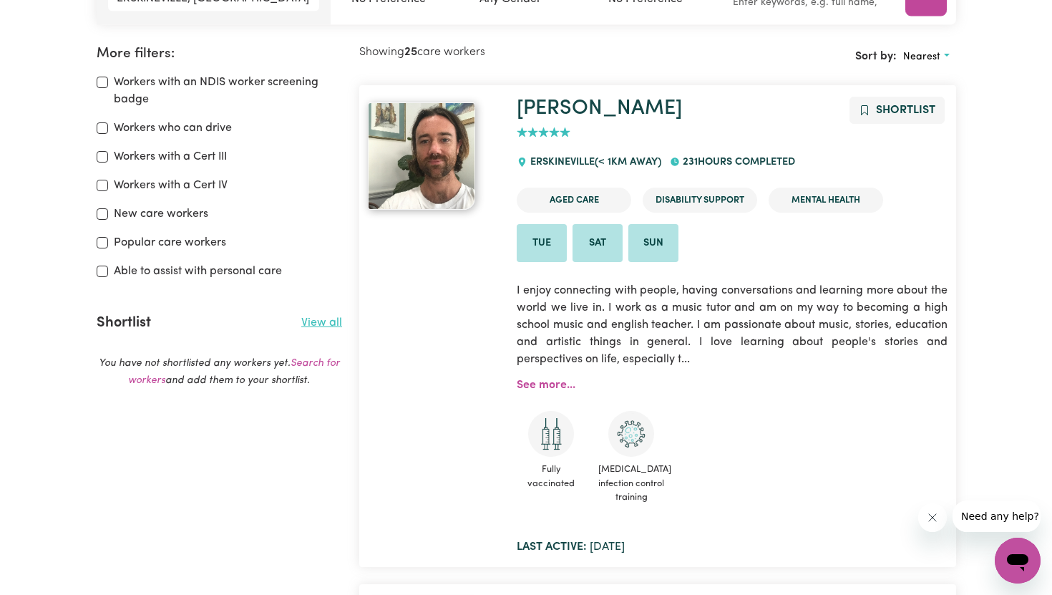
click at [330, 321] on link "View all" at bounding box center [321, 322] width 41 height 11
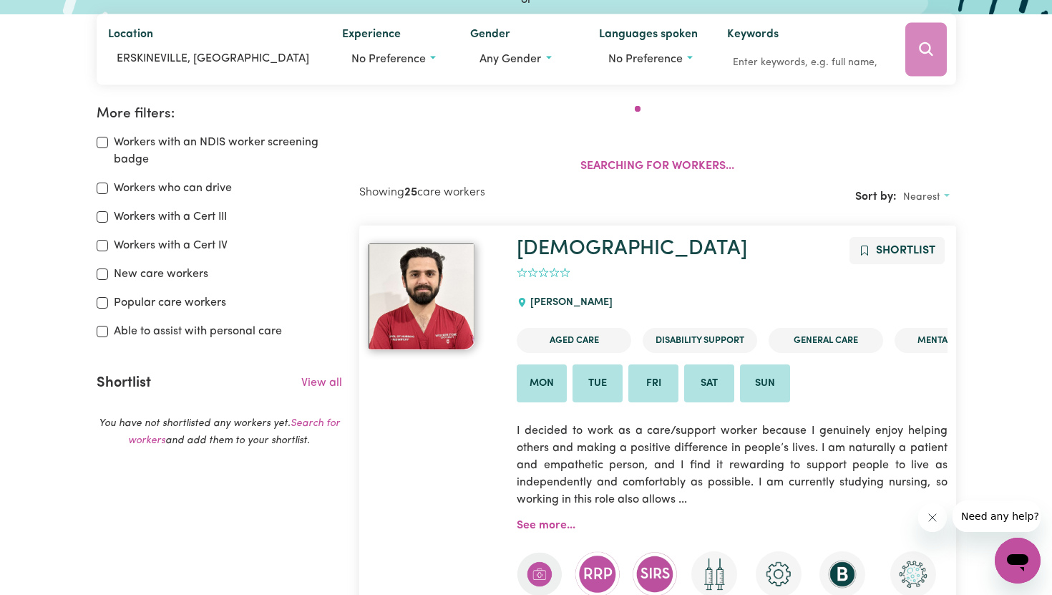
scroll to position [174, 0]
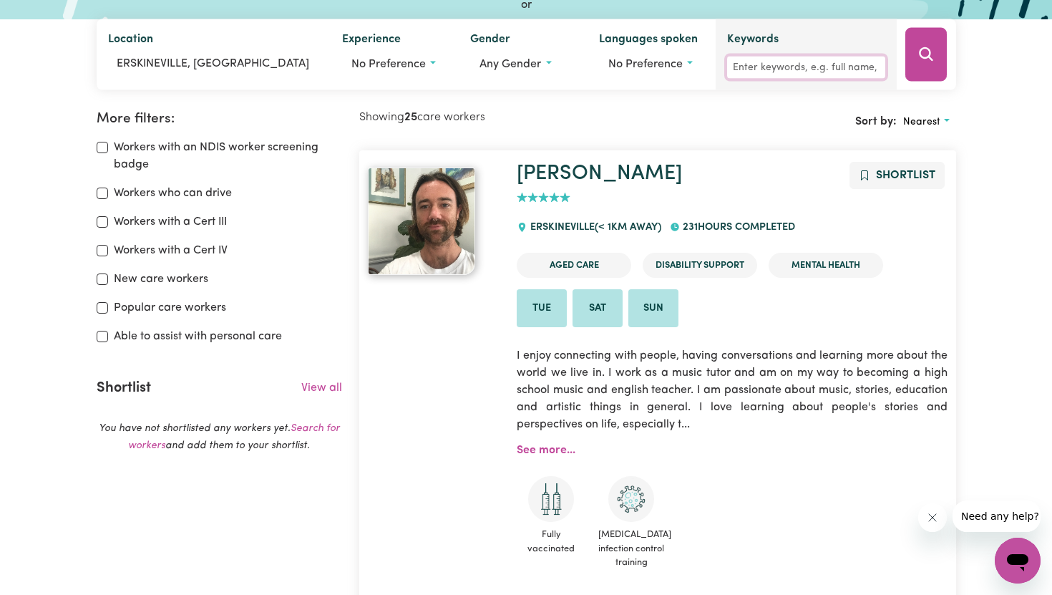
click at [770, 61] on input "Keywords" at bounding box center [806, 68] width 158 height 22
type input "queer"
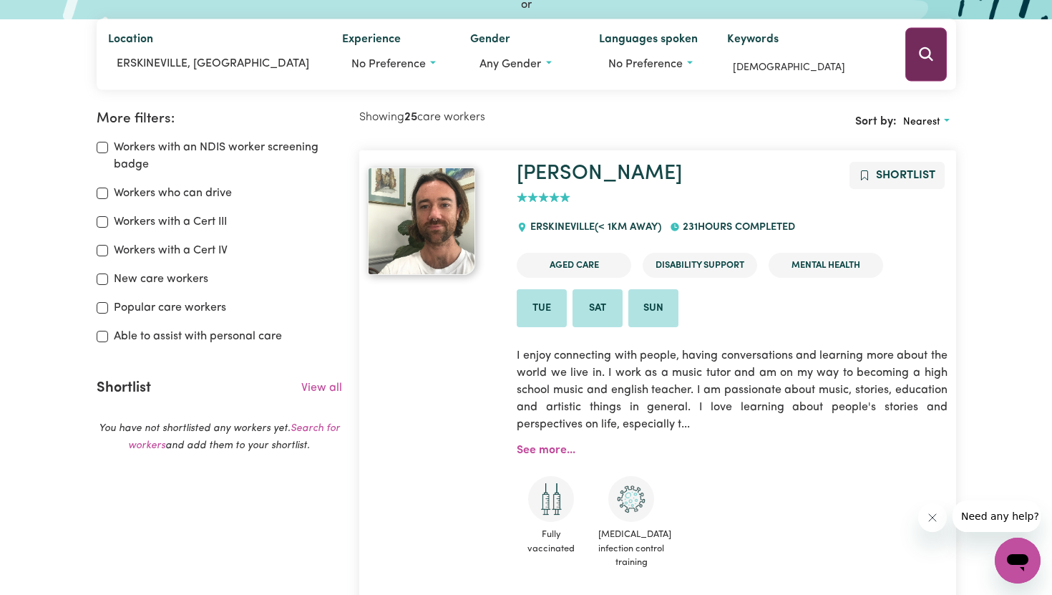
click at [916, 56] on button "Search" at bounding box center [926, 55] width 42 height 54
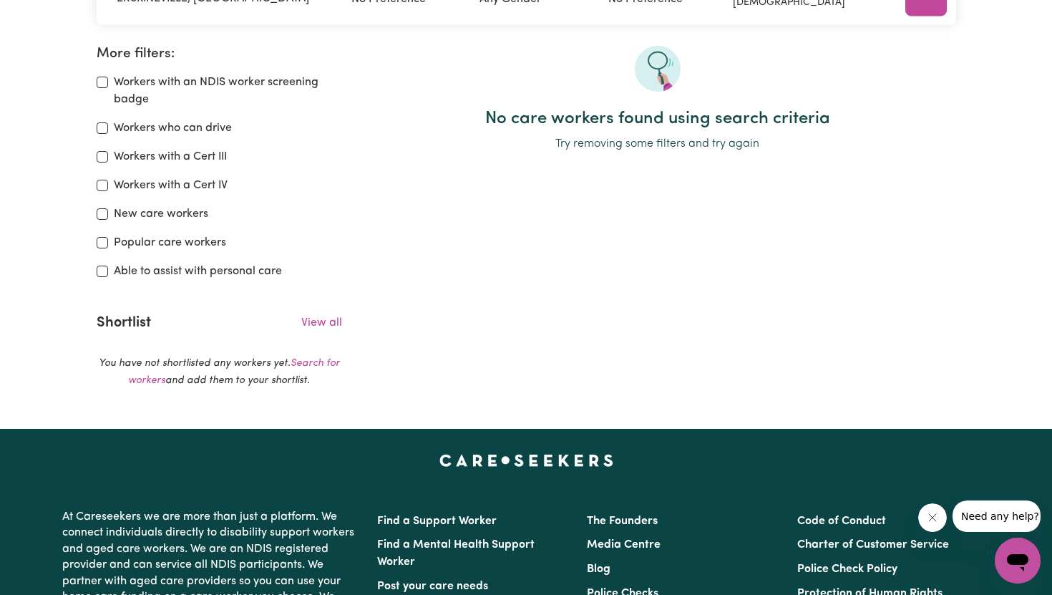
scroll to position [173, 0]
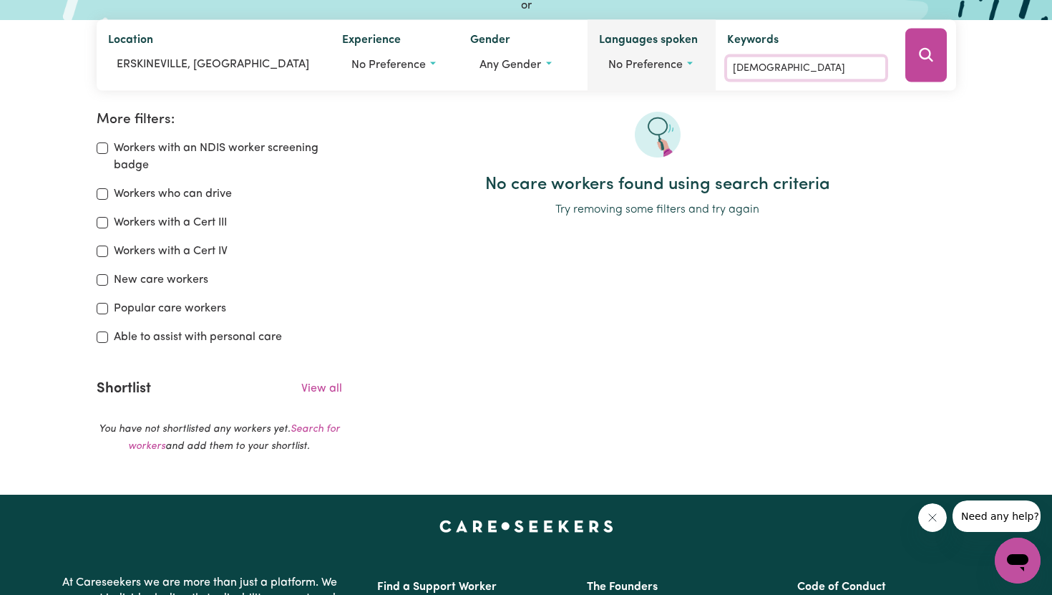
drag, startPoint x: 768, startPoint y: 67, endPoint x: 709, endPoint y: 67, distance: 58.7
click at [709, 67] on div "Location ERSKINEVILLE, New South Wales Experience No preference Gender Any gend…" at bounding box center [527, 55] width 860 height 71
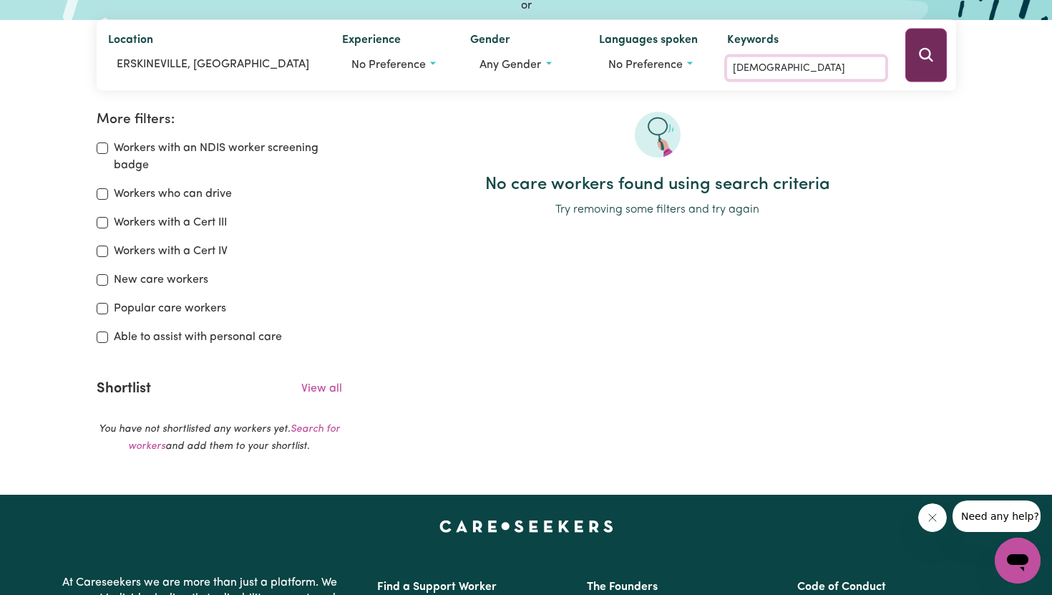
type input "LGBT"
click at [928, 51] on icon "Search" at bounding box center [926, 55] width 17 height 17
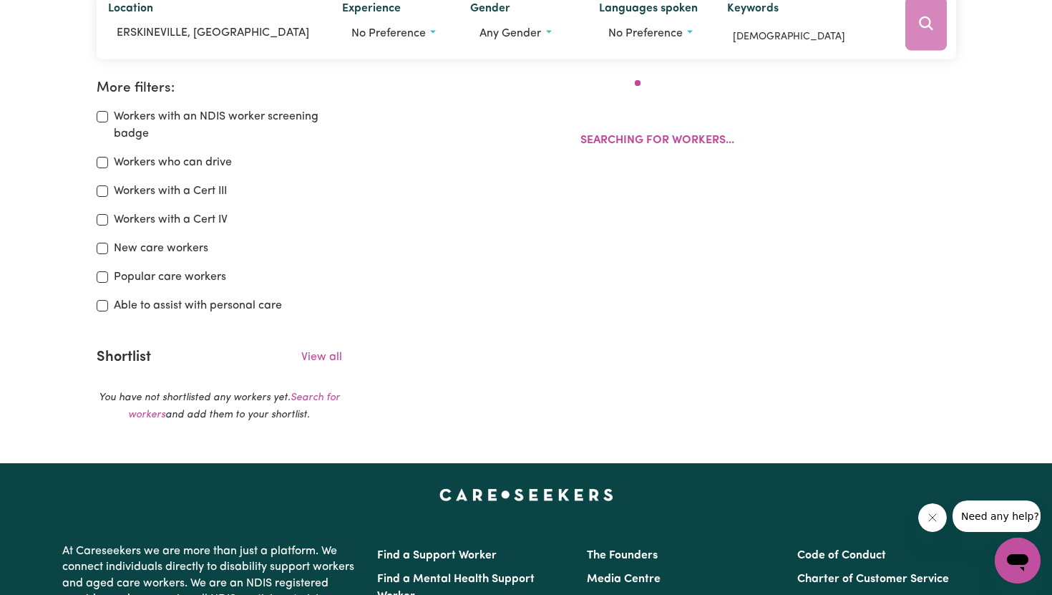
scroll to position [239, 0]
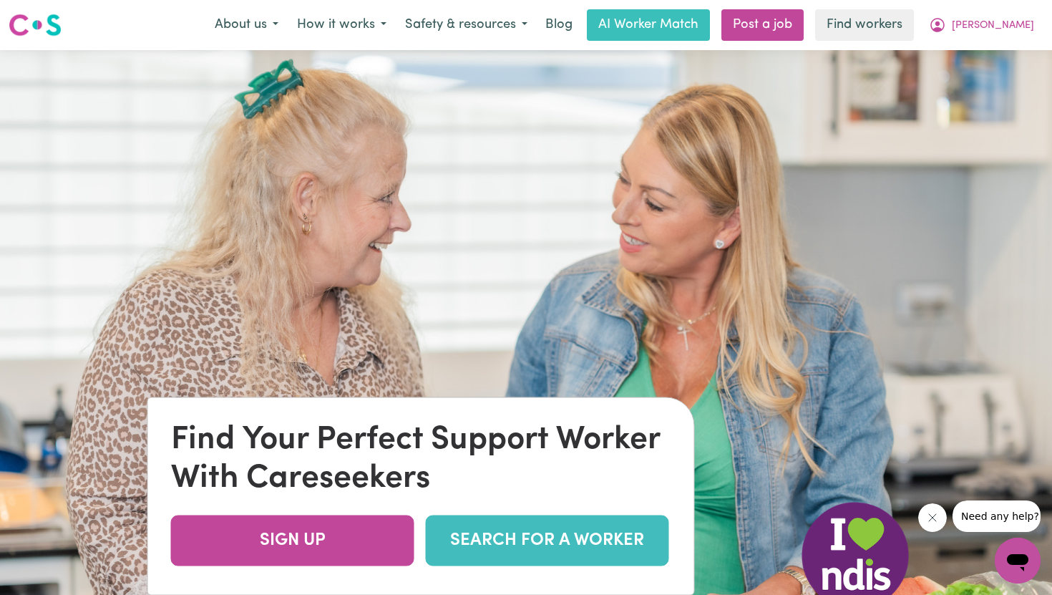
click at [580, 535] on link "SEARCH FOR A WORKER" at bounding box center [547, 540] width 243 height 51
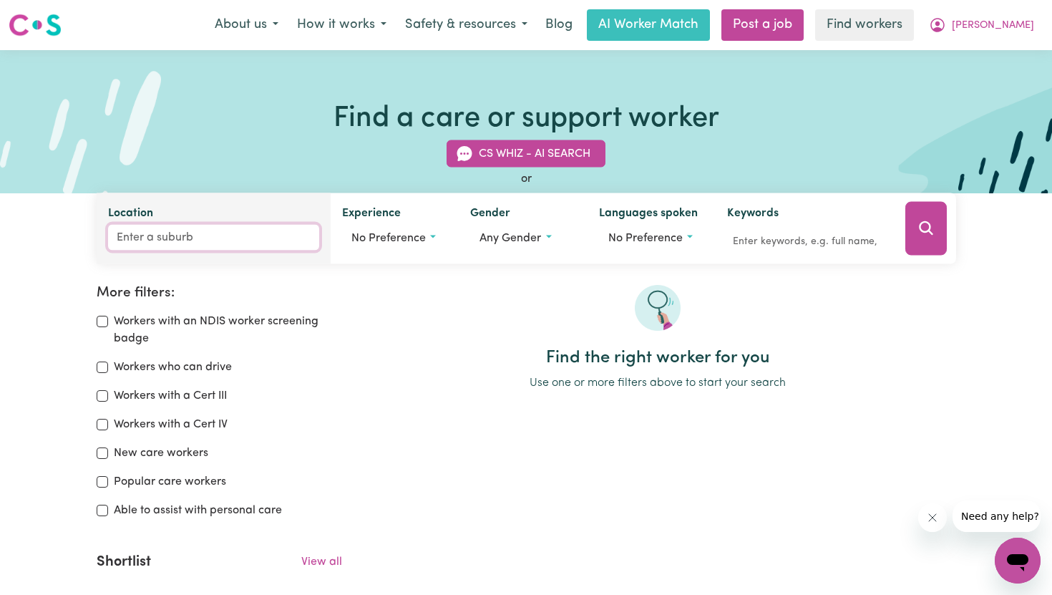
click at [190, 239] on input "Location" at bounding box center [213, 238] width 211 height 26
type input "erskin"
type input "erskinE, South Australia, 5422"
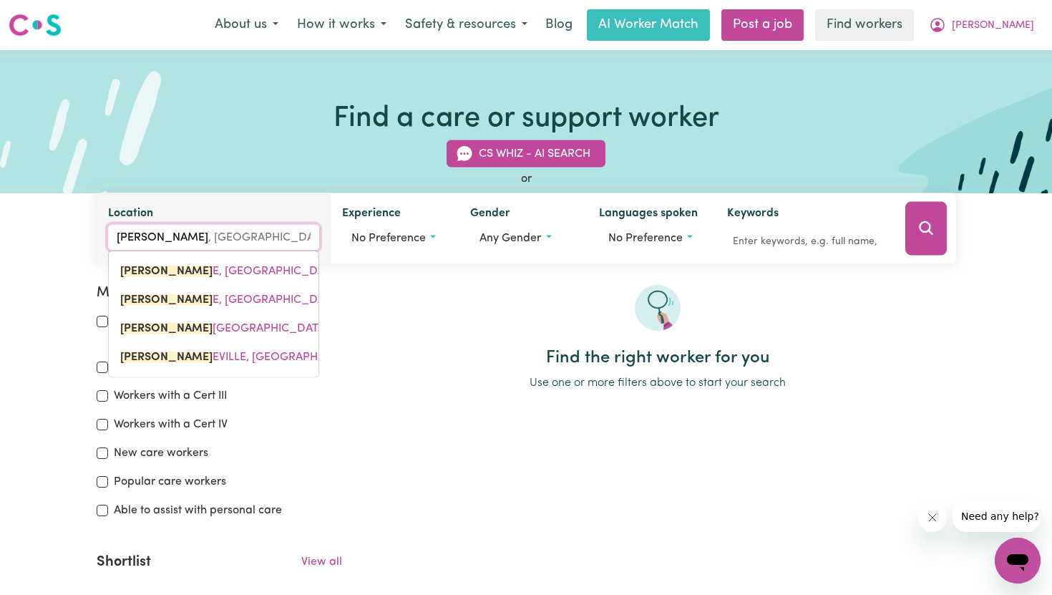
type input "erskine"
type input "erskine, South Australia, 5422"
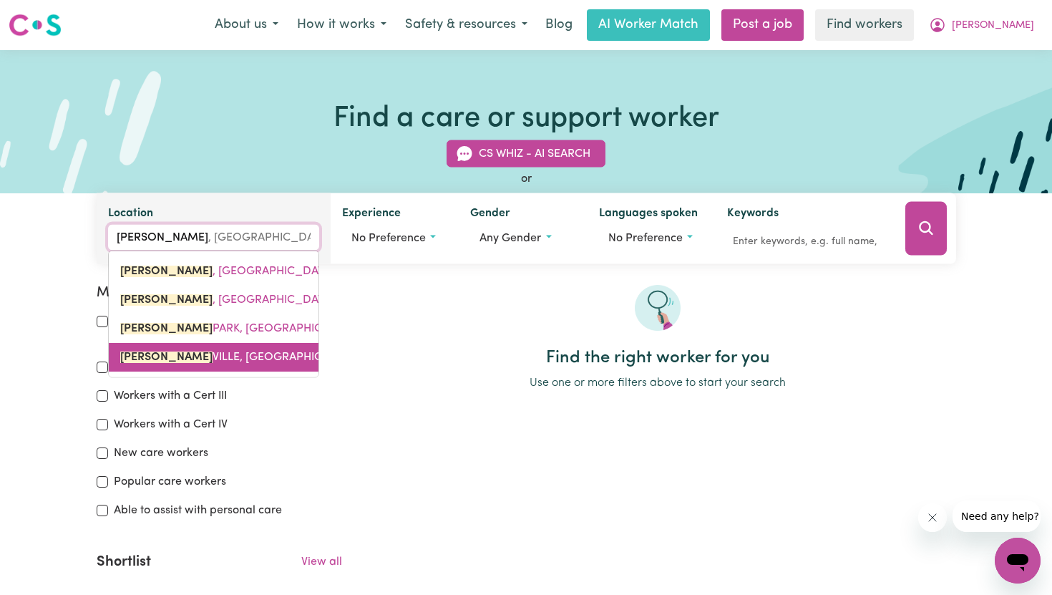
click at [181, 358] on span "ERSKINE VILLE, New South Wales, 2043" at bounding box center [256, 356] width 273 height 11
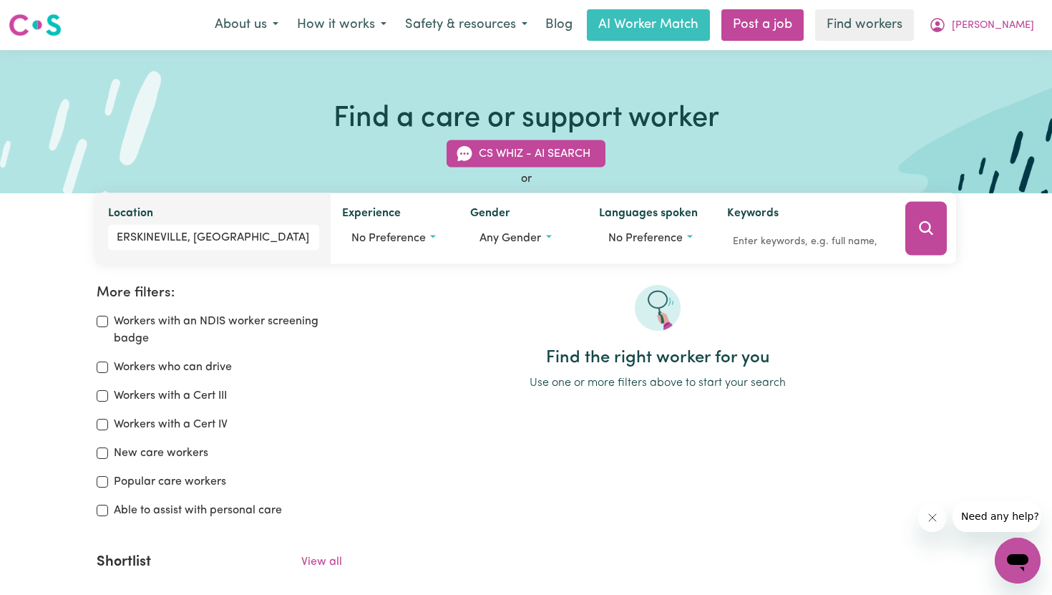
click at [904, 235] on div at bounding box center [926, 228] width 59 height 71
click at [925, 231] on icon "Search" at bounding box center [927, 228] width 14 height 14
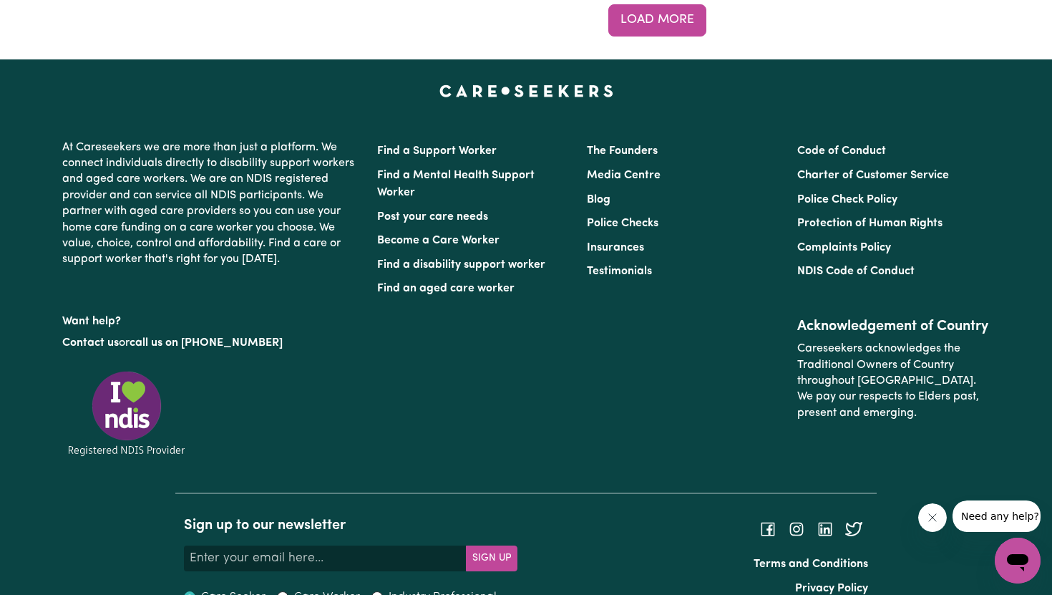
scroll to position [12458, 0]
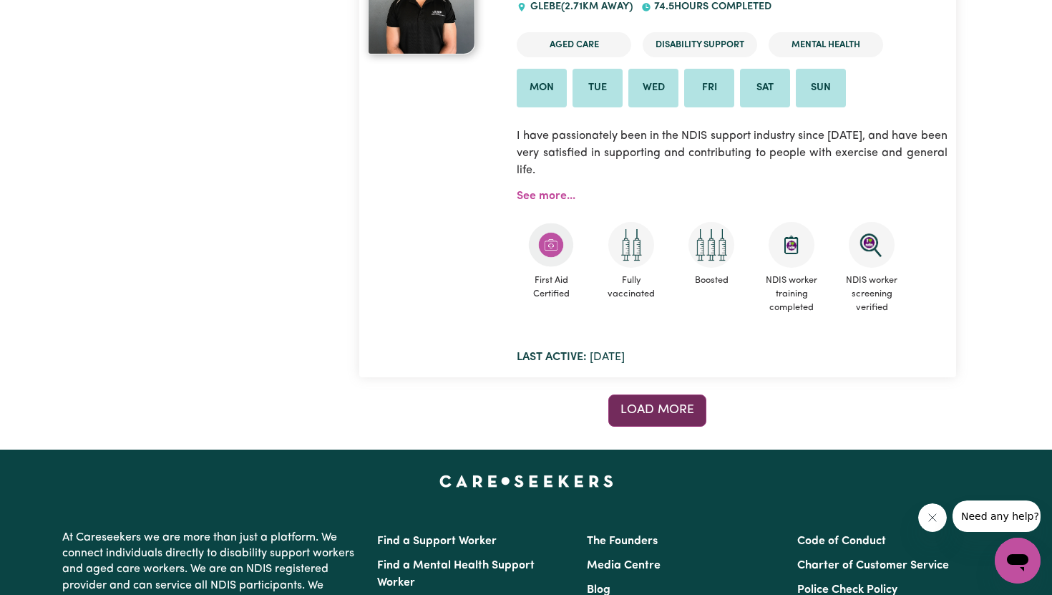
click at [681, 394] on button "Load more" at bounding box center [657, 409] width 98 height 31
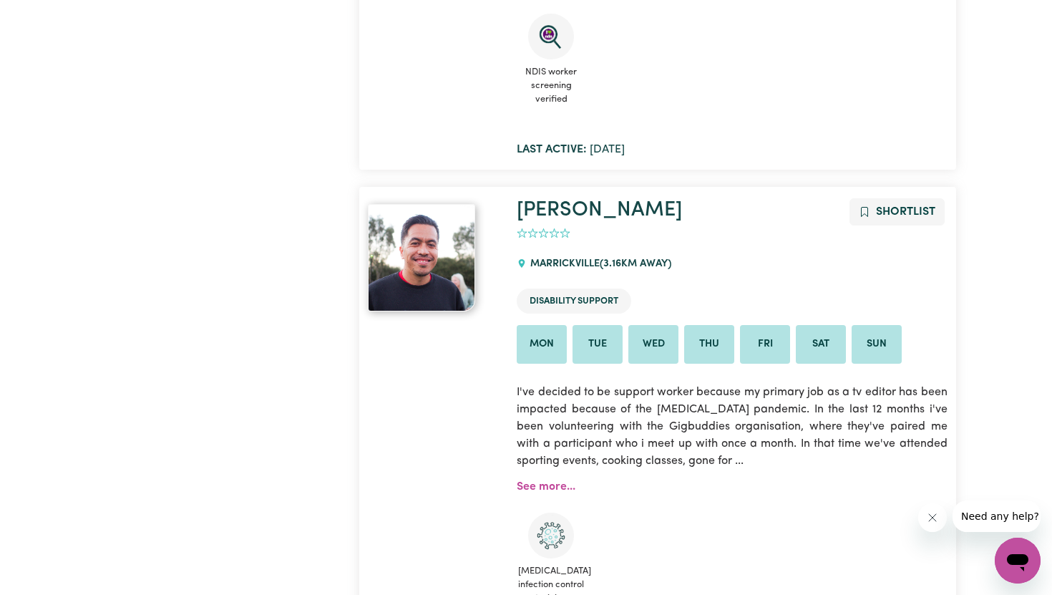
scroll to position [19392, 0]
